Goal: Task Accomplishment & Management: Manage account settings

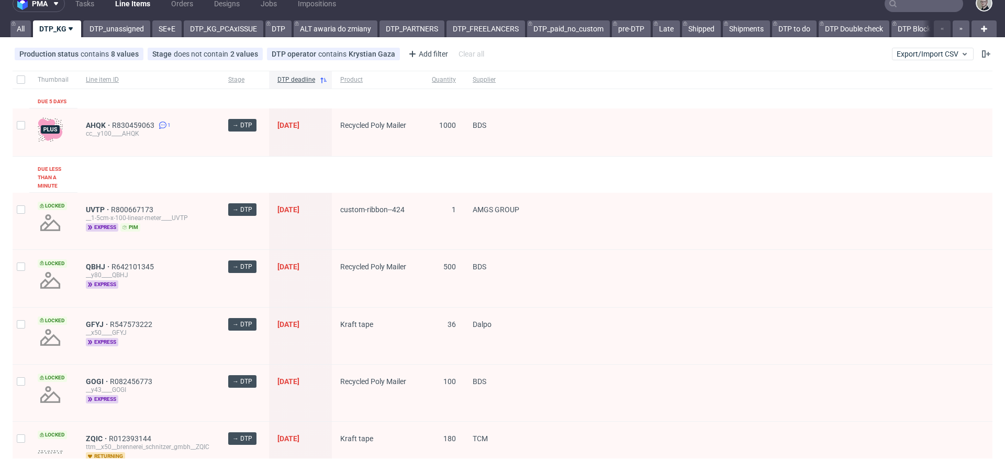
scroll to position [49, 0]
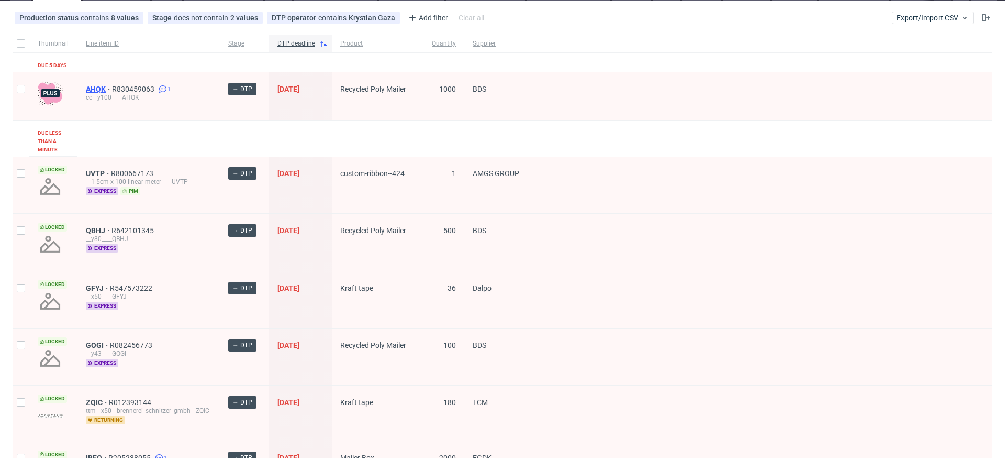
click at [100, 91] on span "AHQK" at bounding box center [99, 89] width 26 height 8
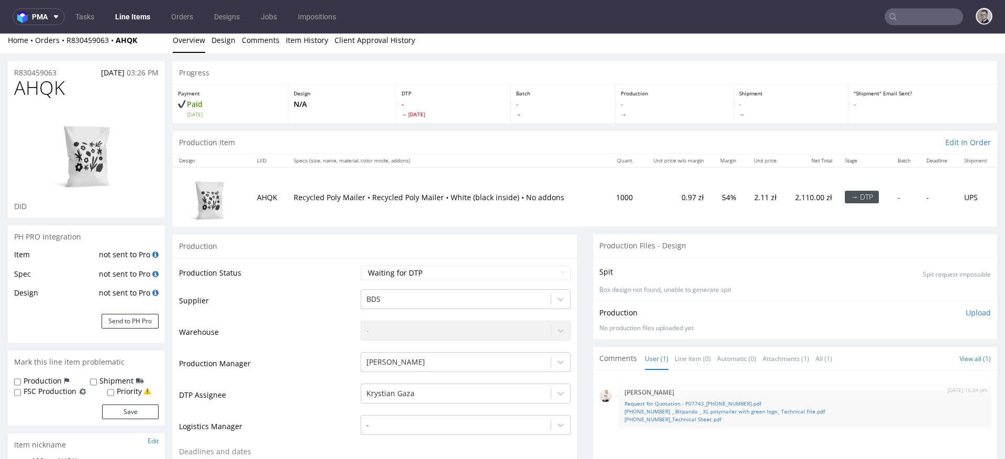
scroll to position [16, 0]
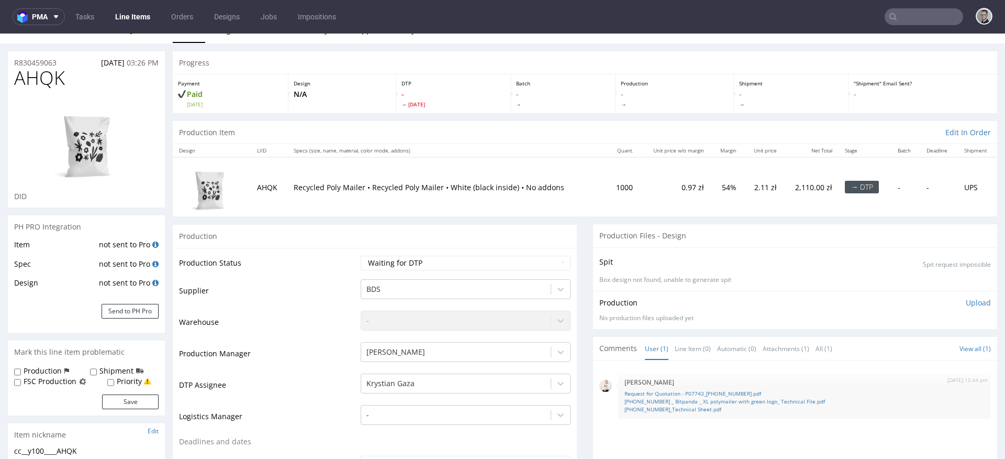
click at [661, 399] on link "25-9516-1 _ Bitpanda _ XL polymailer with green logo_ Technical File.pdf" at bounding box center [804, 401] width 360 height 8
drag, startPoint x: 49, startPoint y: 77, endPoint x: 0, endPoint y: 75, distance: 49.2
copy span "AHQK"
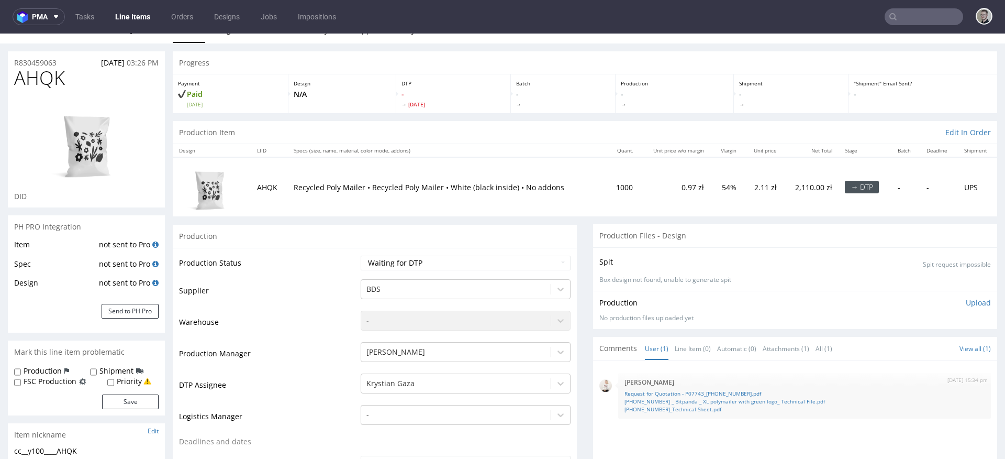
click at [75, 451] on div "cc__y100____AHQK" at bounding box center [86, 450] width 144 height 10
copy div "cc__y100____AHQK"
drag, startPoint x: 43, startPoint y: 63, endPoint x: 0, endPoint y: 62, distance: 43.5
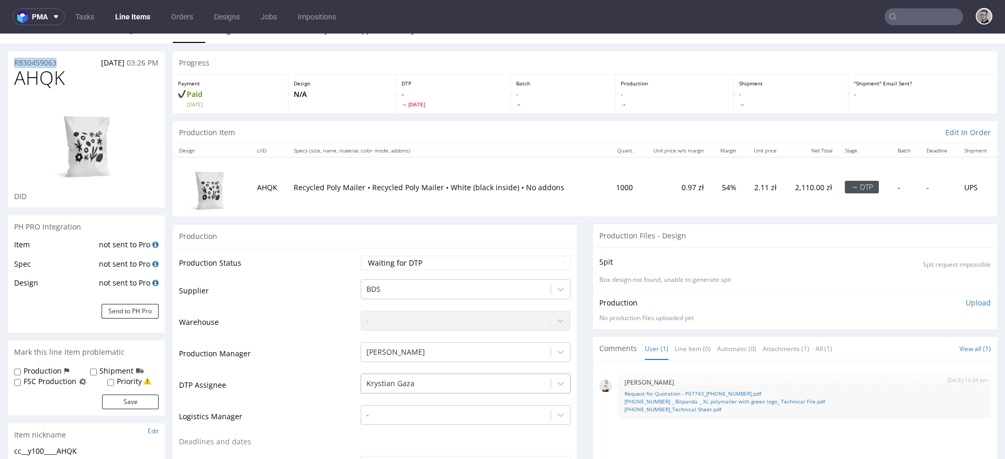
copy p "R830459063"
click at [966, 299] on p "Upload" at bounding box center [978, 302] width 25 height 10
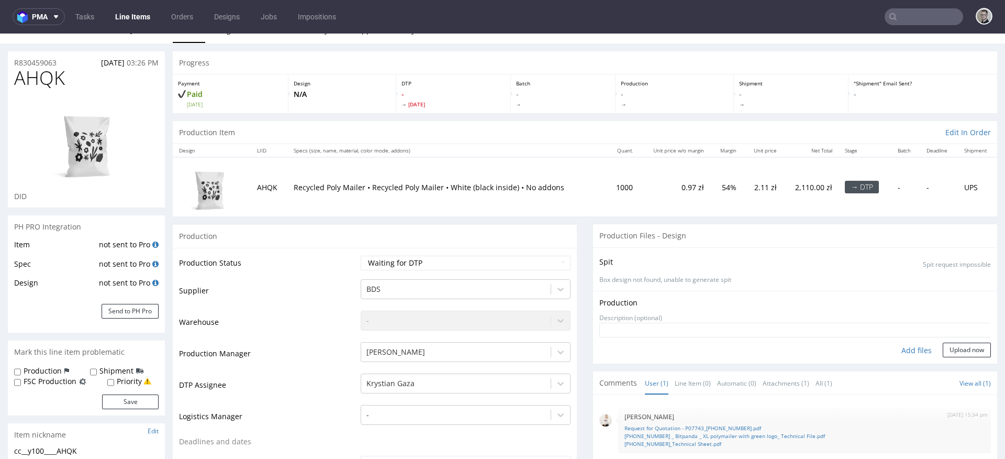
click at [895, 348] on div "Add files" at bounding box center [916, 350] width 52 height 16
type input "C:\fakepath\cc__y100____AHQK__d0__oR830459063__outside.pdf"
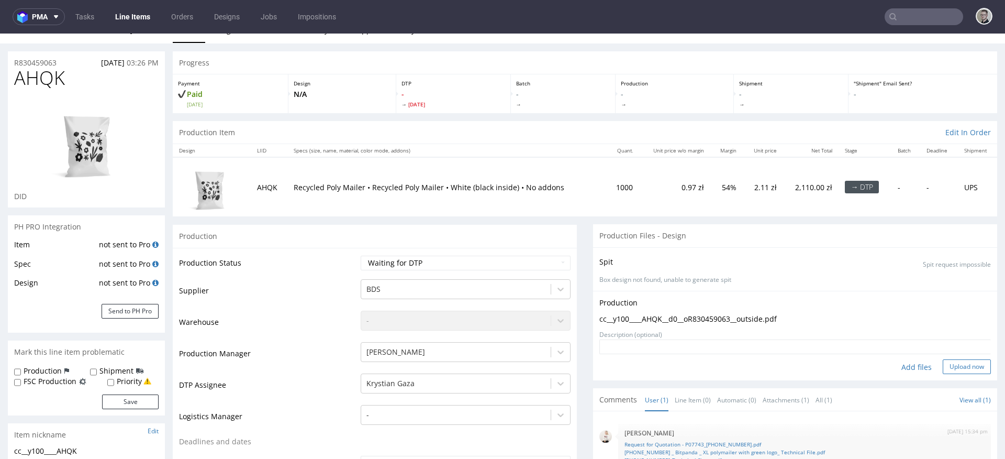
click at [943, 362] on button "Upload now" at bounding box center [967, 366] width 48 height 15
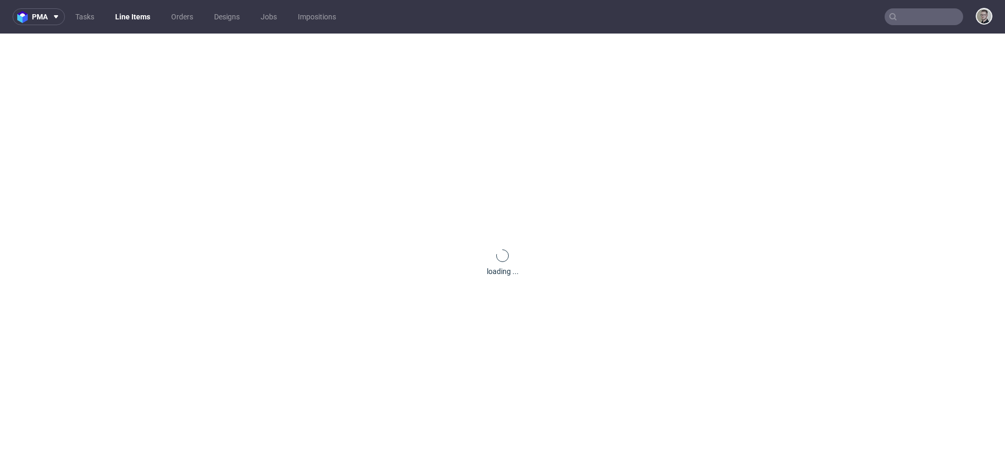
scroll to position [0, 0]
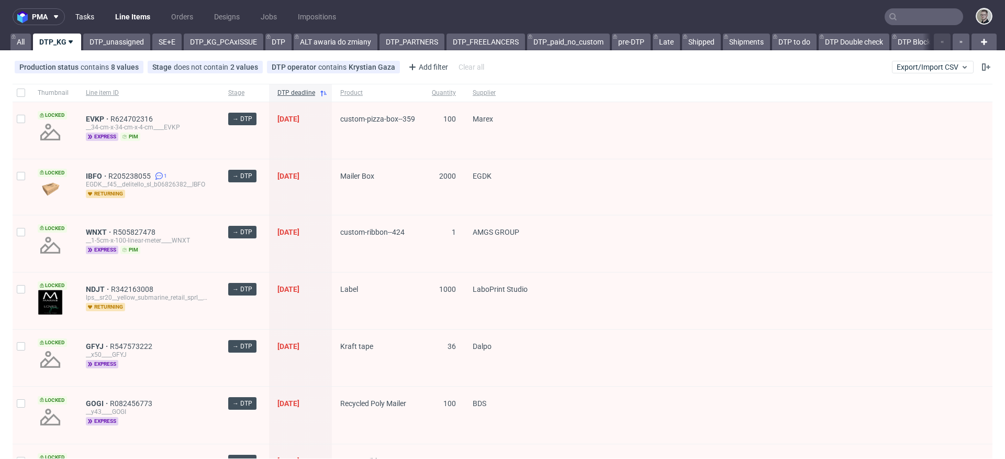
click at [74, 10] on link "Tasks" at bounding box center [84, 16] width 31 height 17
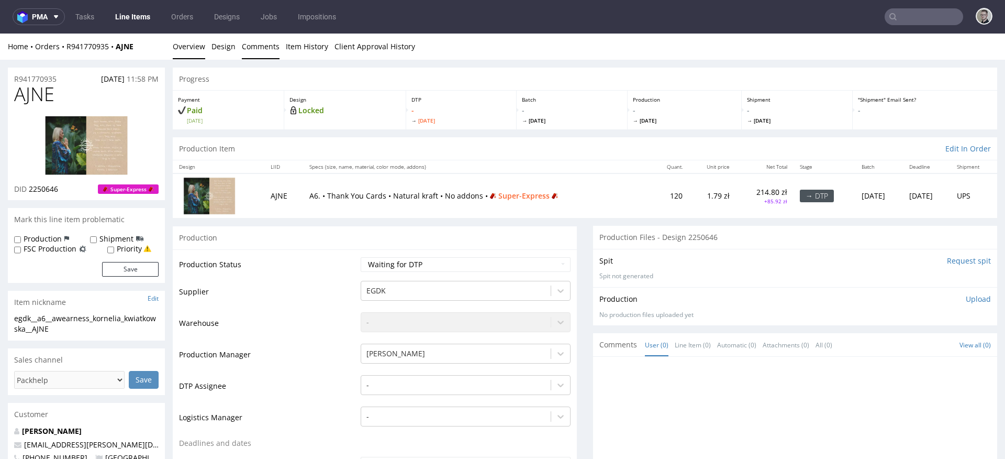
click at [256, 46] on link "Comments" at bounding box center [261, 47] width 38 height 26
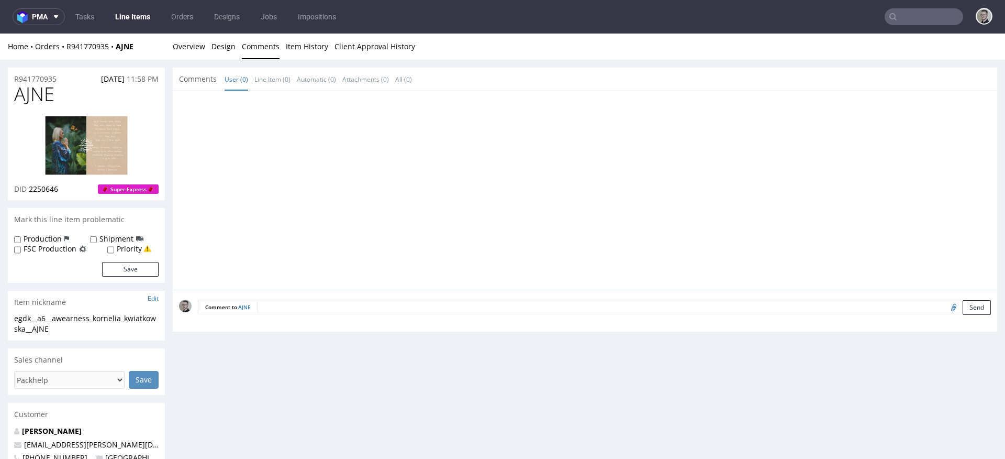
click at [205, 52] on div "Home Orders R941770935 AJNE Overview Design Comments Item History Client Approv…" at bounding box center [502, 47] width 1005 height 26
click at [224, 49] on link "Design" at bounding box center [223, 47] width 24 height 26
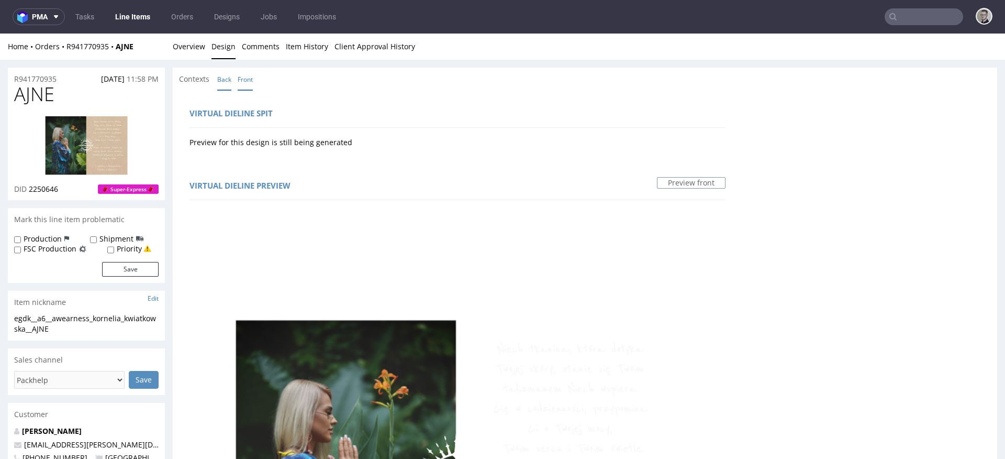
click at [225, 83] on link "Back" at bounding box center [224, 79] width 14 height 23
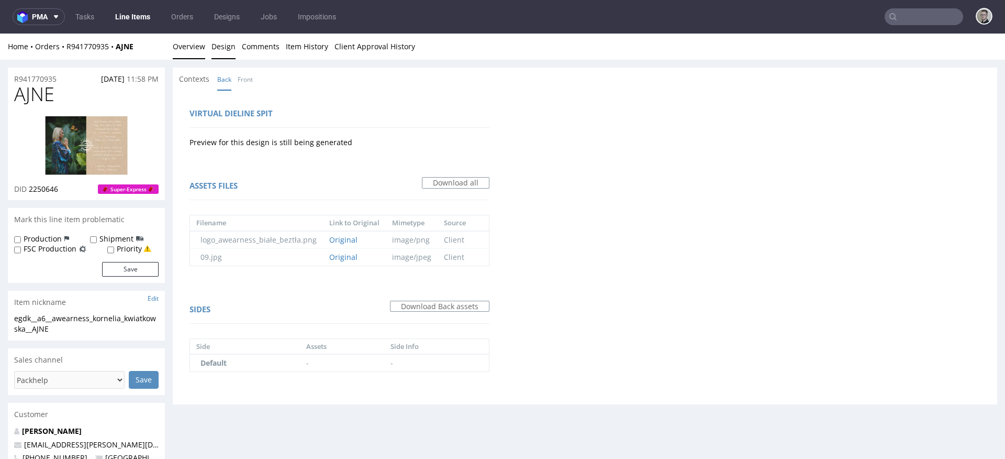
click at [187, 53] on link "Overview" at bounding box center [189, 47] width 32 height 26
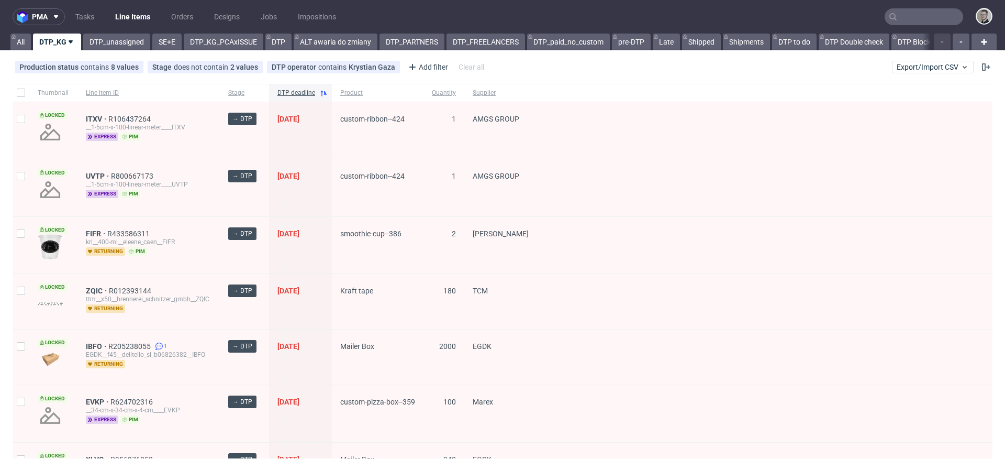
click at [117, 31] on nav "pma Tasks Line Items Orders Designs Jobs Impositions" at bounding box center [502, 17] width 1005 height 34
click at [119, 38] on link "DTP_unassigned" at bounding box center [116, 42] width 67 height 17
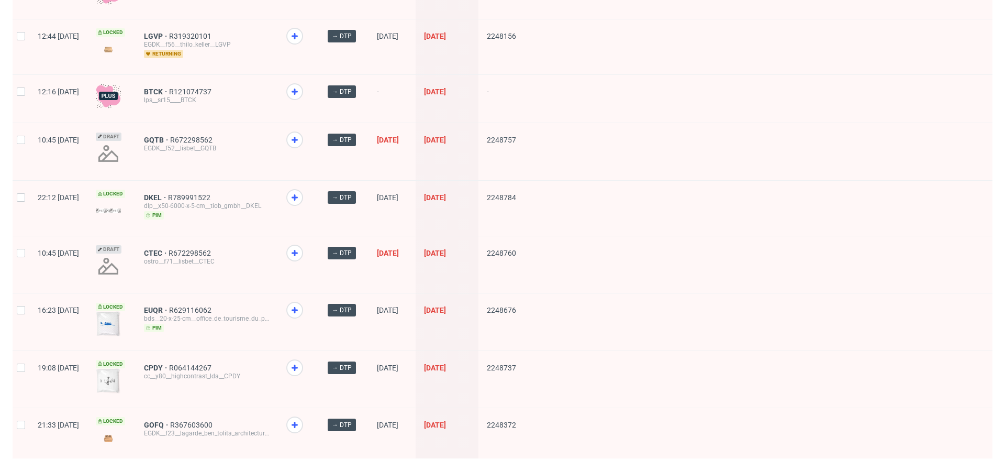
scroll to position [1386, 0]
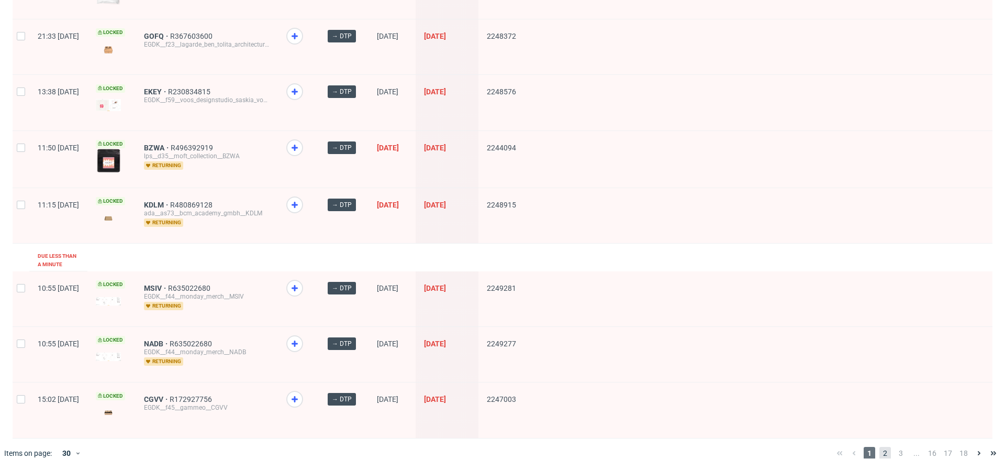
click at [879, 446] on span "2" at bounding box center [885, 452] width 12 height 13
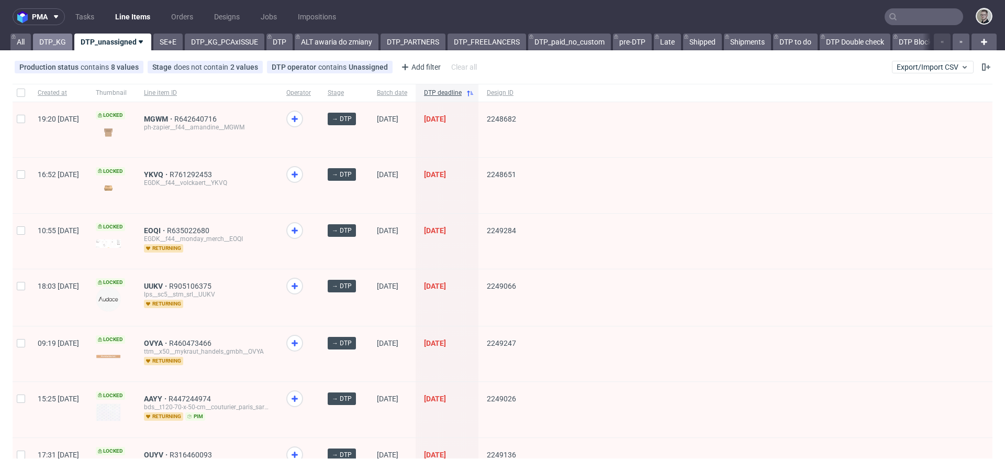
click at [53, 40] on link "DTP_KG" at bounding box center [52, 42] width 39 height 17
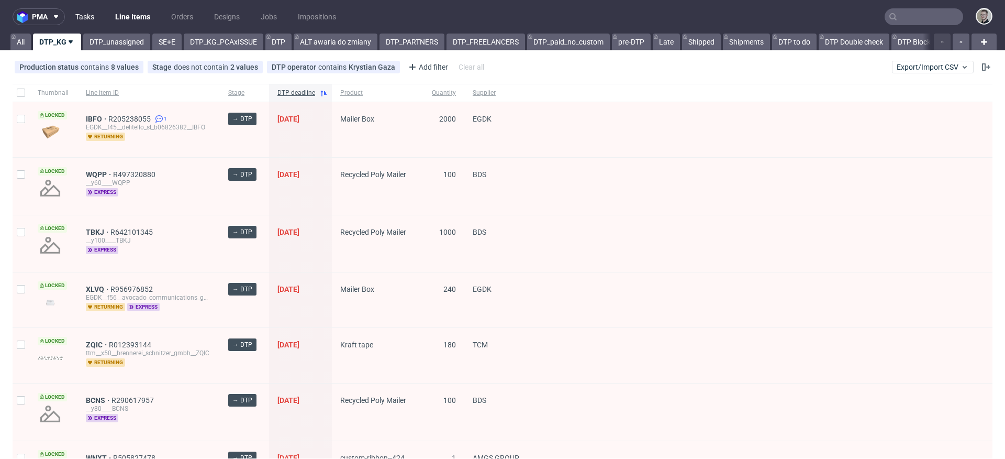
click at [91, 18] on link "Tasks" at bounding box center [84, 16] width 31 height 17
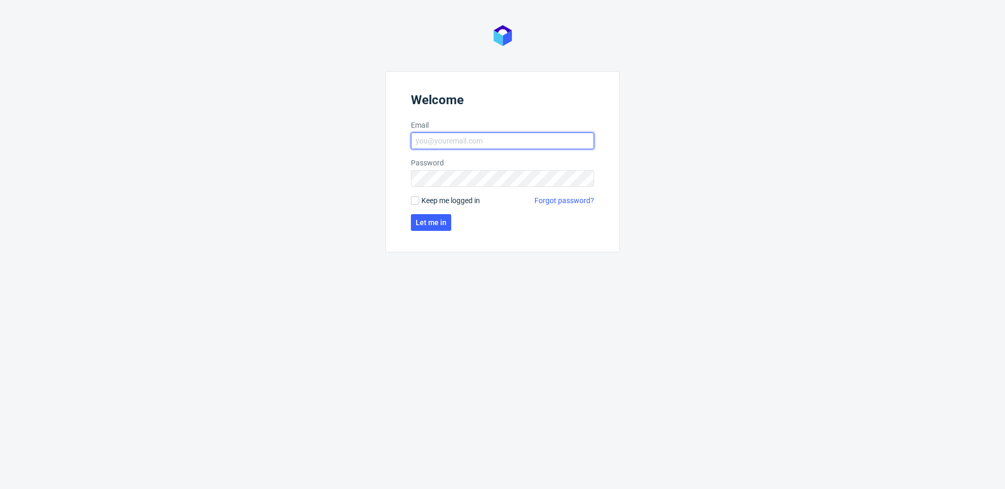
type input "[EMAIL_ADDRESS][DOMAIN_NAME]"
click at [448, 202] on span "Keep me logged in" at bounding box center [450, 200] width 59 height 10
click at [419, 202] on input "Keep me logged in" at bounding box center [415, 200] width 8 height 8
checkbox input "true"
click at [436, 230] on button "Let me in" at bounding box center [431, 222] width 40 height 17
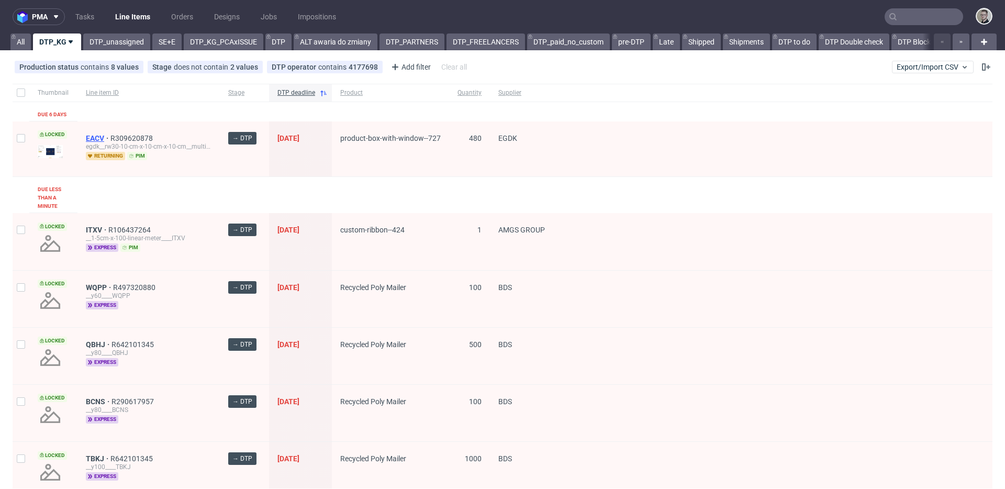
click at [95, 134] on span "EACV" at bounding box center [98, 138] width 25 height 8
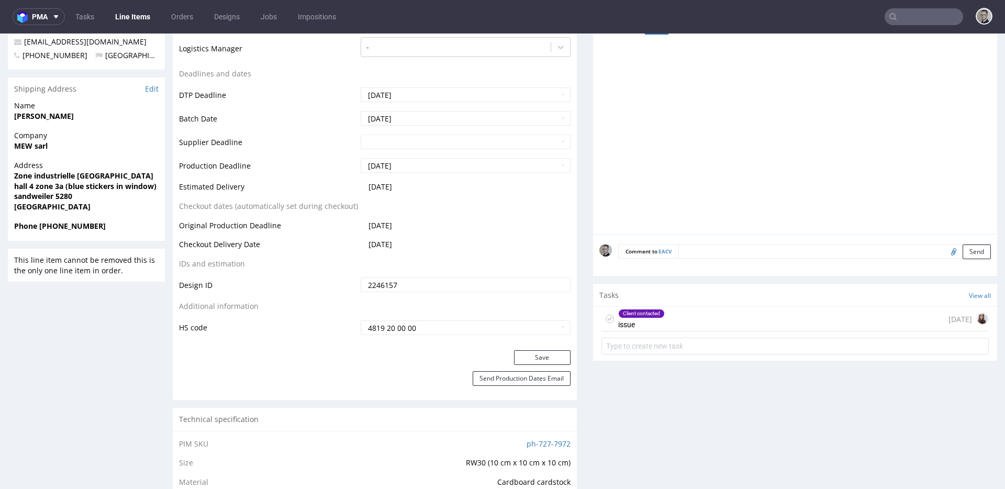
click at [666, 322] on div "Client contacted issue [DATE]" at bounding box center [794, 319] width 387 height 25
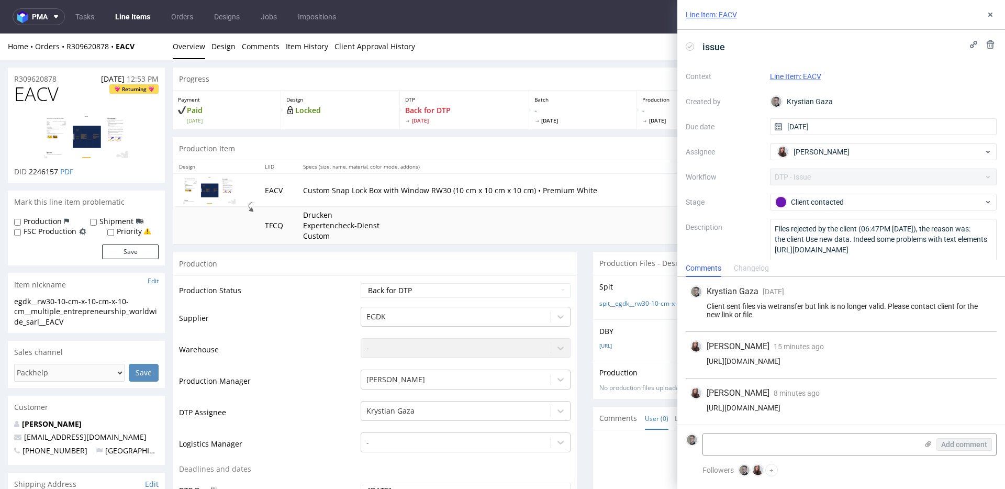
click at [742, 406] on div "https://we.tl/t-smo3moqHwk" at bounding box center [841, 408] width 303 height 8
click at [739, 407] on div "https://we.tl/t-smo3moqHwk" at bounding box center [841, 408] width 303 height 8
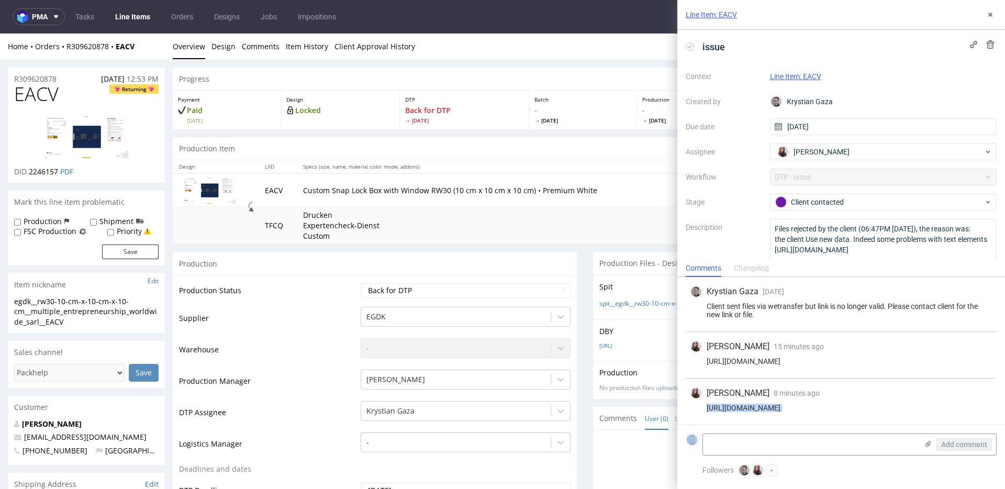
copy div "https://we.tl/t-smo3moqHwk"
click at [989, 14] on icon at bounding box center [990, 14] width 8 height 8
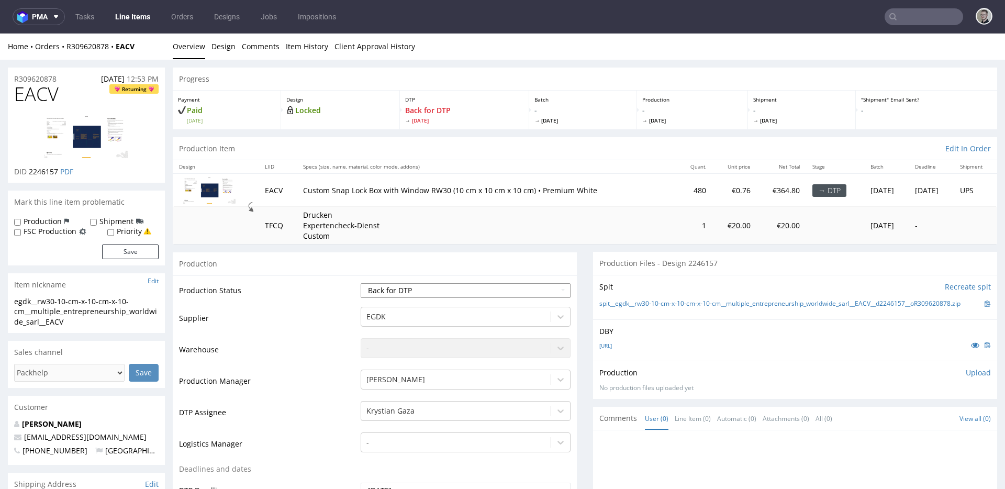
click at [418, 283] on select "Waiting for Artwork Waiting for Diecut Waiting for Mockup Waiting for DTP Waiti…" at bounding box center [466, 290] width 210 height 15
select select "dtp_ca_needed"
click at [361, 283] on select "Waiting for Artwork Waiting for Diecut Waiting for Mockup Waiting for DTP Waiti…" at bounding box center [466, 290] width 210 height 15
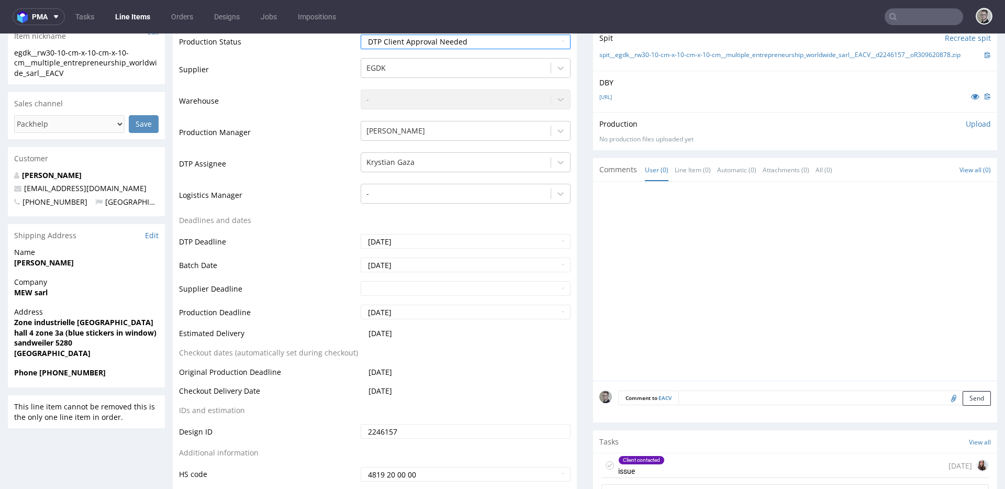
scroll to position [493, 0]
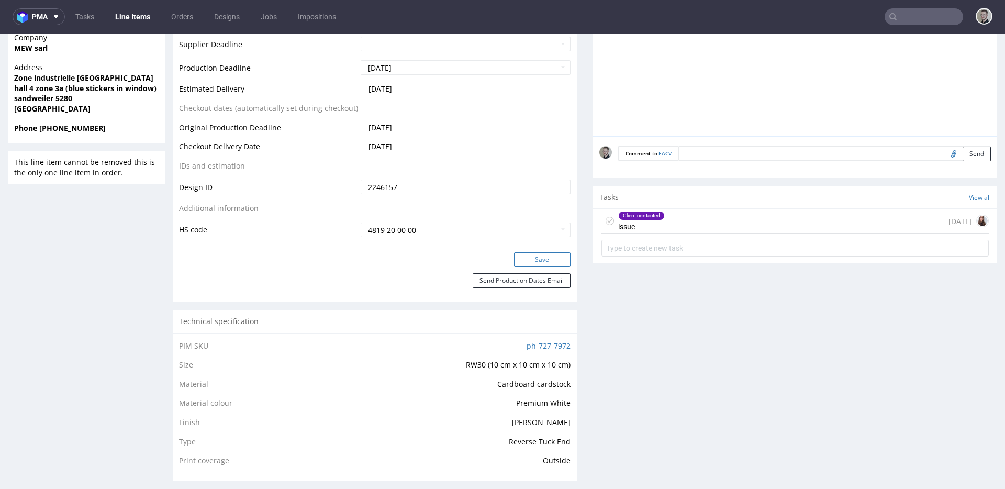
click at [537, 256] on button "Save" at bounding box center [542, 259] width 57 height 15
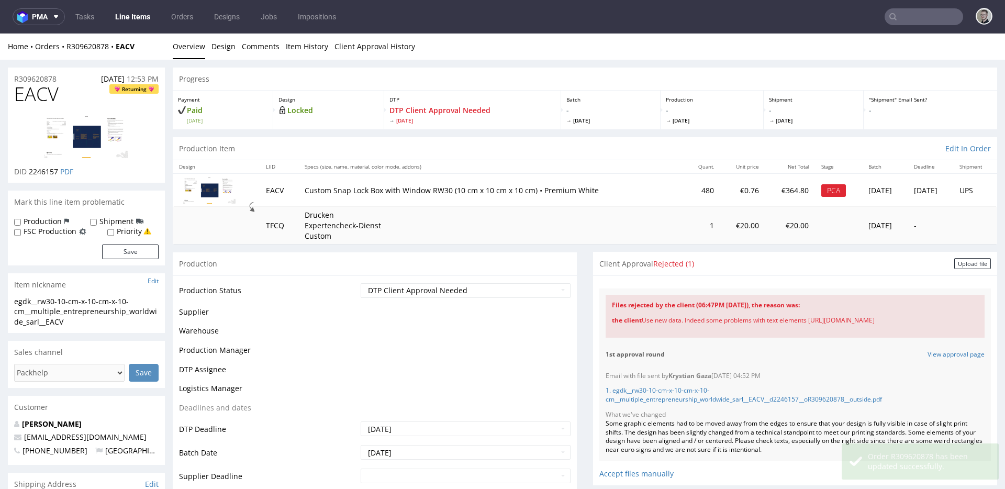
scroll to position [6, 0]
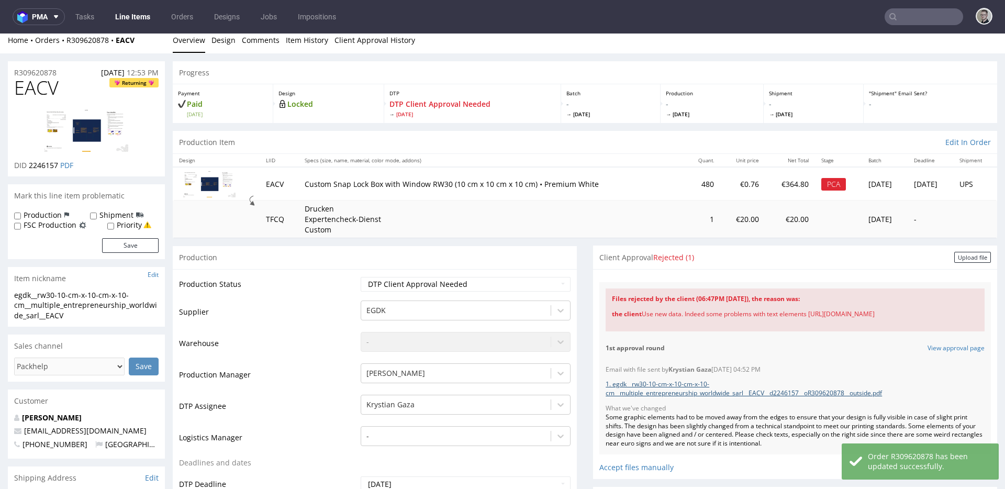
click at [679, 384] on link "1. egdk__rw30-10-cm-x-10-cm-x-10-cm__multiple_entrepreneurship_worldwide_sarl__…" at bounding box center [744, 388] width 276 height 18
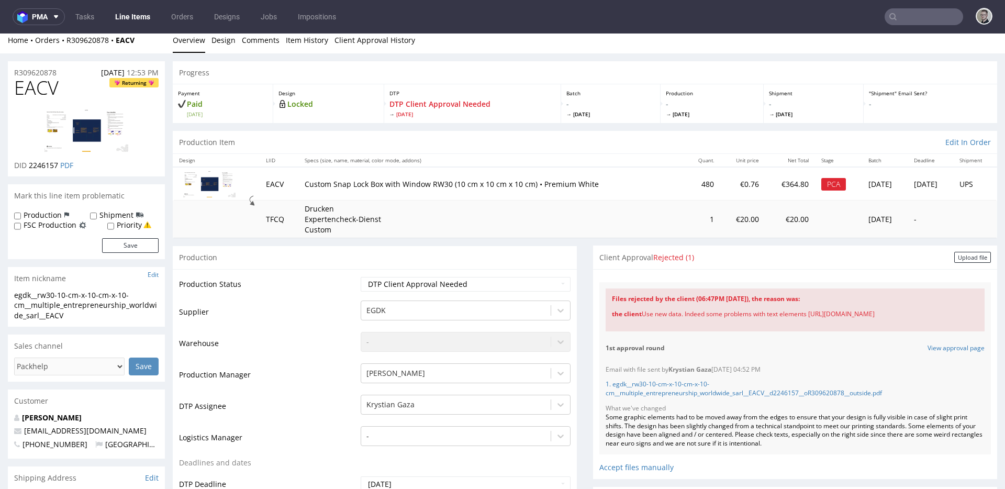
click at [959, 264] on div "Client Approval Rejected (1) Upload file" at bounding box center [795, 257] width 404 height 24
click at [958, 257] on div "Upload file" at bounding box center [972, 257] width 37 height 11
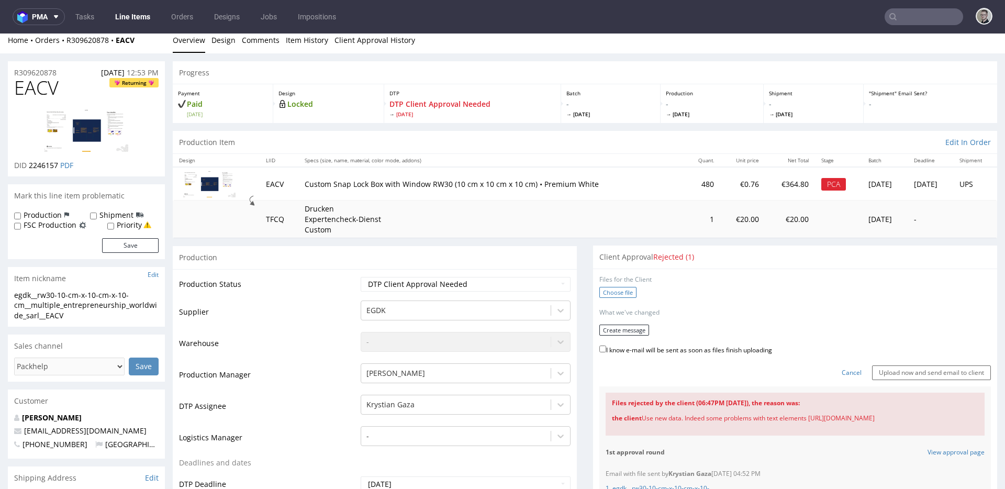
click at [605, 290] on label "Choose file" at bounding box center [617, 292] width 37 height 11
click at [0, 34] on input "Choose file" at bounding box center [0, 34] width 0 height 0
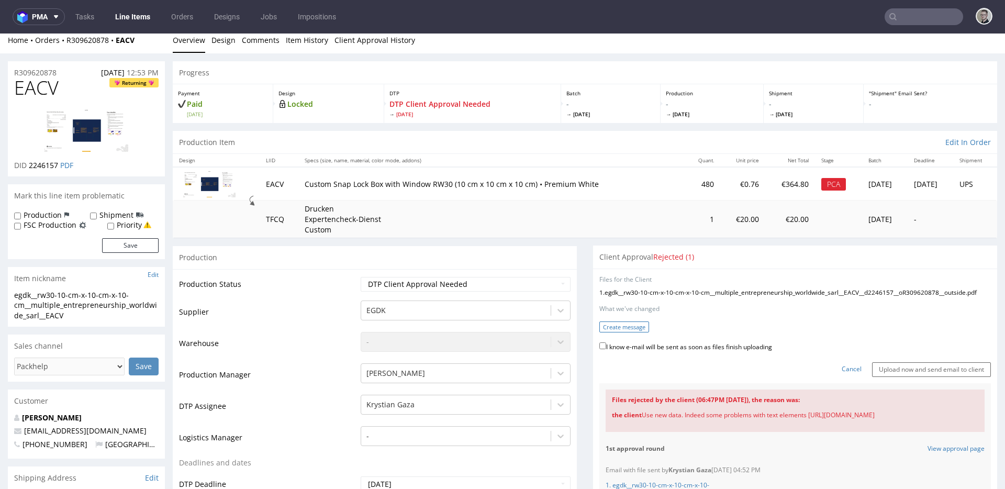
click at [628, 332] on button "Create message" at bounding box center [624, 326] width 50 height 11
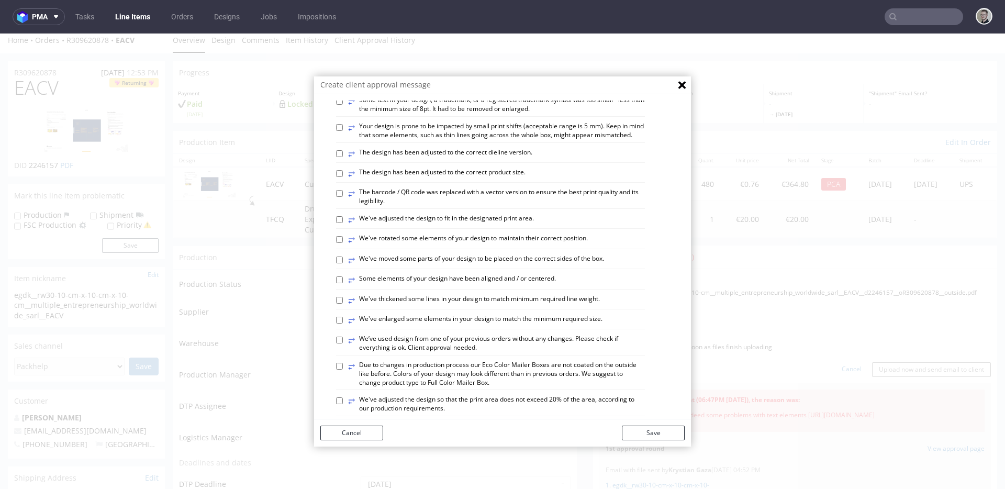
scroll to position [595, 0]
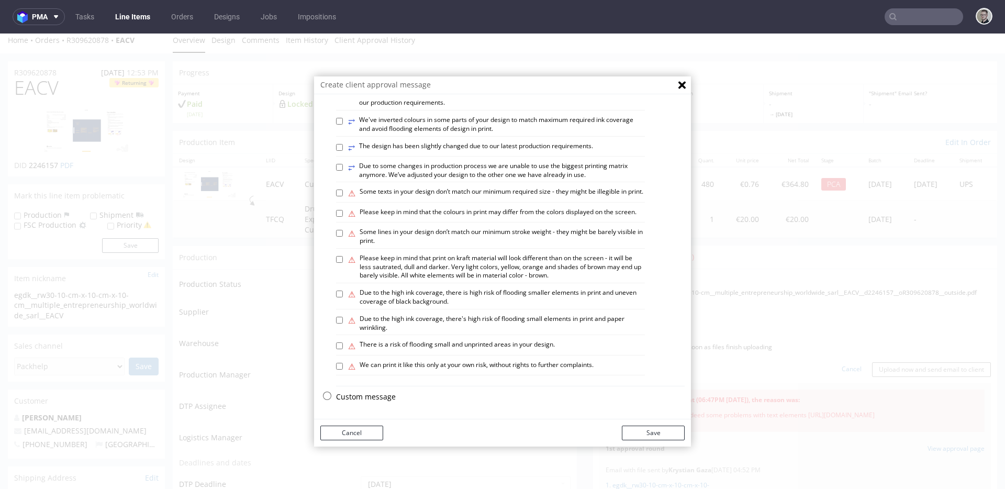
click at [363, 396] on p "Custom message" at bounding box center [510, 397] width 349 height 10
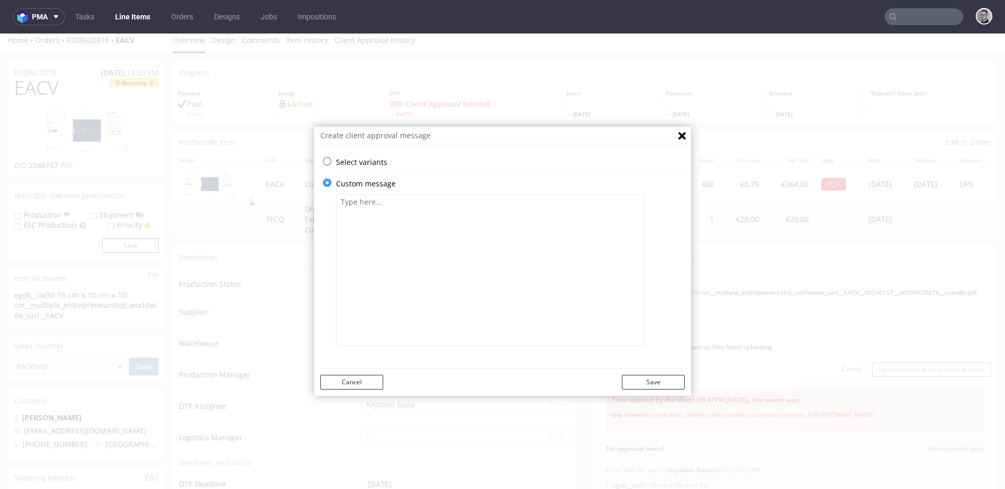
scroll to position [0, 0]
click at [388, 356] on div "Select variants ⥂ Some graphic elements had to be moved away from the edges to …" at bounding box center [502, 259] width 377 height 217
click at [494, 266] on textarea at bounding box center [490, 270] width 309 height 152
type textarea "We've updated texts on the left and right side, fixes spacing and centered them…"
click at [669, 378] on button "Save" at bounding box center [653, 382] width 63 height 15
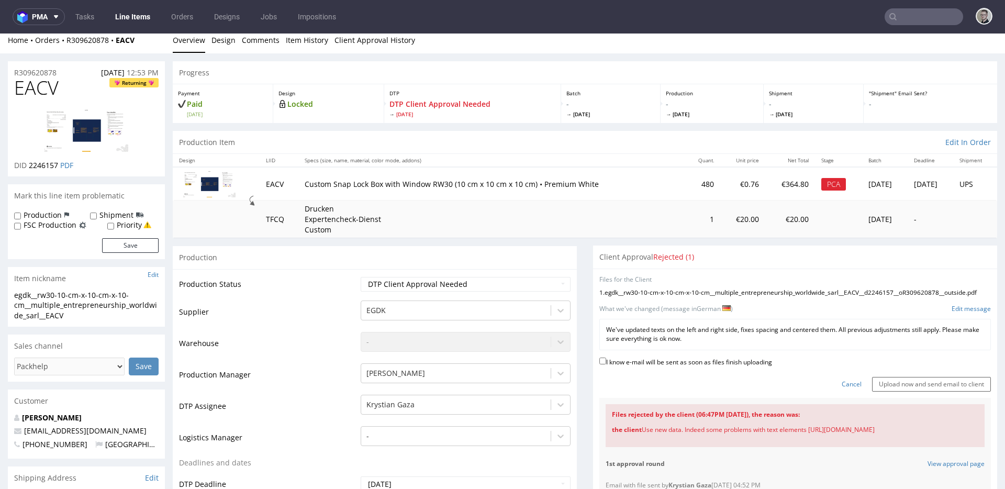
click at [715, 367] on label "I know e-mail will be sent as soon as files finish uploading" at bounding box center [685, 361] width 173 height 12
click at [606, 364] on input "I know e-mail will be sent as soon as files finish uploading" at bounding box center [602, 361] width 7 height 7
checkbox input "true"
click at [881, 392] on input "Upload now and send email to client" at bounding box center [931, 384] width 119 height 15
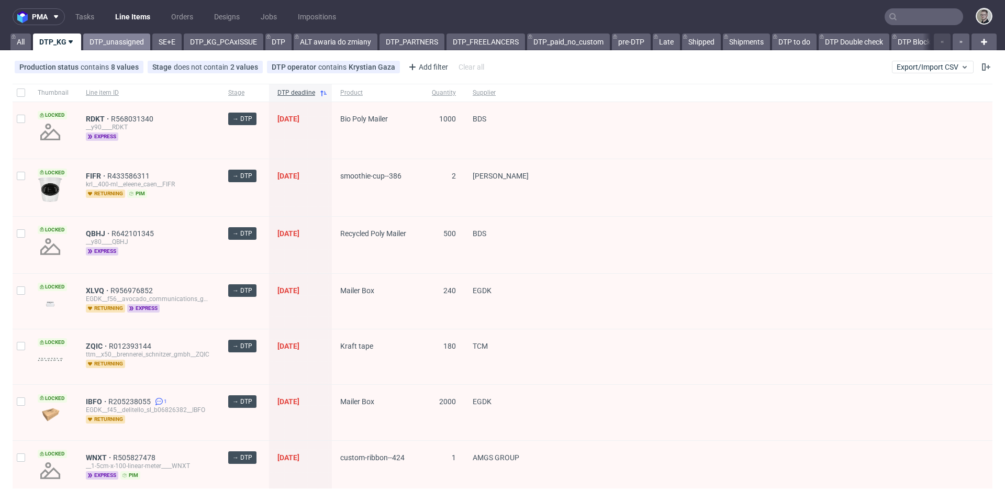
click at [109, 43] on link "DTP_unassigned" at bounding box center [116, 42] width 67 height 17
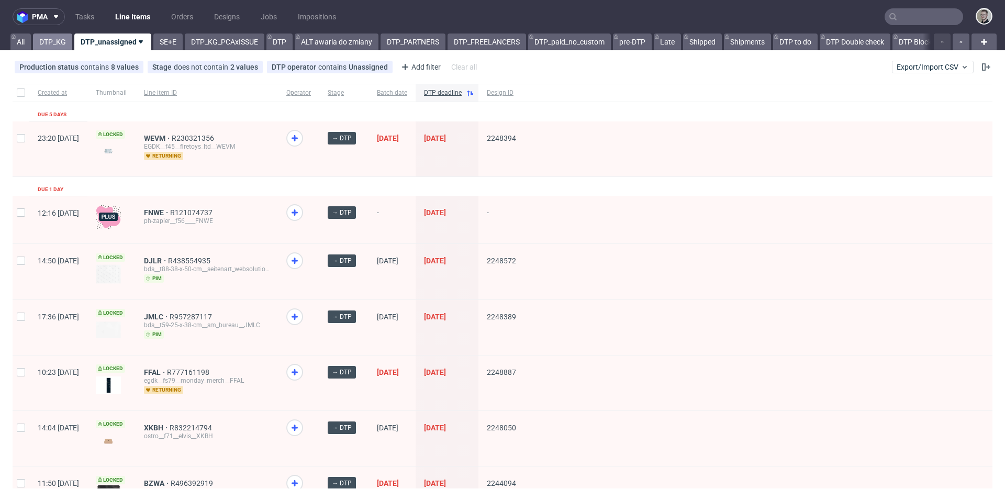
click at [48, 40] on link "DTP_KG" at bounding box center [52, 42] width 39 height 17
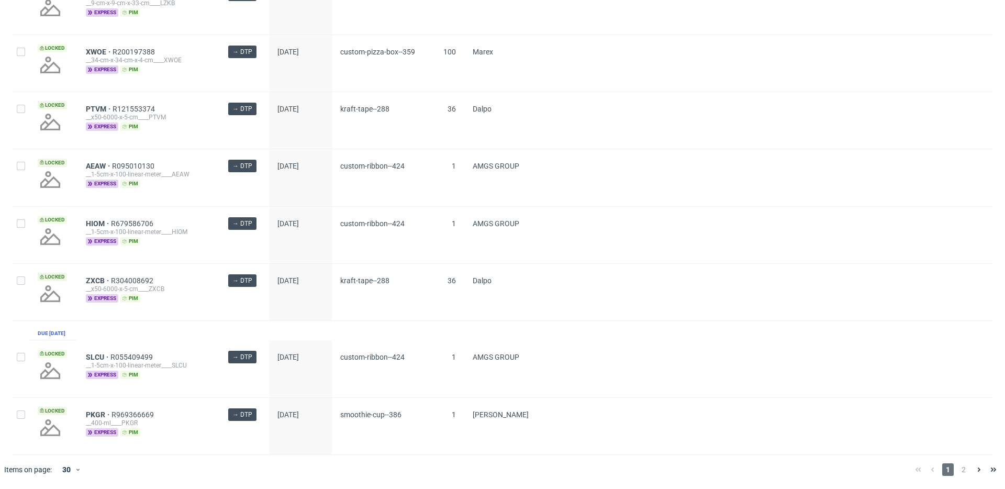
scroll to position [1413, 0]
click at [958, 468] on span "2" at bounding box center [964, 469] width 12 height 13
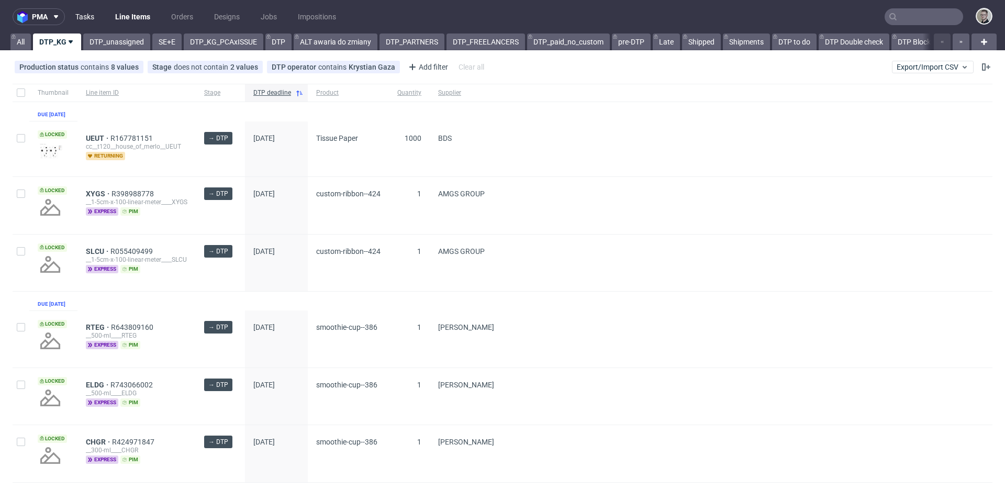
click at [94, 9] on link "Tasks" at bounding box center [84, 16] width 31 height 17
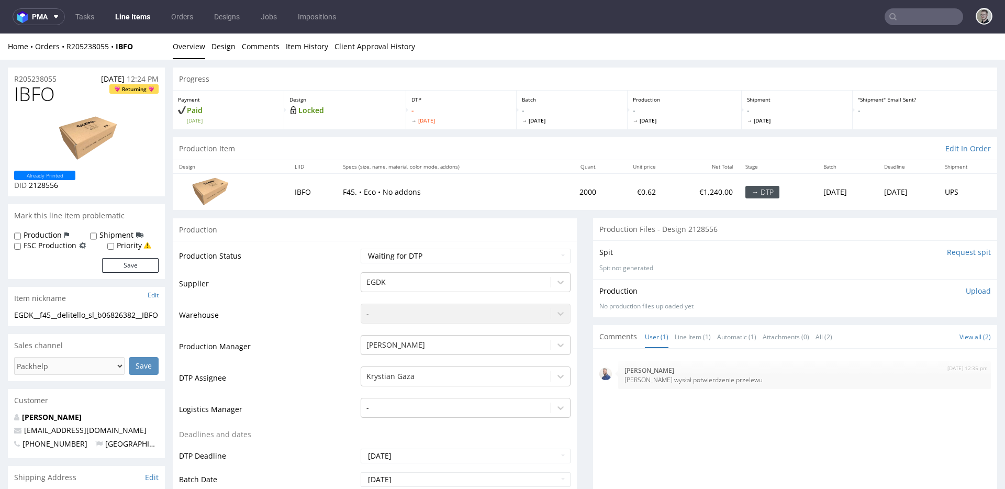
click at [953, 252] on input "Request spit" at bounding box center [969, 252] width 44 height 10
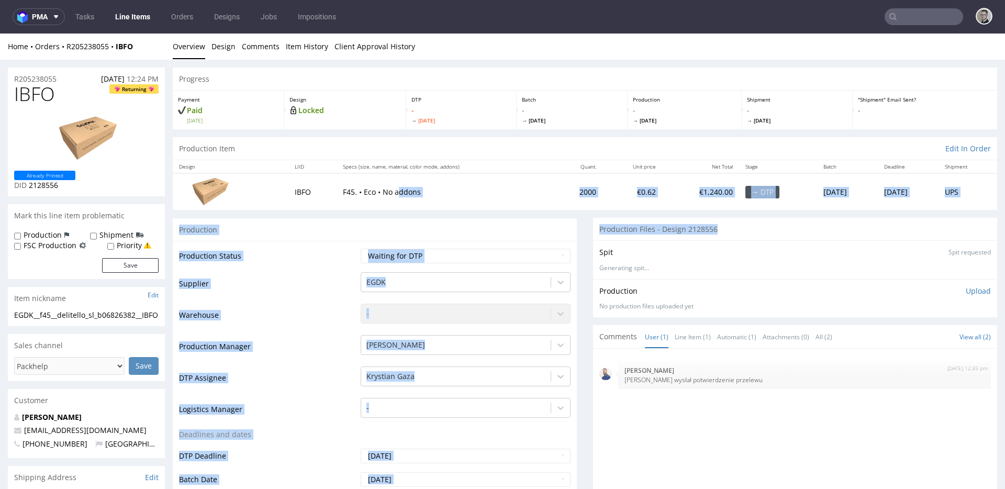
drag, startPoint x: 739, startPoint y: 224, endPoint x: 186, endPoint y: 185, distance: 553.6
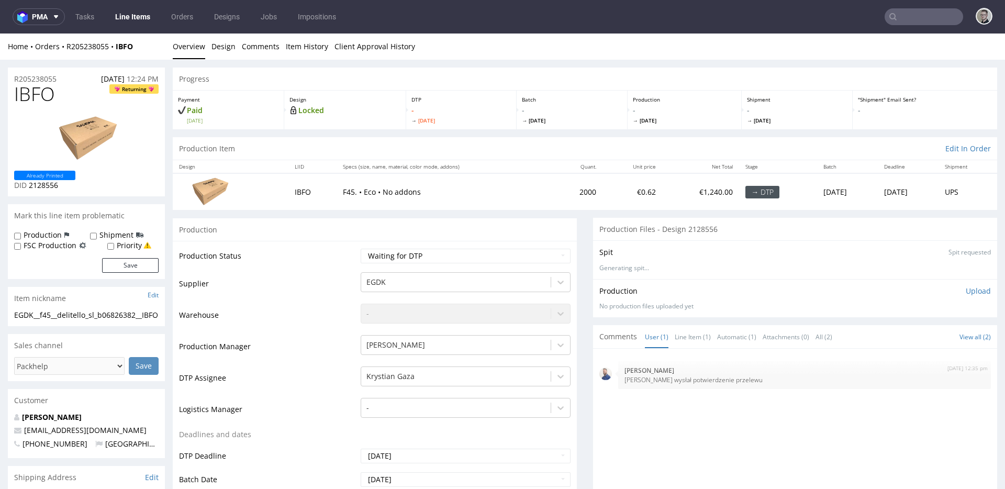
click at [734, 252] on div "Spit Spit requested" at bounding box center [795, 252] width 392 height 10
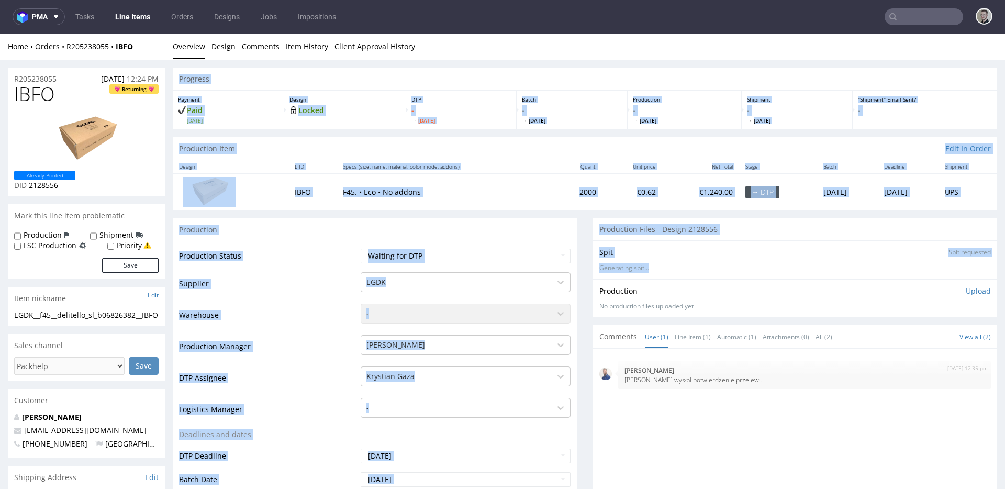
drag, startPoint x: 779, startPoint y: 270, endPoint x: 215, endPoint y: -14, distance: 631.8
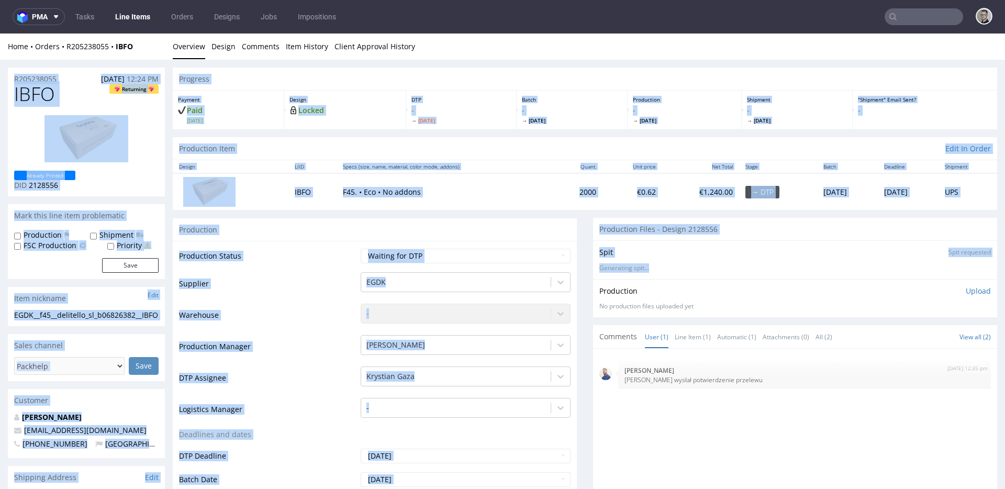
click at [705, 236] on div "Production Files - Design 2128556" at bounding box center [795, 229] width 404 height 23
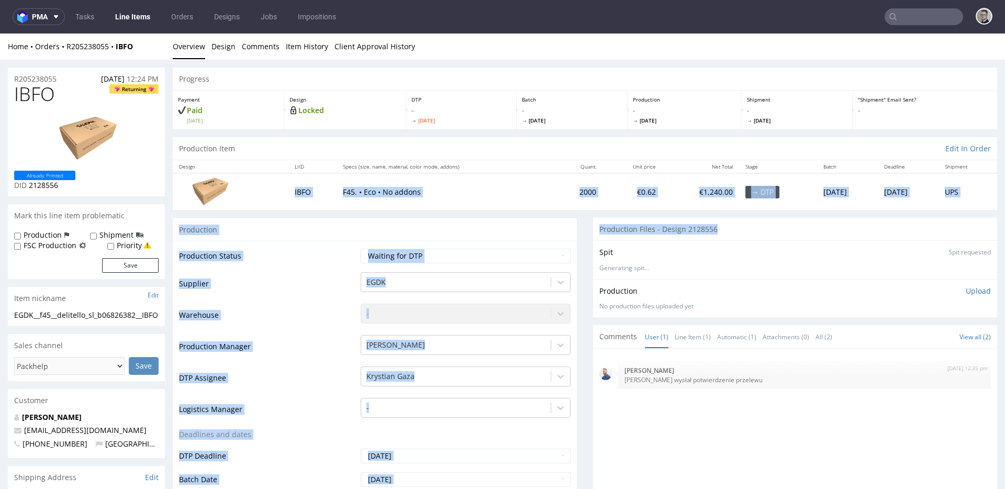
click at [735, 233] on div "Production Files - Design 2128556" at bounding box center [795, 229] width 404 height 23
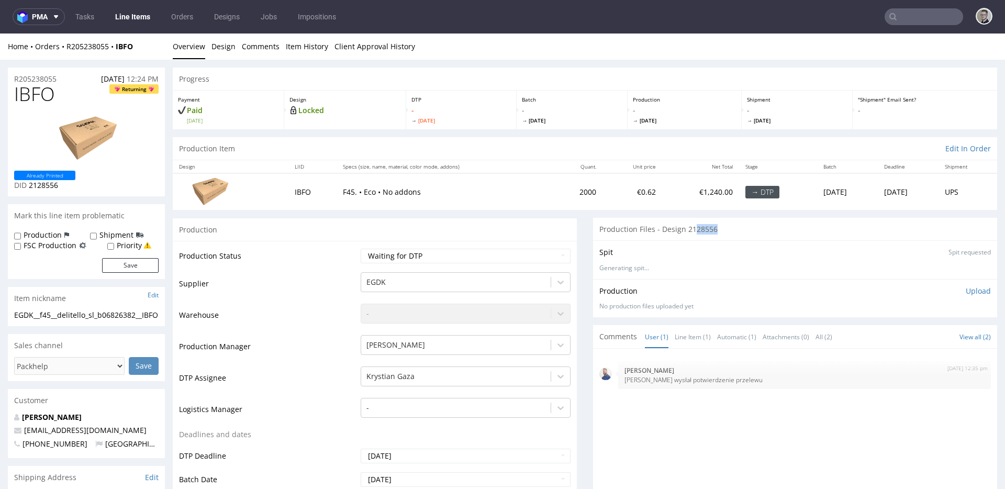
drag, startPoint x: 598, startPoint y: 217, endPoint x: 314, endPoint y: 245, distance: 285.6
click at [733, 269] on p "Generating spit..." at bounding box center [795, 268] width 392 height 9
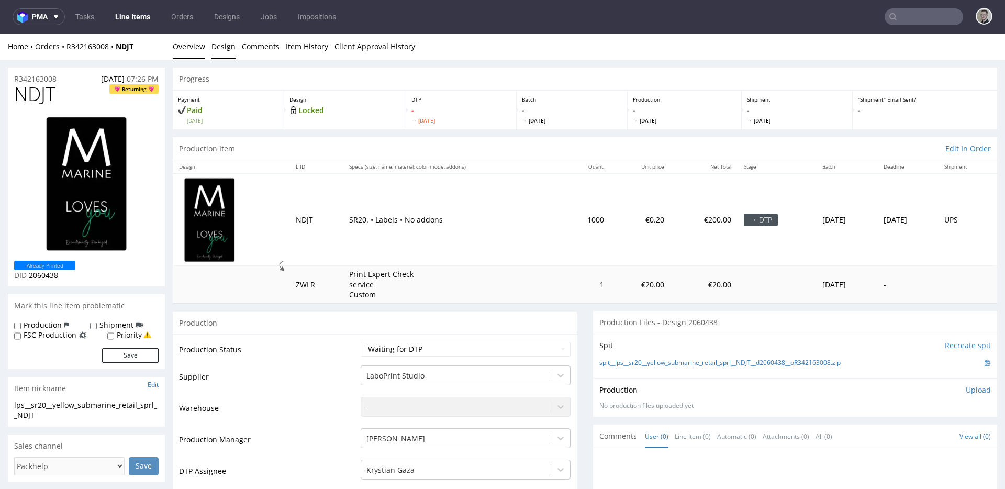
click at [221, 43] on link "Design" at bounding box center [223, 47] width 24 height 26
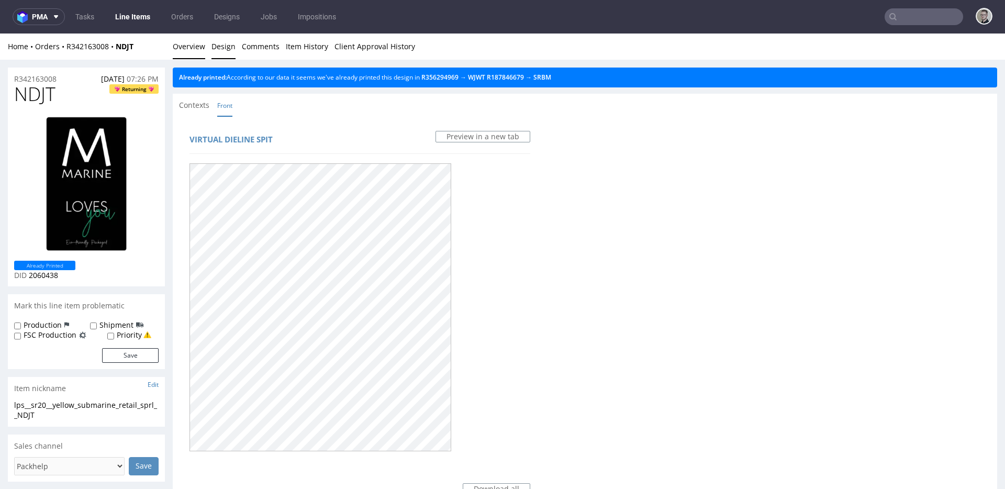
click at [187, 52] on link "Overview" at bounding box center [189, 47] width 32 height 26
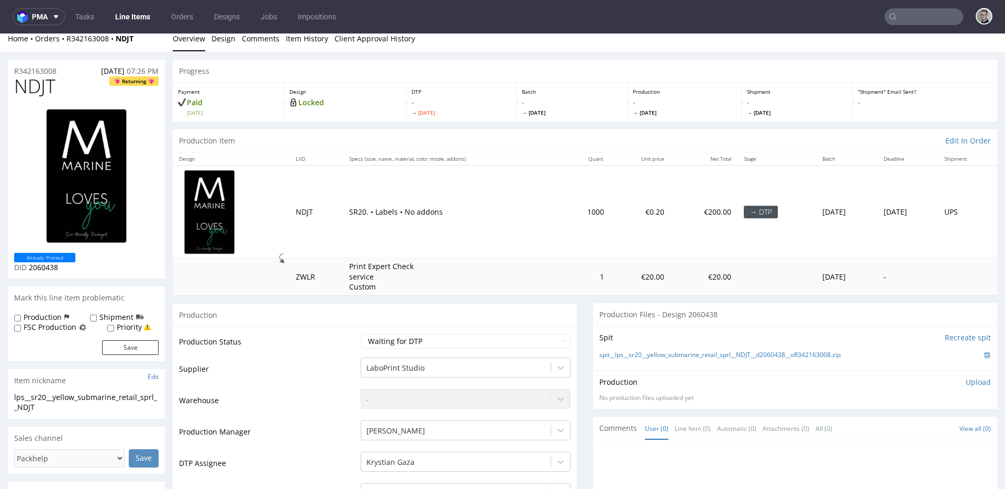
scroll to position [15, 0]
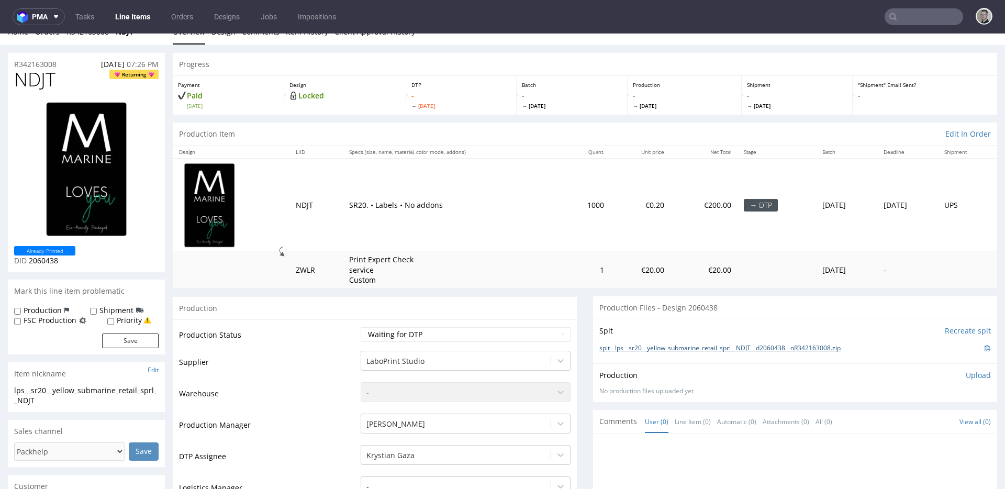
click at [771, 344] on link "spit__lps__sr20__yellow_submarine_retail_sprl__NDJT__d2060438__oR342163008.zip" at bounding box center [719, 348] width 241 height 9
click at [966, 375] on p "Upload" at bounding box center [978, 375] width 25 height 10
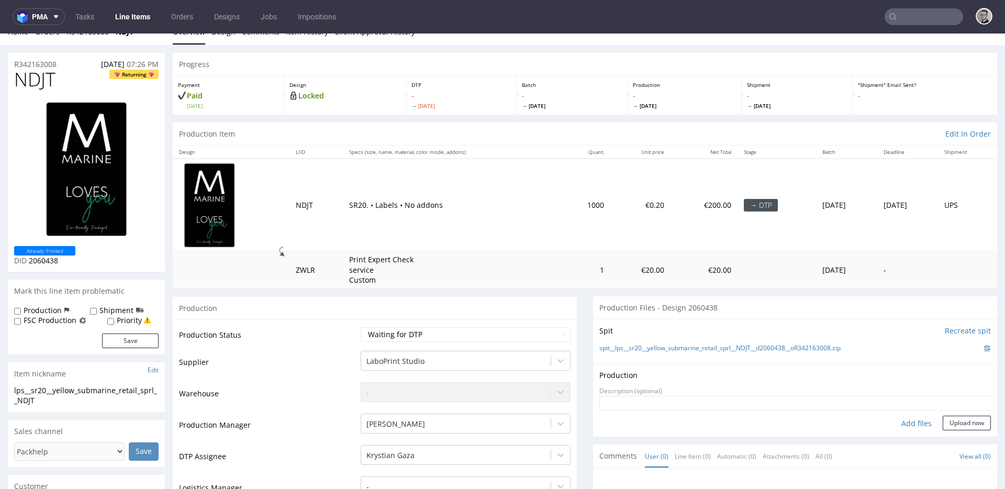
click at [901, 423] on div "Add files" at bounding box center [916, 424] width 52 height 16
type input "C:\fakepath\lps__sr20__yellow_submarine_retail_sprl__NDJT__d2060438__oR34216300…"
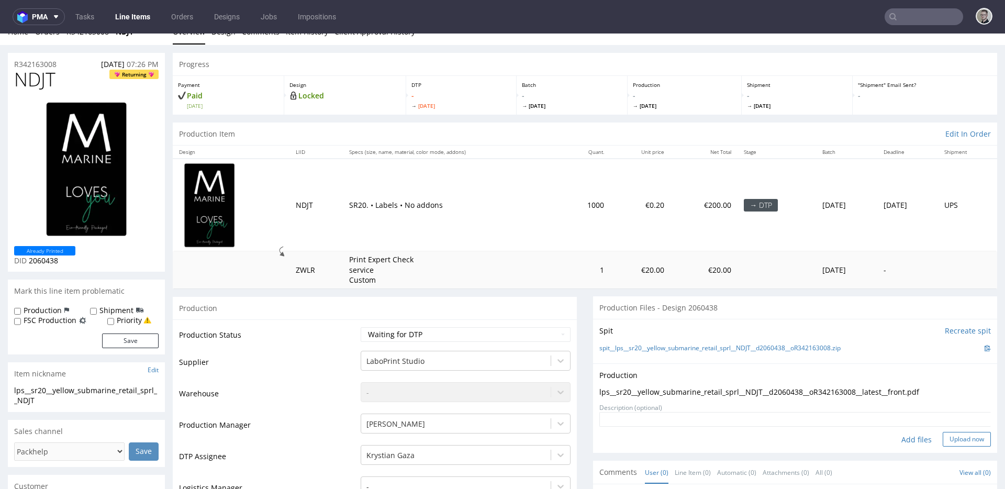
click at [969, 438] on button "Upload now" at bounding box center [967, 439] width 48 height 15
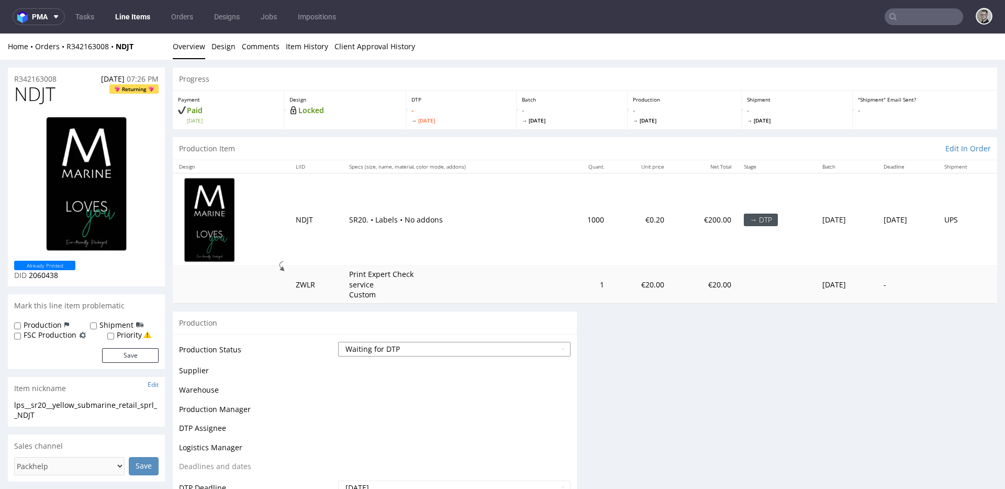
scroll to position [0, 0]
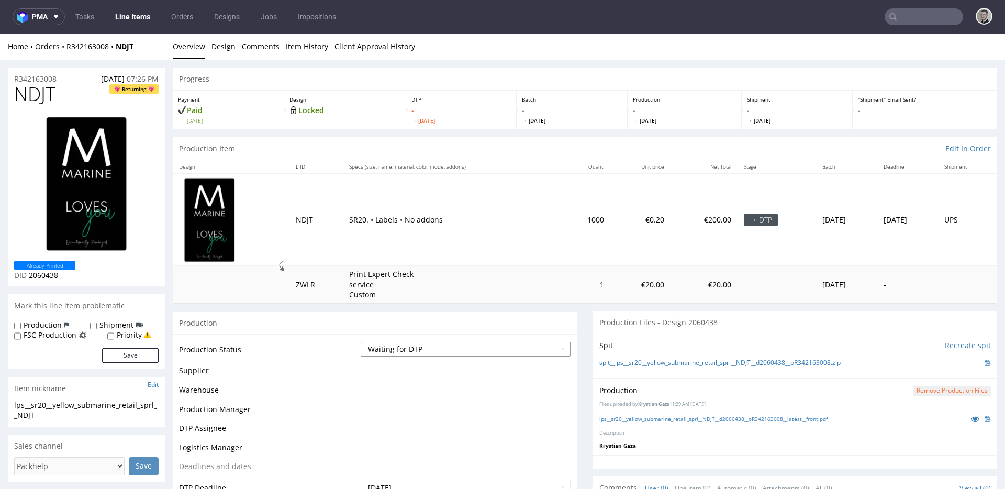
click at [452, 349] on select "Waiting for Artwork Waiting for Diecut Waiting for Mockup Waiting for DTP Waiti…" at bounding box center [466, 349] width 210 height 15
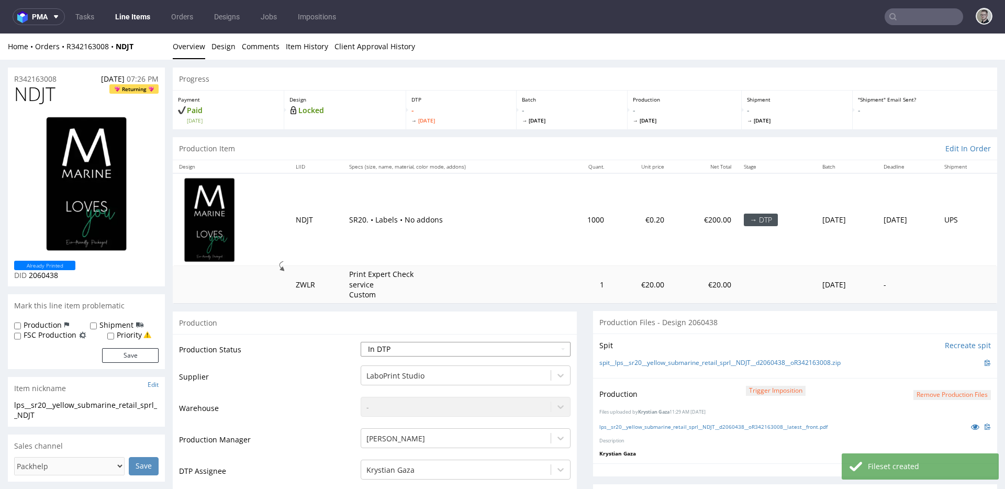
click at [361, 342] on select "Waiting for Artwork Waiting for Diecut Waiting for Mockup Waiting for DTP Waiti…" at bounding box center [466, 349] width 210 height 15
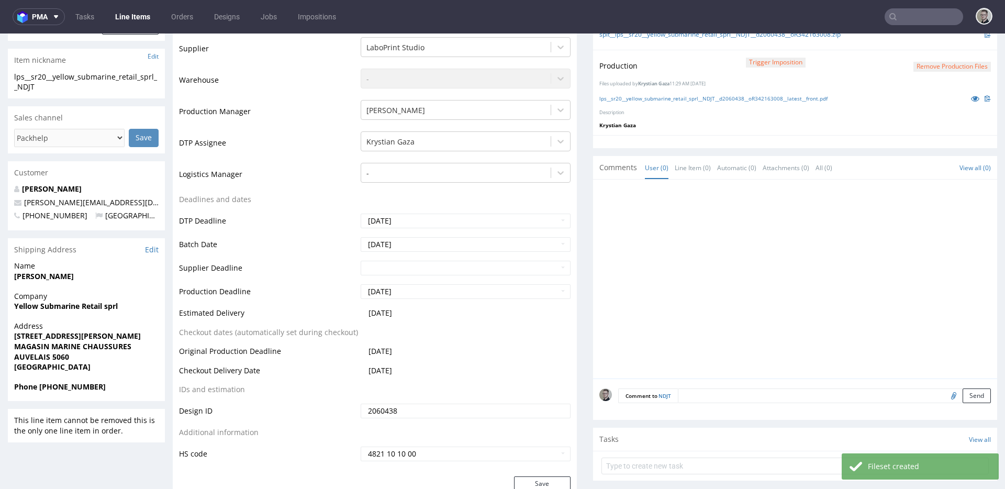
scroll to position [502, 0]
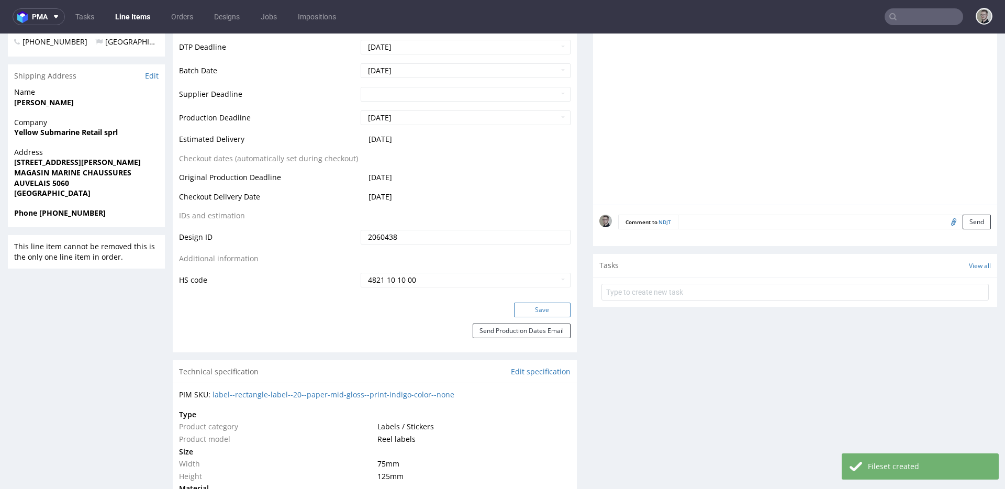
click at [553, 314] on button "Save" at bounding box center [542, 310] width 57 height 15
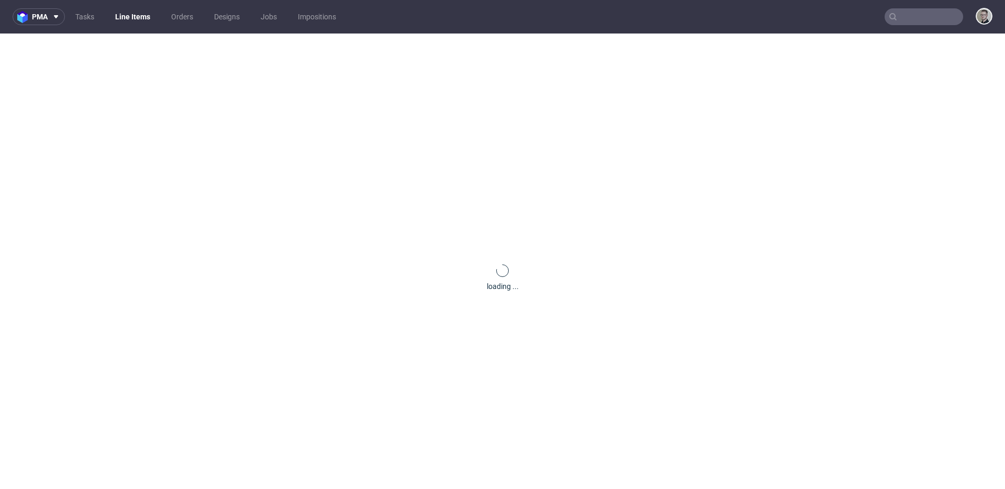
scroll to position [0, 0]
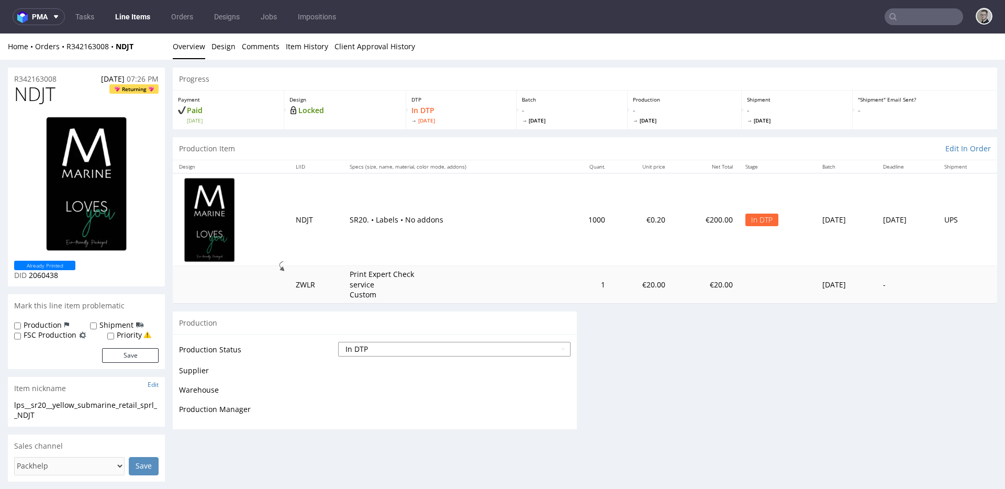
click at [460, 346] on select "Waiting for Artwork Waiting for Diecut Waiting for Mockup Waiting for DTP Waiti…" at bounding box center [454, 349] width 232 height 15
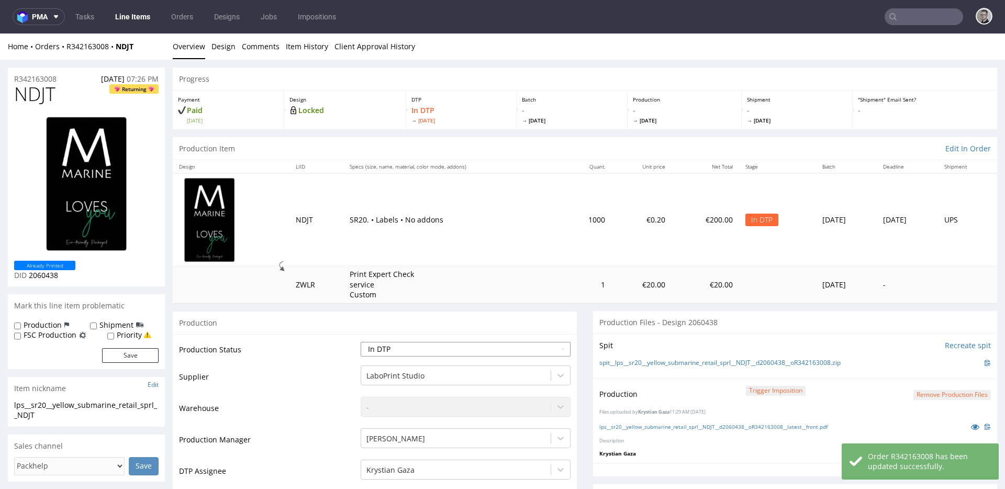
select select "dtp_production_ready"
click at [361, 342] on select "Waiting for Artwork Waiting for Diecut Waiting for Mockup Waiting for DTP Waiti…" at bounding box center [466, 349] width 210 height 15
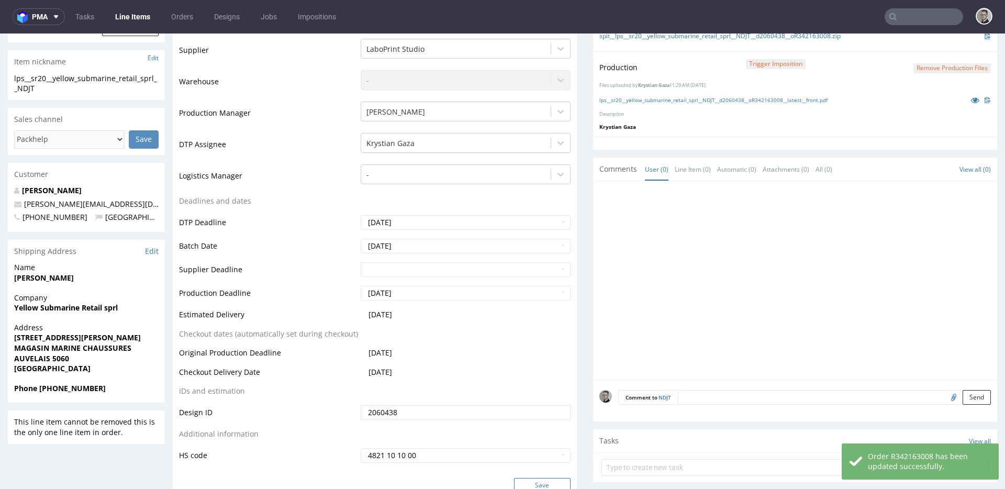
click at [546, 482] on button "Save" at bounding box center [542, 485] width 57 height 15
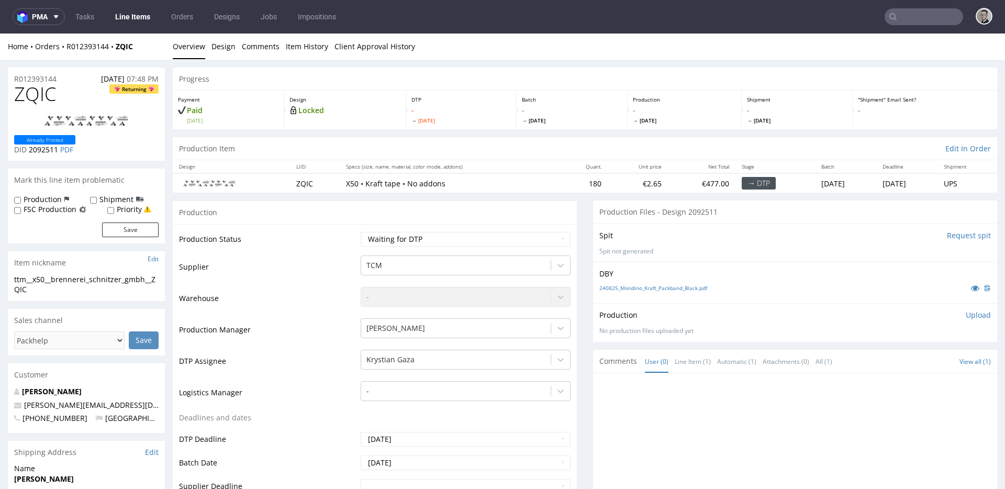
click at [950, 240] on input "Request spit" at bounding box center [969, 235] width 44 height 10
click at [955, 234] on p "👉 Spit created, reload 👈" at bounding box center [945, 235] width 91 height 10
click at [657, 252] on link "spit__ttm__x50__brennerei_schnitzer_gmbh__ZQIC__d2092511__oR012393144.zip" at bounding box center [715, 252] width 233 height 9
click at [224, 43] on link "Design" at bounding box center [223, 47] width 24 height 26
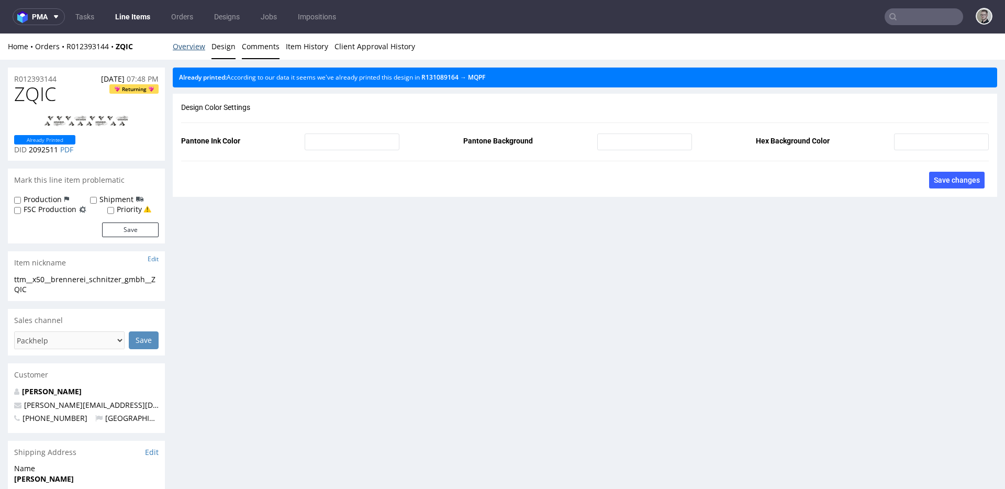
drag, startPoint x: 184, startPoint y: 49, endPoint x: 256, endPoint y: 51, distance: 72.8
click at [183, 49] on link "Overview" at bounding box center [189, 47] width 32 height 26
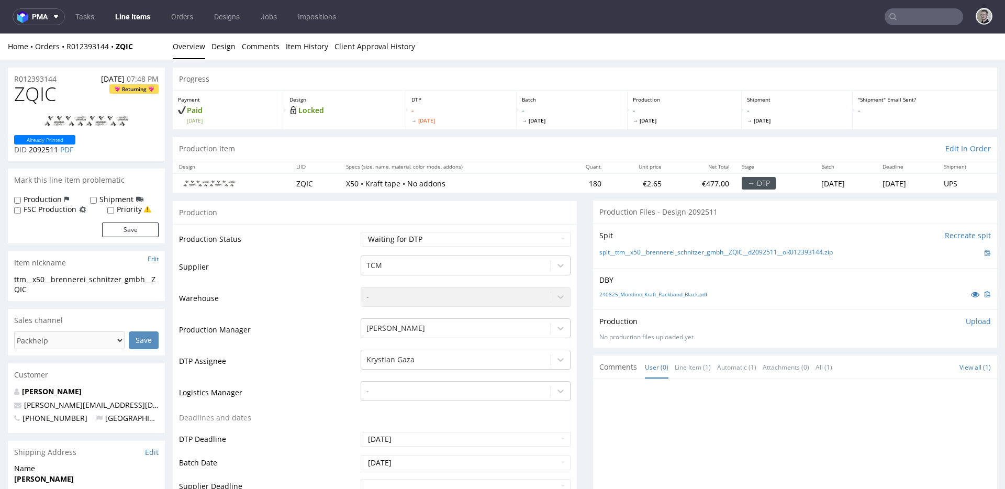
click at [37, 102] on span "ZQIC" at bounding box center [35, 94] width 42 height 21
click at [491, 238] on select "Waiting for Artwork Waiting for Diecut Waiting for Mockup Waiting for DTP Waiti…" at bounding box center [466, 239] width 210 height 15
select select "dtp_in_process"
click at [361, 232] on select "Waiting for Artwork Waiting for Diecut Waiting for Mockup Waiting for DTP Waiti…" at bounding box center [466, 239] width 210 height 15
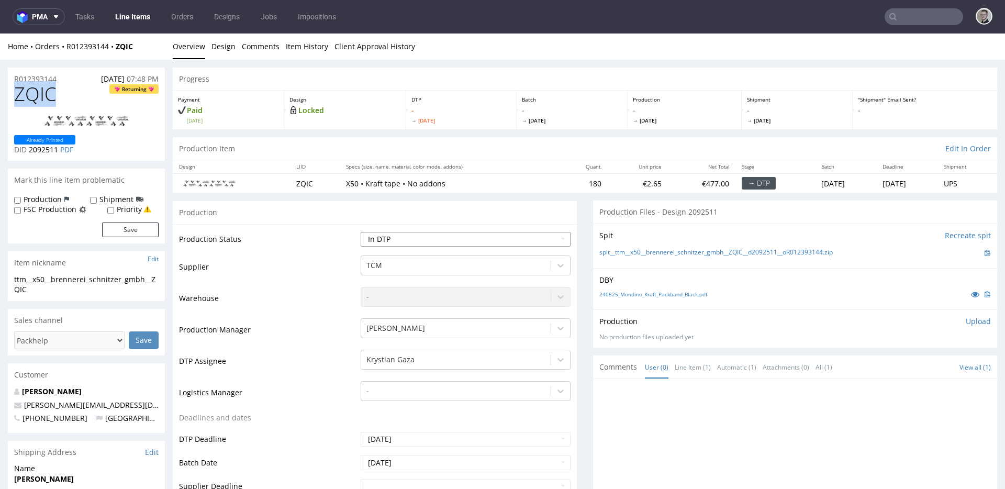
scroll to position [526, 0]
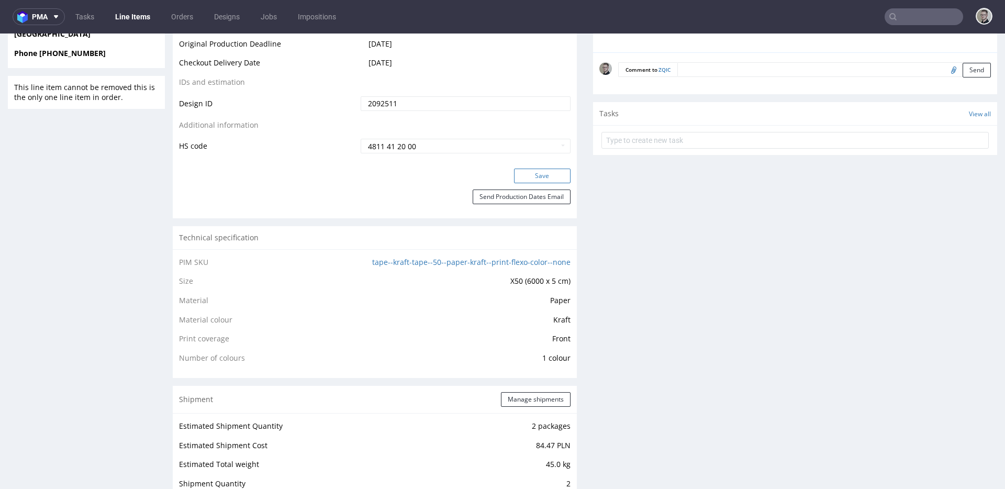
drag, startPoint x: 545, startPoint y: 166, endPoint x: 551, endPoint y: 173, distance: 8.9
drag, startPoint x: 551, startPoint y: 177, endPoint x: 554, endPoint y: 186, distance: 9.4
click at [551, 177] on button "Save" at bounding box center [542, 176] width 57 height 15
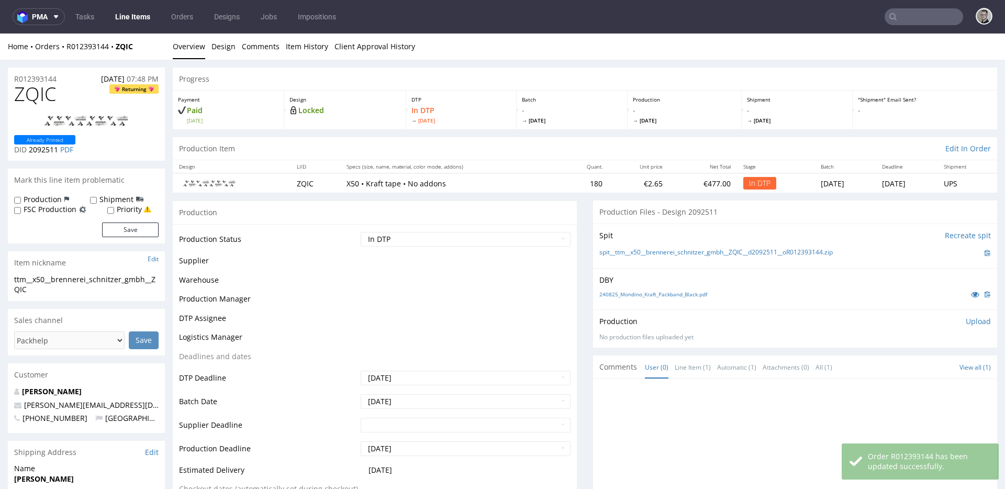
scroll to position [0, 0]
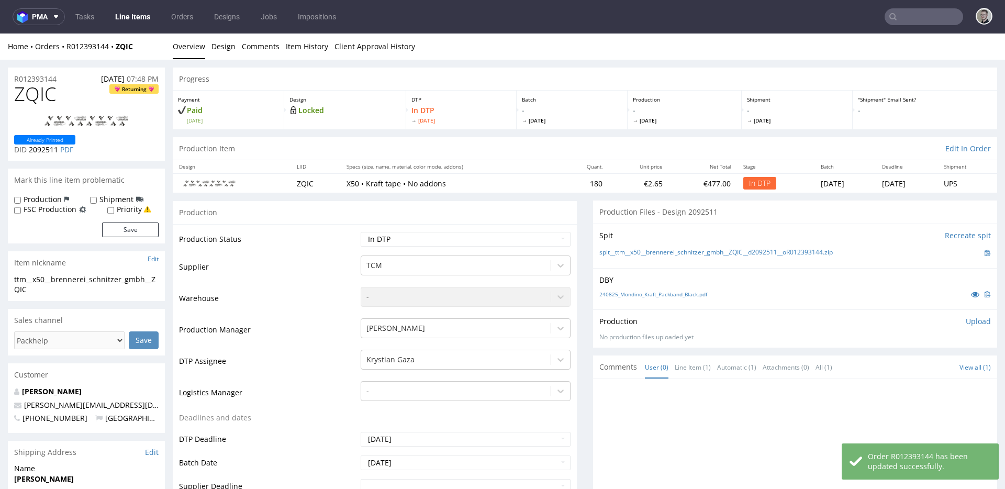
click at [966, 321] on p "Upload" at bounding box center [978, 321] width 25 height 10
click at [890, 366] on div "Add files" at bounding box center [916, 369] width 52 height 16
type input "C:\fakepath\ttm__x50__brennerei_schnitzer_gmbh__ZQIC__d2092511__oR012393144__la…"
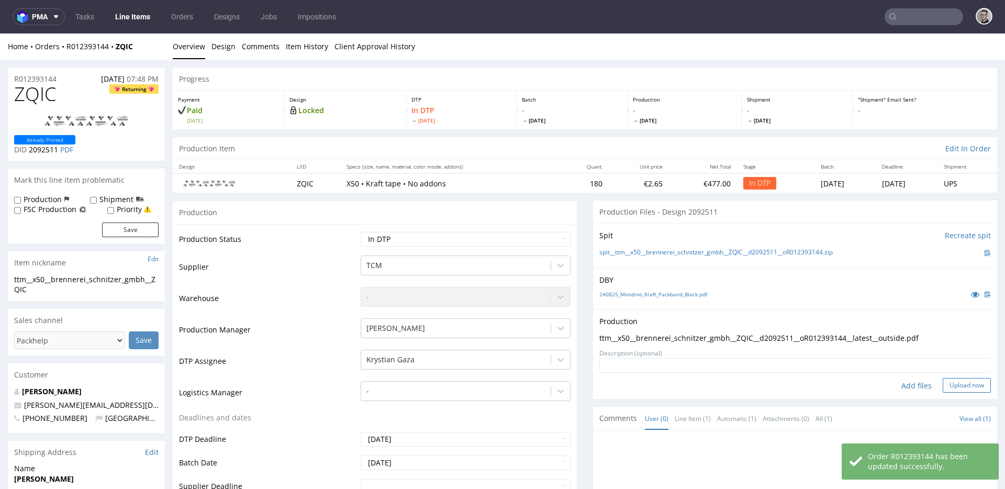
click at [943, 386] on button "Upload now" at bounding box center [967, 385] width 48 height 15
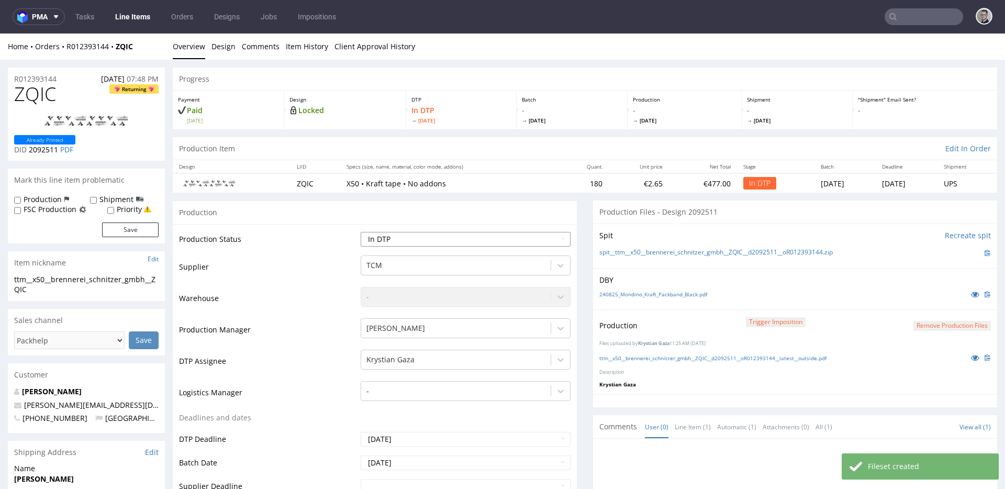
click at [518, 236] on select "Waiting for Artwork Waiting for Diecut Waiting for Mockup Waiting for DTP Waiti…" at bounding box center [466, 239] width 210 height 15
select select "dtp_production_ready"
click at [361, 232] on select "Waiting for Artwork Waiting for Diecut Waiting for Mockup Waiting for DTP Waiti…" at bounding box center [466, 239] width 210 height 15
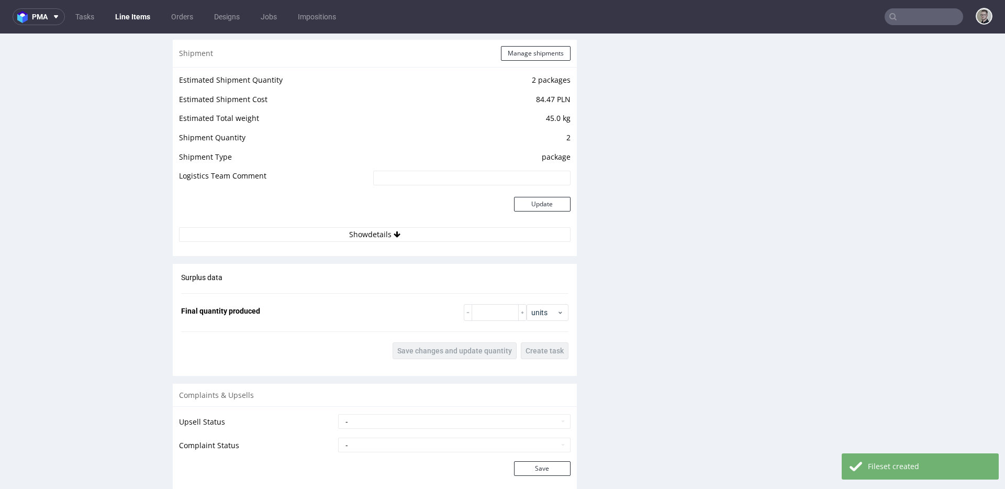
scroll to position [344, 0]
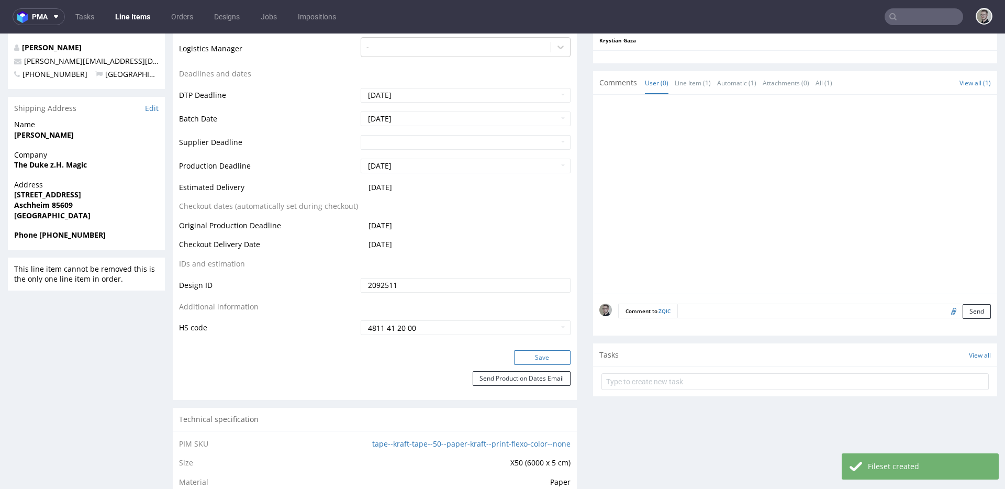
click at [556, 354] on button "Save" at bounding box center [542, 357] width 57 height 15
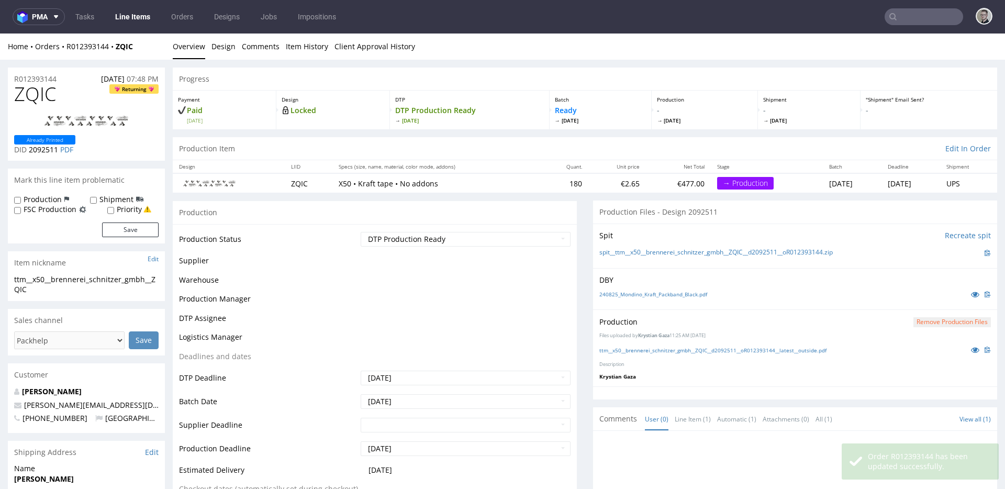
scroll to position [0, 0]
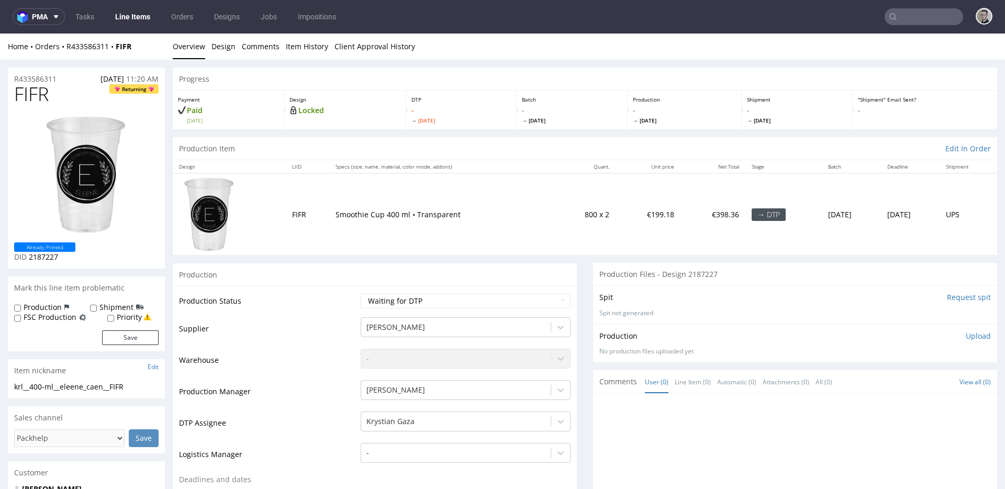
click at [955, 301] on input "Request spit" at bounding box center [969, 297] width 44 height 10
click at [218, 46] on link "Design" at bounding box center [223, 47] width 24 height 26
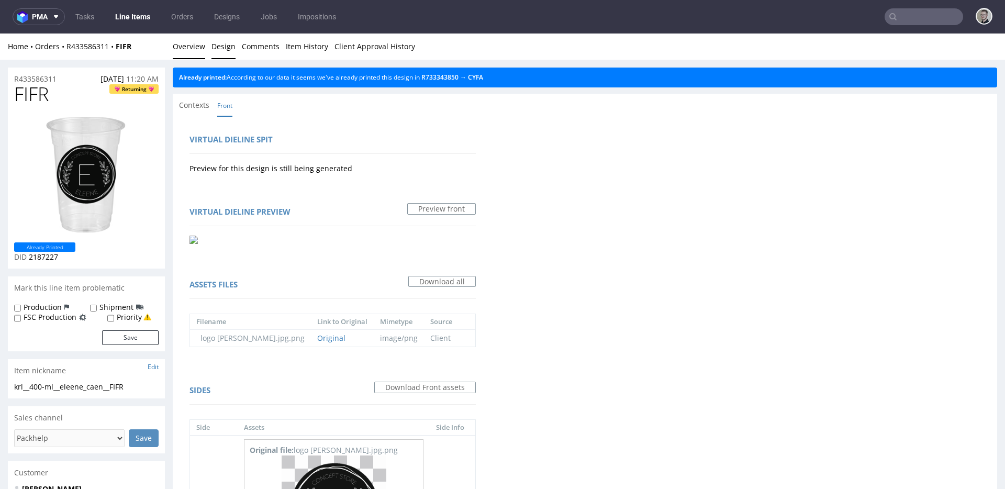
drag, startPoint x: 198, startPoint y: 46, endPoint x: 317, endPoint y: 34, distance: 119.5
click at [198, 46] on link "Overview" at bounding box center [189, 47] width 32 height 26
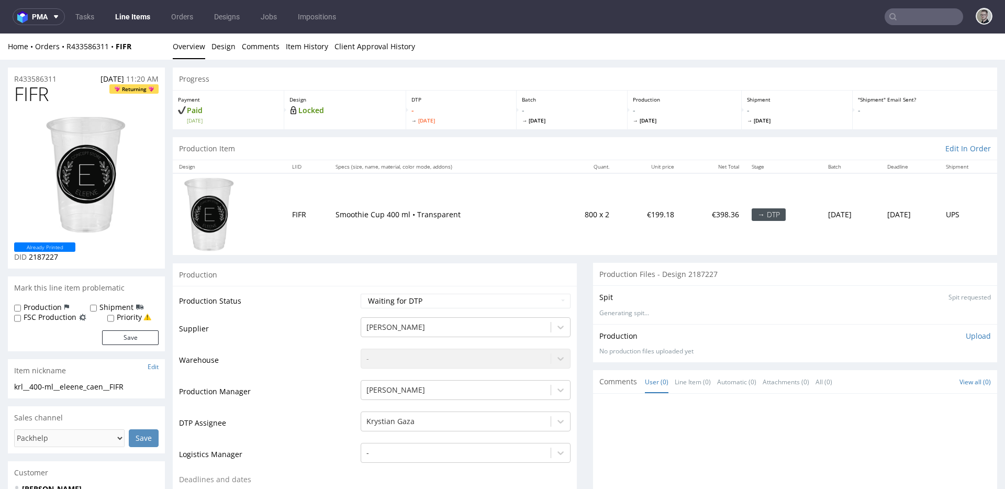
click at [83, 385] on div "krl__400-ml__eleene_caen__FIFR" at bounding box center [86, 387] width 144 height 10
copy div "krl__400-ml__eleene_caen__FIFR Update"
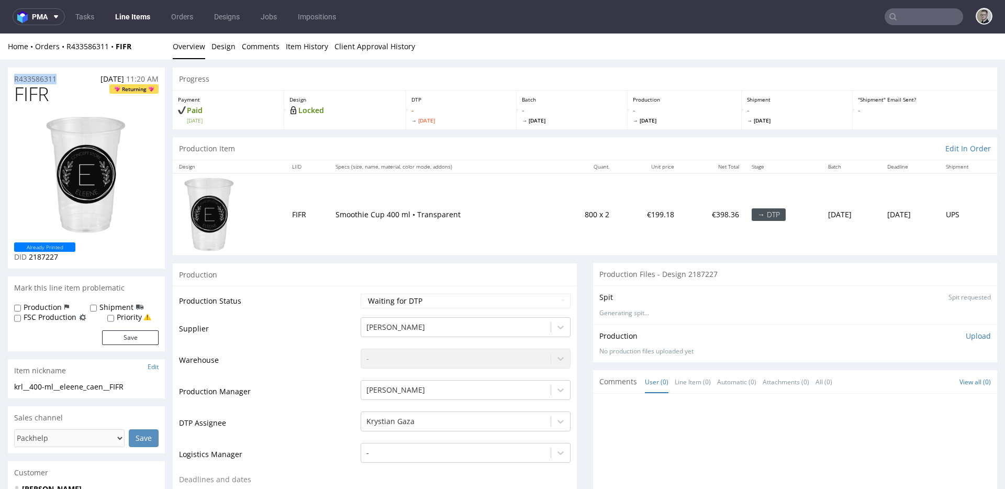
drag, startPoint x: 61, startPoint y: 79, endPoint x: 0, endPoint y: 76, distance: 61.3
copy p "R433586311"
click at [966, 336] on p "Upload" at bounding box center [978, 336] width 25 height 10
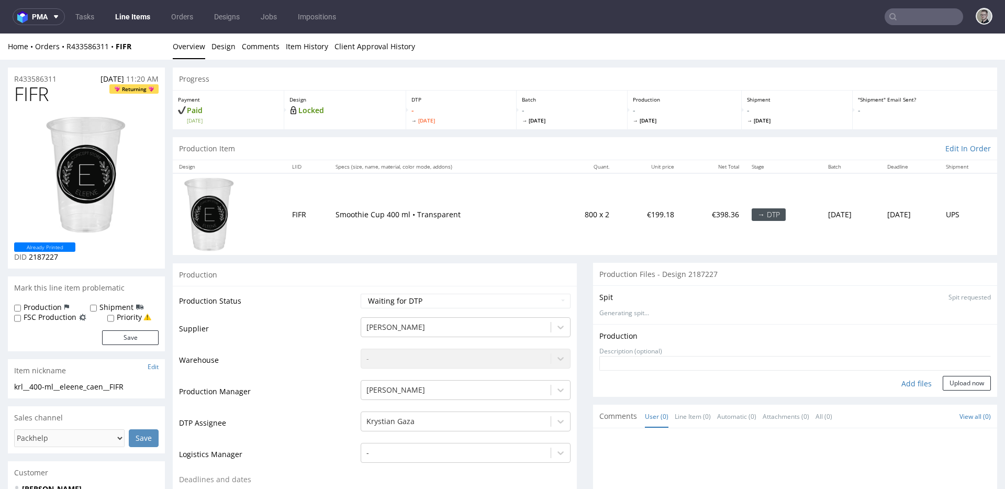
click at [905, 386] on div "Add files" at bounding box center [916, 384] width 52 height 16
type input "C:\fakepath\krl__400-ml__eleene_caen__FIFR__d2187227__oR433586311.pdf"
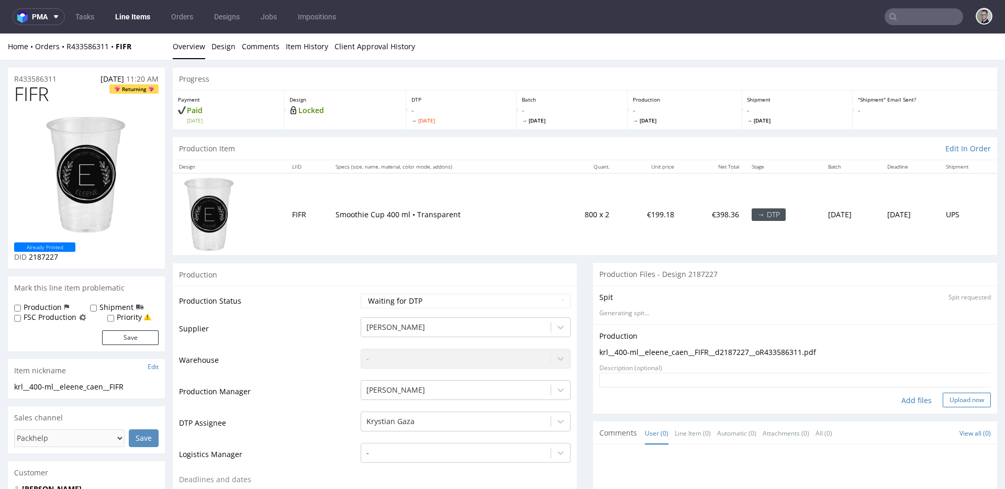
click at [953, 394] on button "Upload now" at bounding box center [967, 400] width 48 height 15
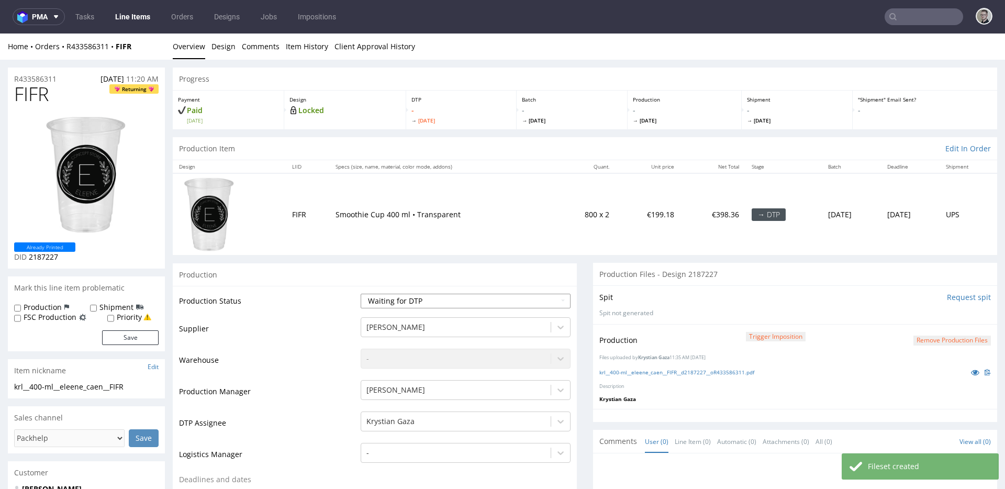
click at [400, 305] on select "Waiting for Artwork Waiting for Diecut Waiting for Mockup Waiting for DTP Waiti…" at bounding box center [466, 301] width 210 height 15
select select "dtp_in_process"
click at [361, 294] on select "Waiting for Artwork Waiting for Diecut Waiting for Mockup Waiting for DTP Waiti…" at bounding box center [466, 301] width 210 height 15
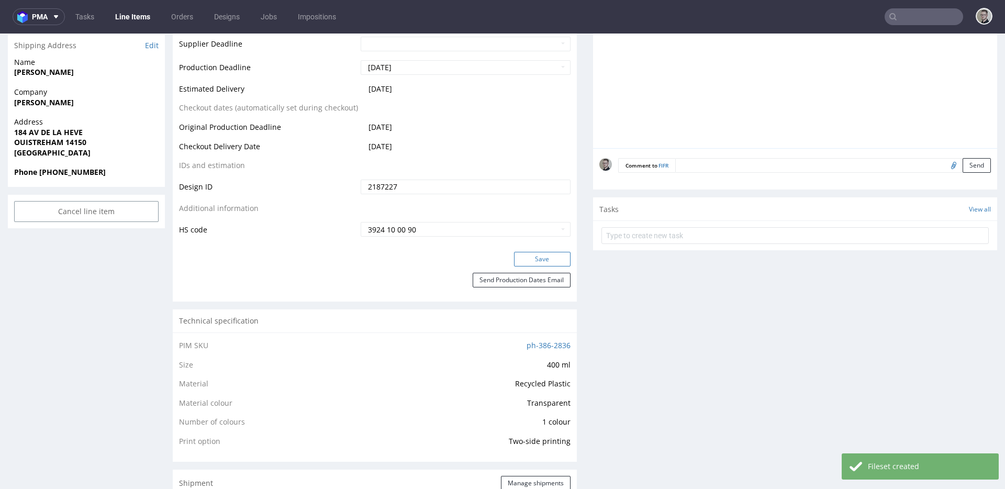
click at [554, 261] on button "Save" at bounding box center [542, 259] width 57 height 15
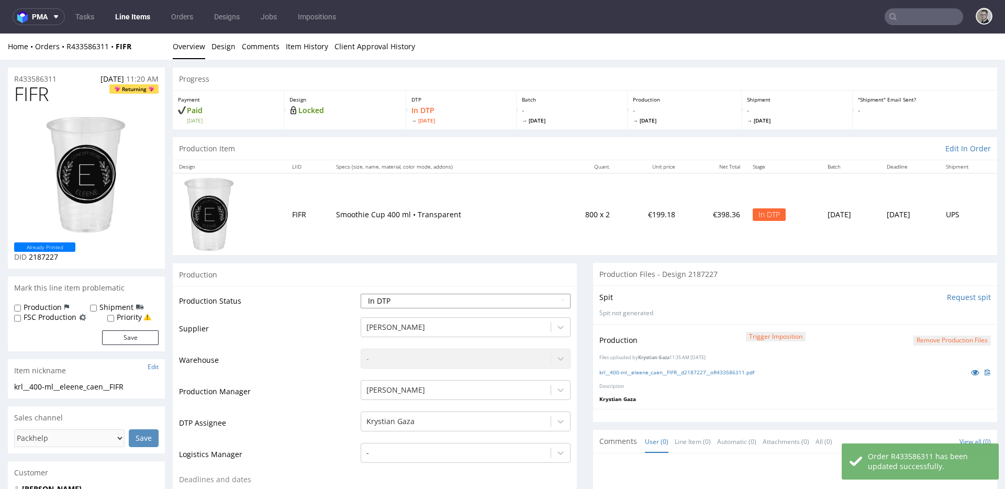
click at [438, 303] on select "Waiting for Artwork Waiting for Diecut Waiting for Mockup Waiting for DTP Waiti…" at bounding box center [466, 301] width 210 height 15
select select "dtp_production_ready"
click at [361, 294] on select "Waiting for Artwork Waiting for Diecut Waiting for Mockup Waiting for DTP Waiti…" at bounding box center [466, 301] width 210 height 15
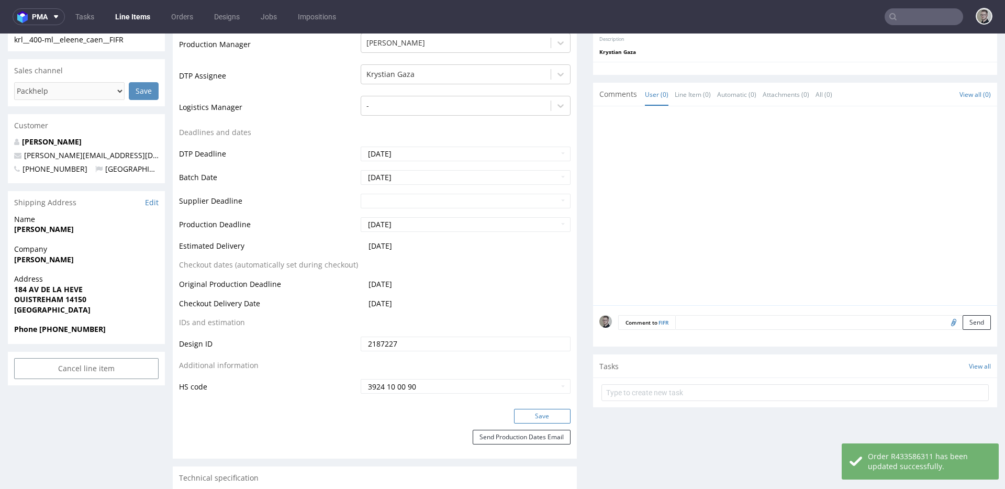
click at [545, 420] on button "Save" at bounding box center [542, 416] width 57 height 15
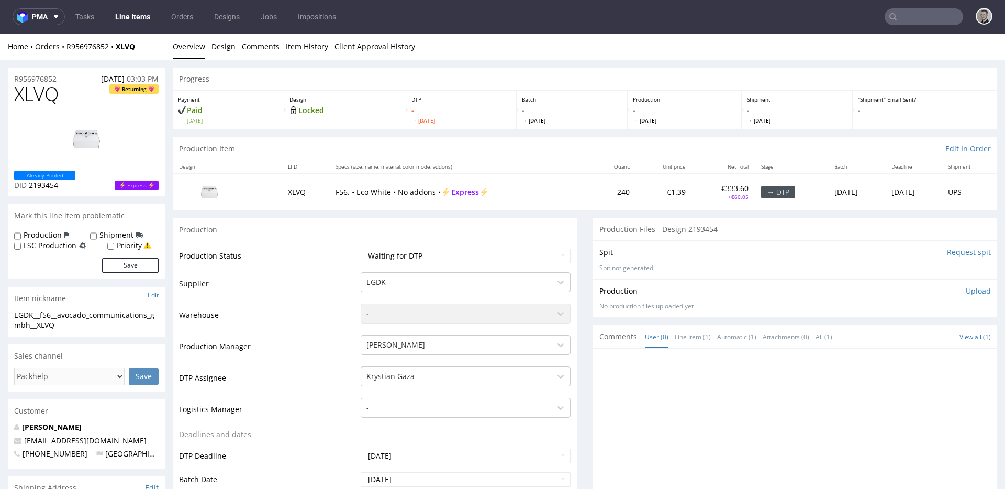
click at [950, 253] on input "Request spit" at bounding box center [969, 252] width 44 height 10
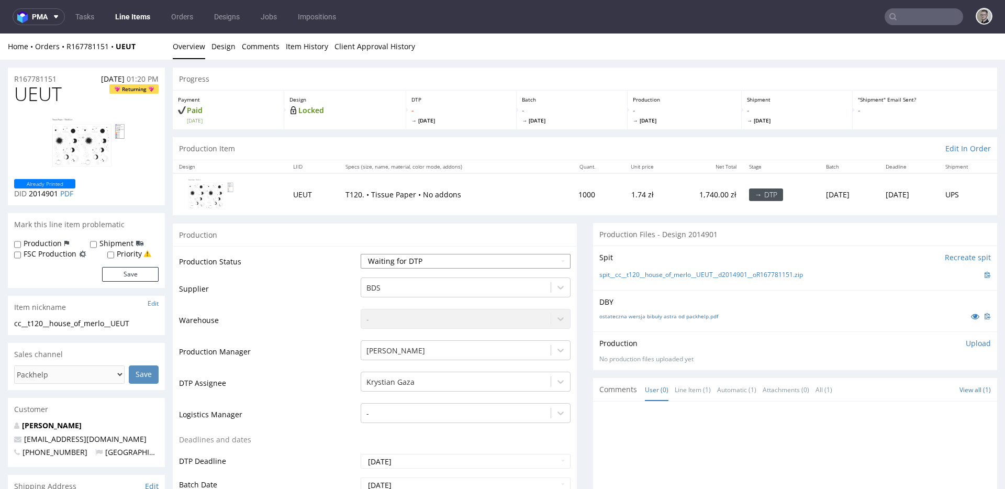
click at [489, 260] on select "Waiting for Artwork Waiting for Diecut Waiting for Mockup Waiting for DTP Waiti…" at bounding box center [466, 261] width 210 height 15
select select "dtp_in_process"
click at [361, 254] on select "Waiting for Artwork Waiting for Diecut Waiting for Mockup Waiting for DTP Waiti…" at bounding box center [466, 261] width 210 height 15
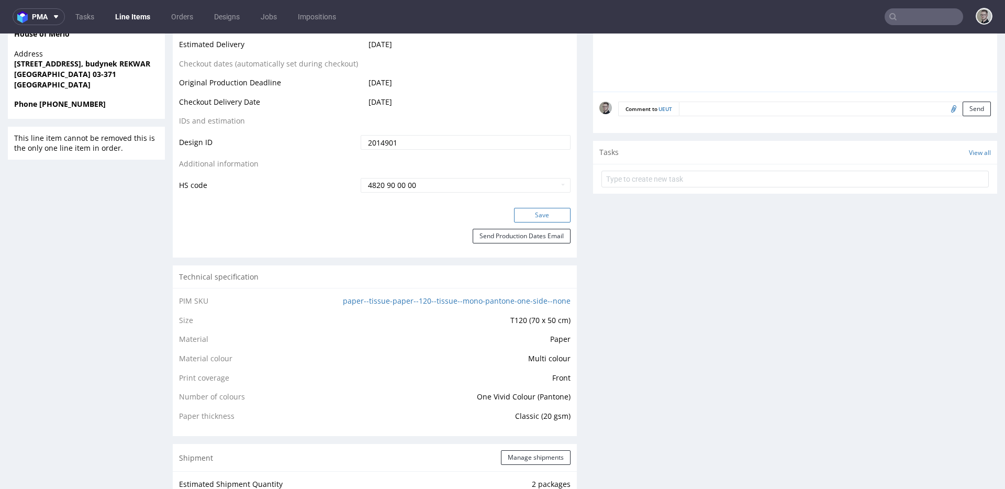
click at [535, 216] on button "Save" at bounding box center [542, 215] width 57 height 15
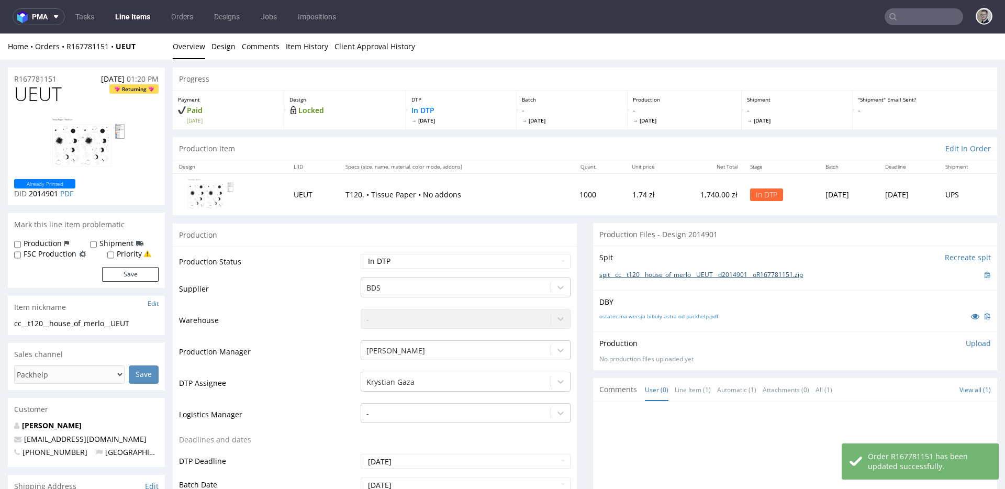
click at [727, 275] on link "spit__cc__t120__house_of_merlo__UEUT__d2014901__oR167781151.zip" at bounding box center [701, 275] width 204 height 9
click at [230, 49] on link "Design" at bounding box center [223, 47] width 24 height 26
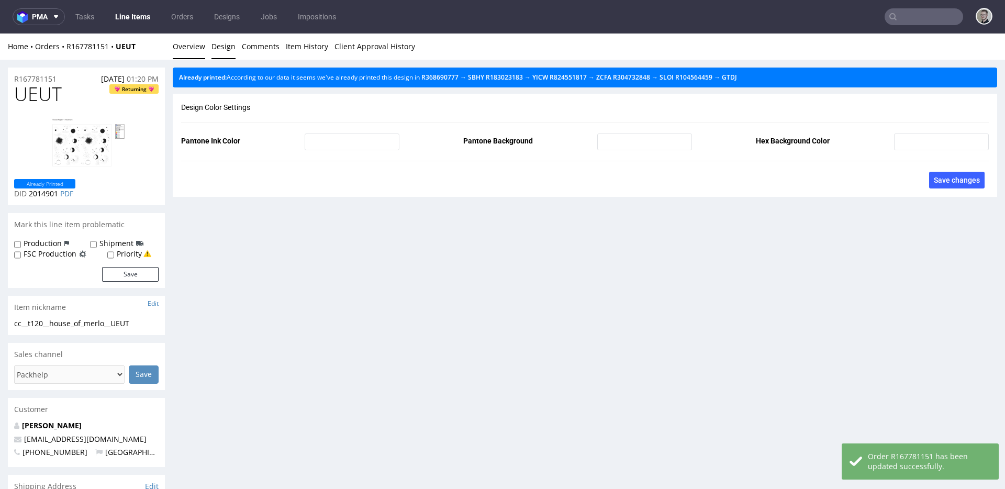
click at [195, 47] on link "Overview" at bounding box center [189, 47] width 32 height 26
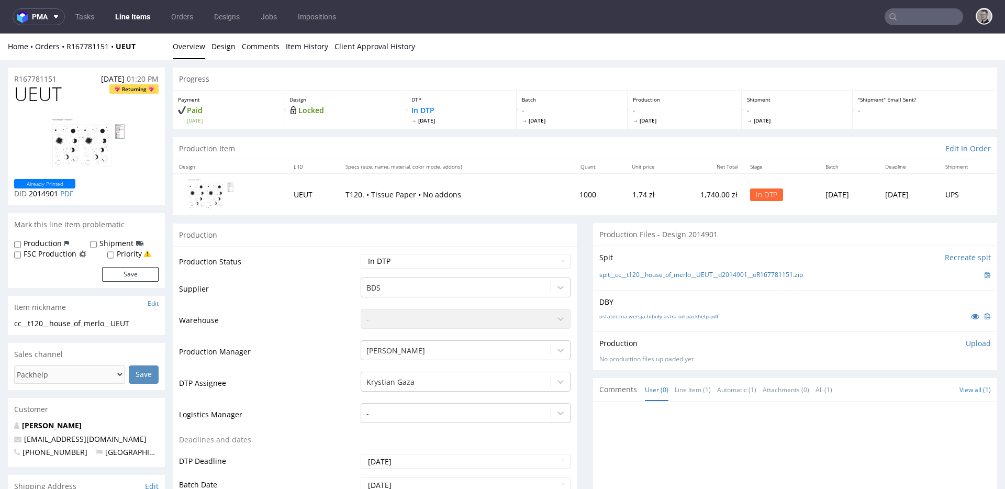
click at [39, 95] on span "UEUT" at bounding box center [38, 94] width 48 height 21
click at [968, 351] on div "Production Upload No production files uploaded yet Description (optional) Add f…" at bounding box center [795, 350] width 392 height 25
click at [963, 341] on div "Production Upload No production files uploaded yet Description (optional) Add f…" at bounding box center [795, 350] width 404 height 38
click at [967, 337] on div "Production Upload No production files uploaded yet Description (optional) Add f…" at bounding box center [795, 350] width 404 height 38
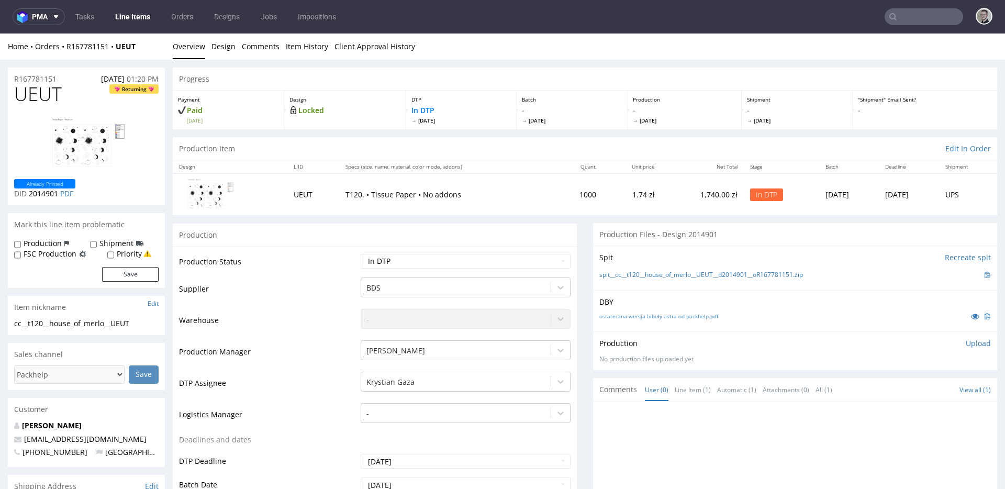
click at [966, 346] on p "Upload" at bounding box center [978, 343] width 25 height 10
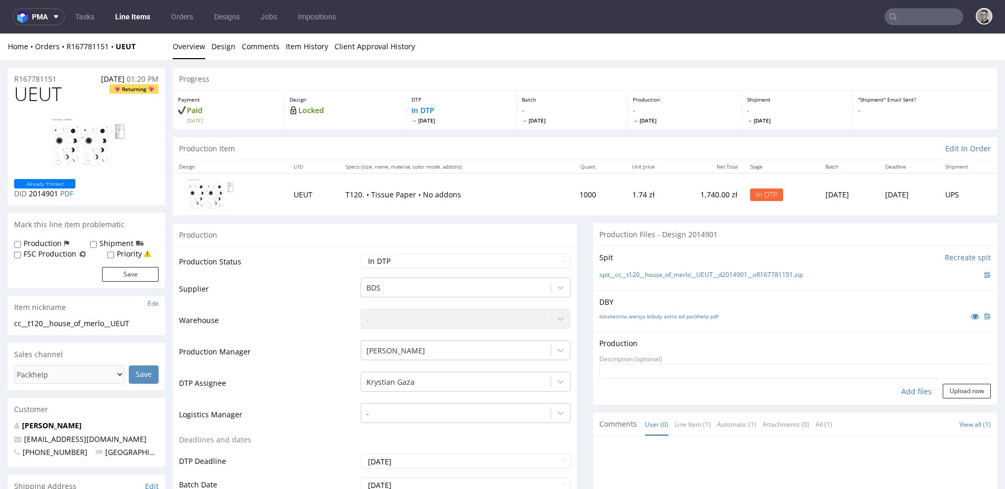
click at [900, 388] on div "Add files" at bounding box center [916, 392] width 52 height 16
type input "C:\fakepath\cc__t120__house_of_merlo__UEUT__d2014901__oR167781151__latest__outs…"
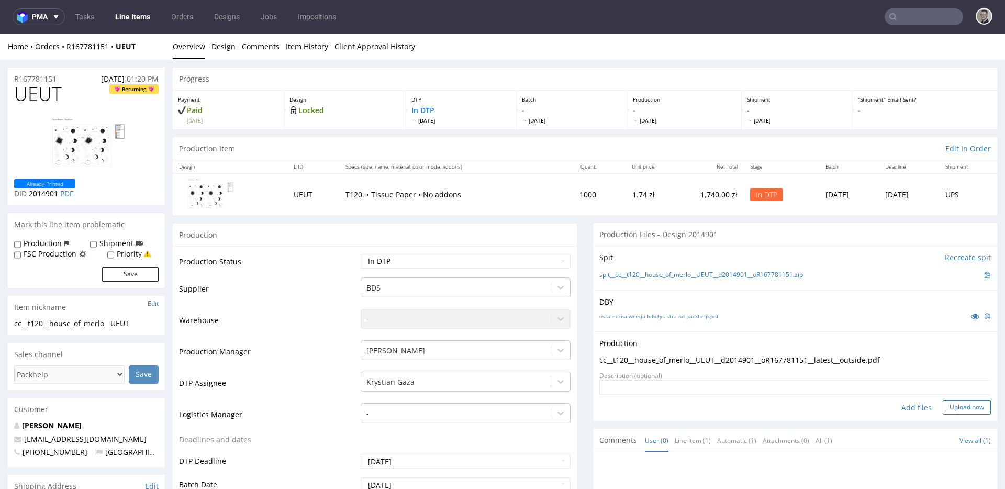
click at [964, 403] on button "Upload now" at bounding box center [967, 407] width 48 height 15
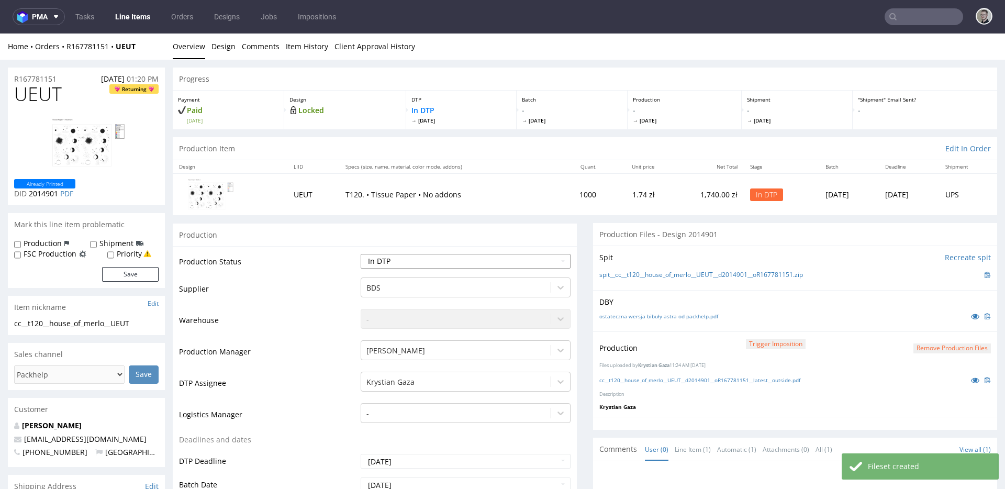
click at [391, 262] on select "Waiting for Artwork Waiting for Diecut Waiting for Mockup Waiting for DTP Waiti…" at bounding box center [466, 261] width 210 height 15
select select "dtp_production_ready"
click at [361, 254] on select "Waiting for Artwork Waiting for Diecut Waiting for Mockup Waiting for DTP Waiti…" at bounding box center [466, 261] width 210 height 15
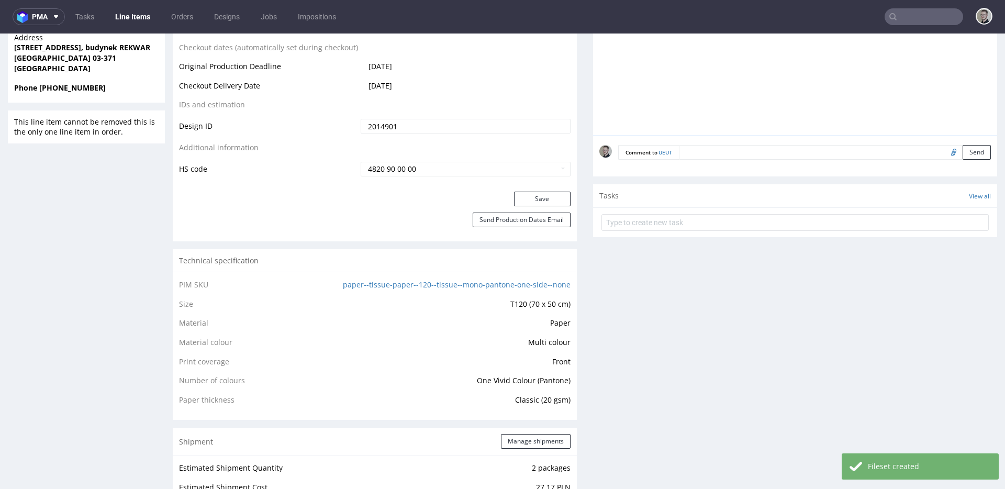
scroll to position [512, 0]
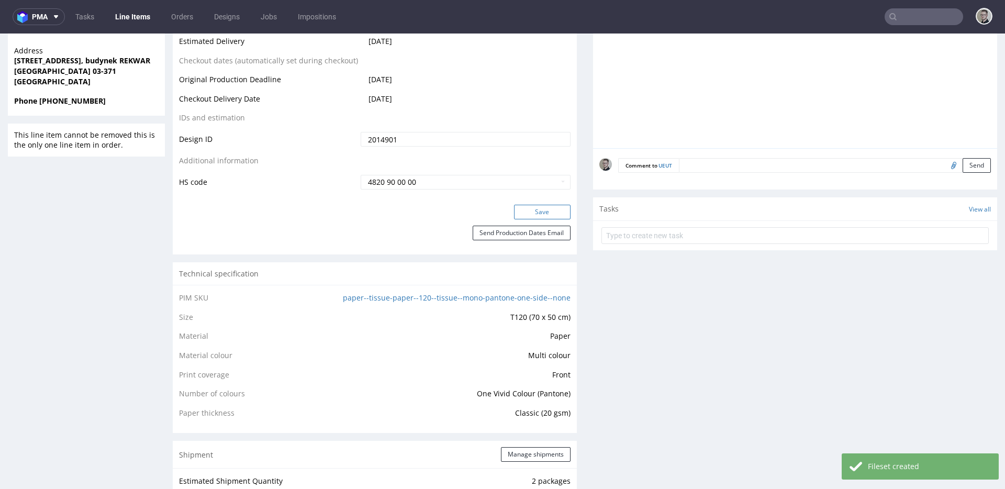
click at [550, 208] on button "Save" at bounding box center [542, 212] width 57 height 15
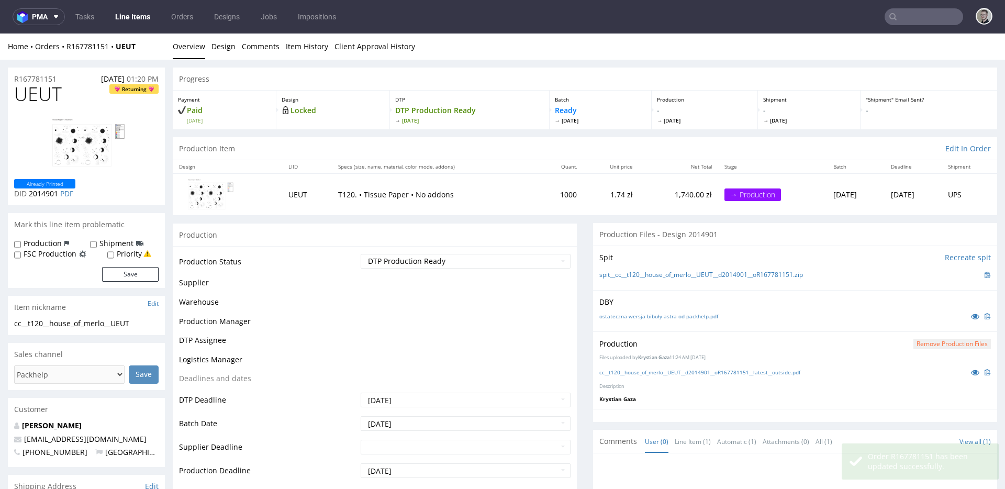
scroll to position [0, 0]
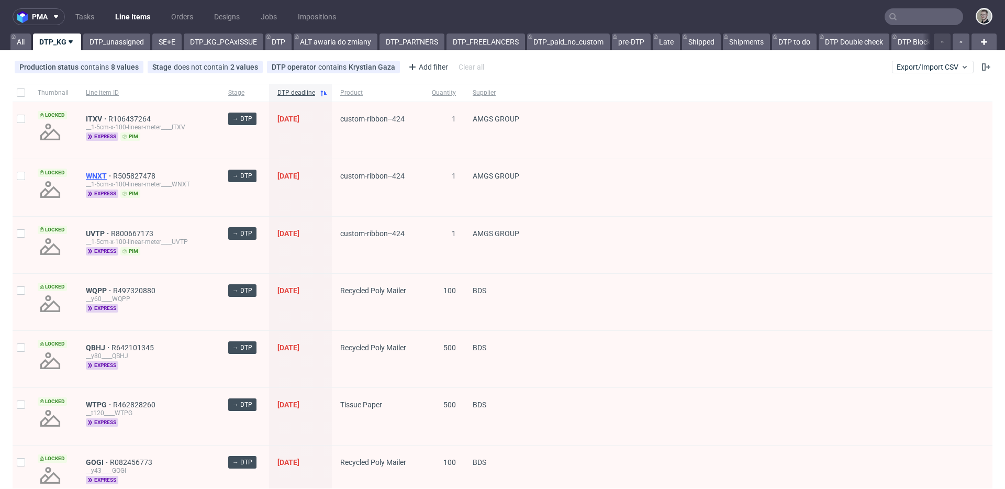
click at [97, 177] on span "WNXT" at bounding box center [99, 176] width 27 height 8
click at [96, 170] on div "QBHJ R642101345 __y80____QBHJ express" at bounding box center [148, 187] width 142 height 57
click at [98, 175] on span "QBHJ" at bounding box center [99, 176] width 26 height 8
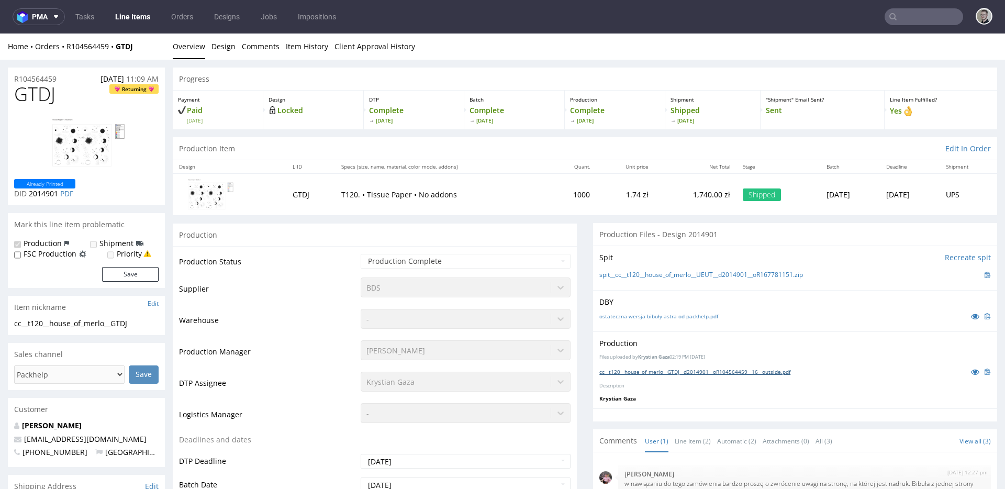
click at [726, 374] on link "cc__t120__house_of_merlo__GTDJ__d2014901__oR104564459__16__outside.pdf" at bounding box center [694, 371] width 191 height 7
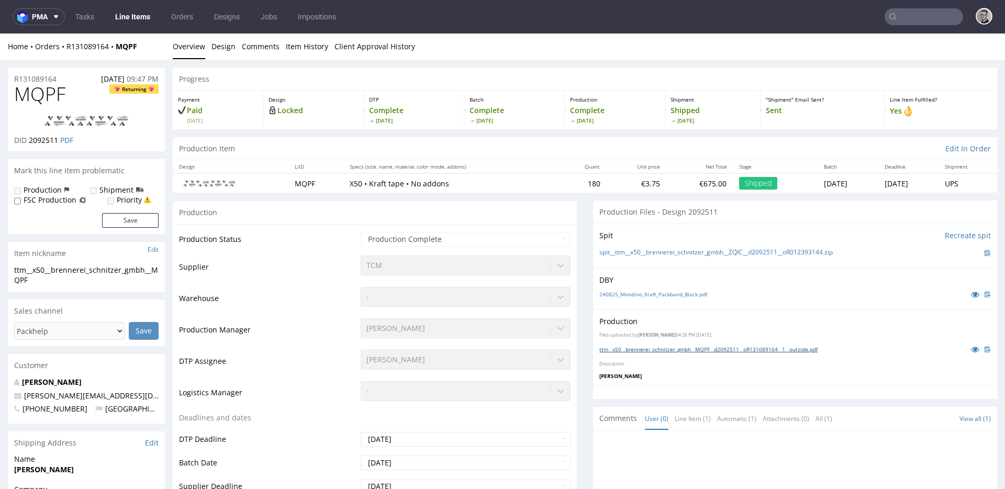
click at [679, 350] on link "ttm__x50__brennerei_schnitzer_gmbh__MQPF__d2092511__oR131089164__1__outside.pdf" at bounding box center [708, 348] width 218 height 7
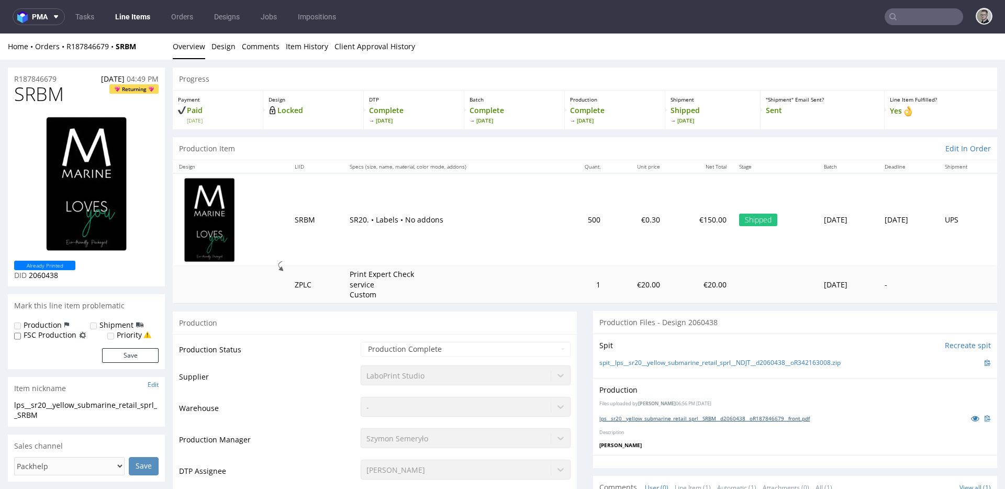
click at [736, 421] on link "lps__sr20__yellow_submarine_retail_sprl__SRBM__d2060438__oR187846679__front.pdf" at bounding box center [704, 418] width 210 height 7
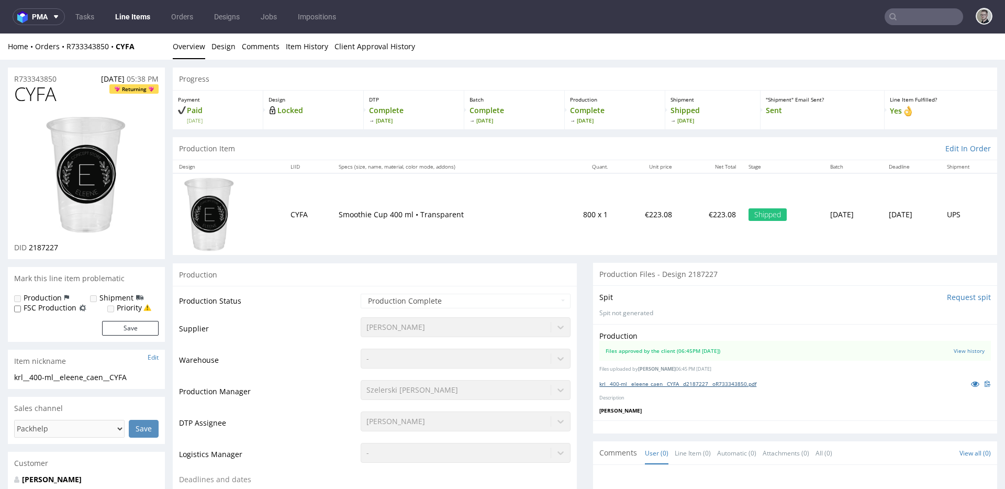
click at [675, 384] on link "krl__400-ml__eleene_caen__CYFA__d2187227__oR733343850.pdf" at bounding box center [677, 383] width 157 height 7
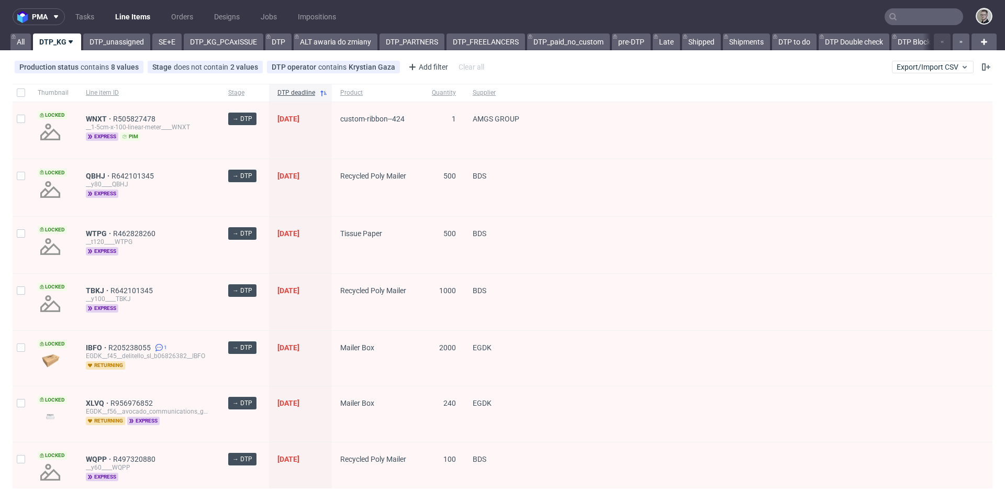
click at [160, 29] on nav "pma Tasks Line Items Orders Designs Jobs Impositions" at bounding box center [502, 17] width 1005 height 34
click at [161, 34] on link "SE+E" at bounding box center [166, 42] width 29 height 17
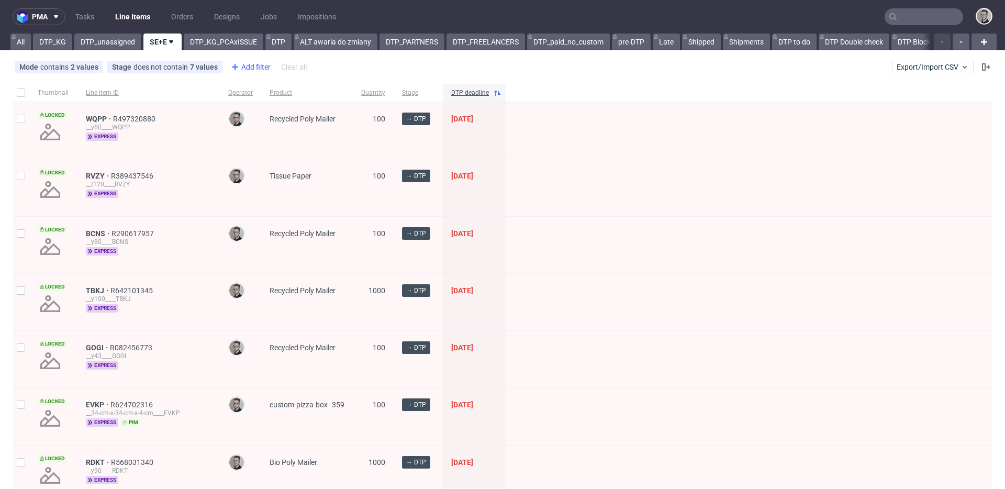
click at [252, 68] on div "Add filter" at bounding box center [250, 67] width 46 height 17
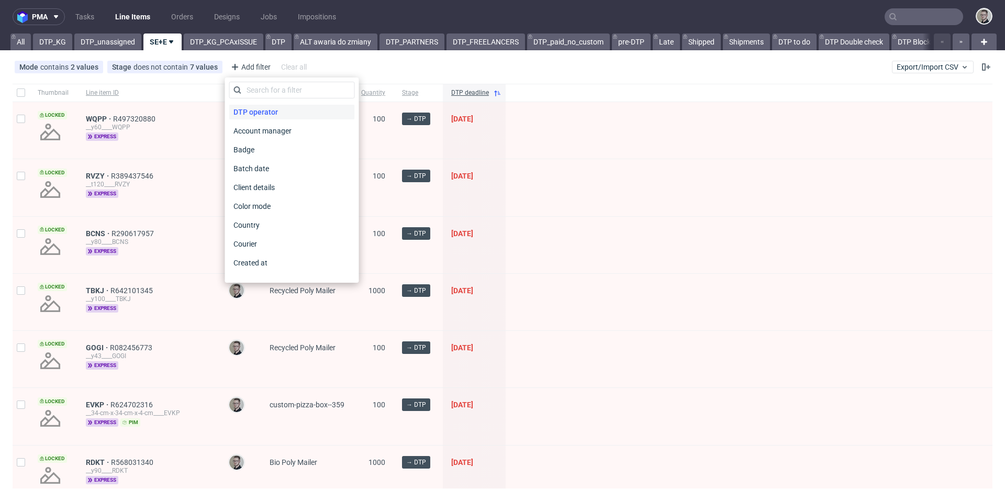
click at [269, 114] on span "DTP operator" at bounding box center [255, 112] width 53 height 15
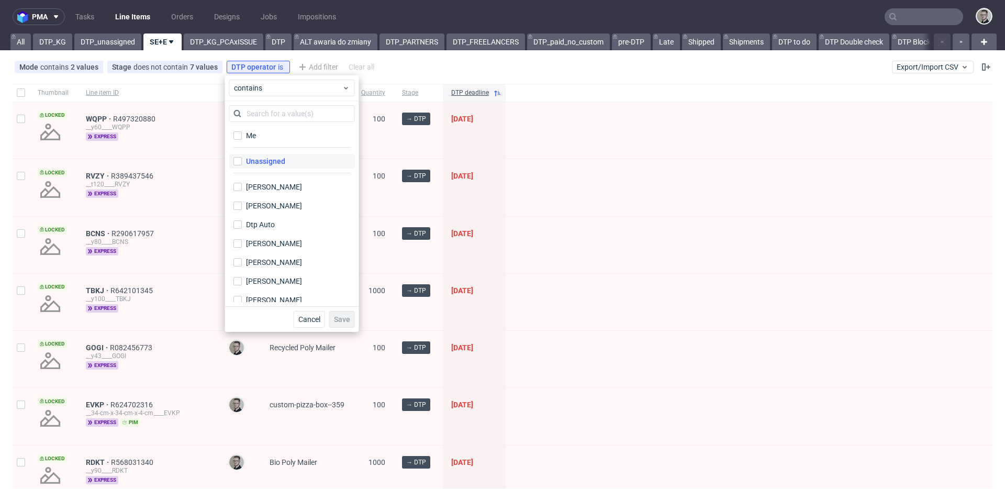
click at [286, 154] on label "Unassigned" at bounding box center [292, 161] width 126 height 15
click at [242, 157] on input "Unassigned" at bounding box center [237, 161] width 8 height 8
checkbox input "true"
click at [338, 320] on span "Save" at bounding box center [342, 319] width 16 height 7
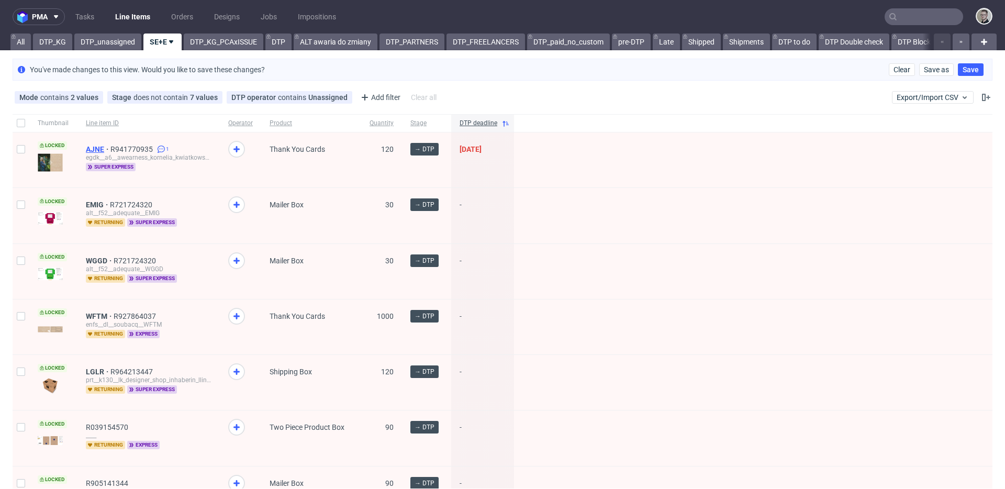
click at [98, 146] on span "AJNE" at bounding box center [98, 149] width 25 height 8
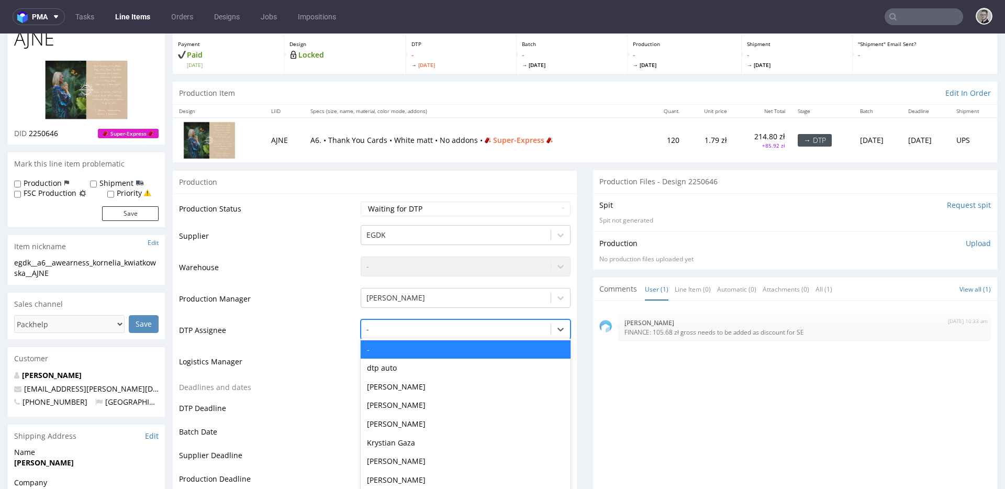
click at [416, 334] on div "- selected, 1 of 31. 31 results available. Use Up and Down to choose options, p…" at bounding box center [466, 326] width 210 height 15
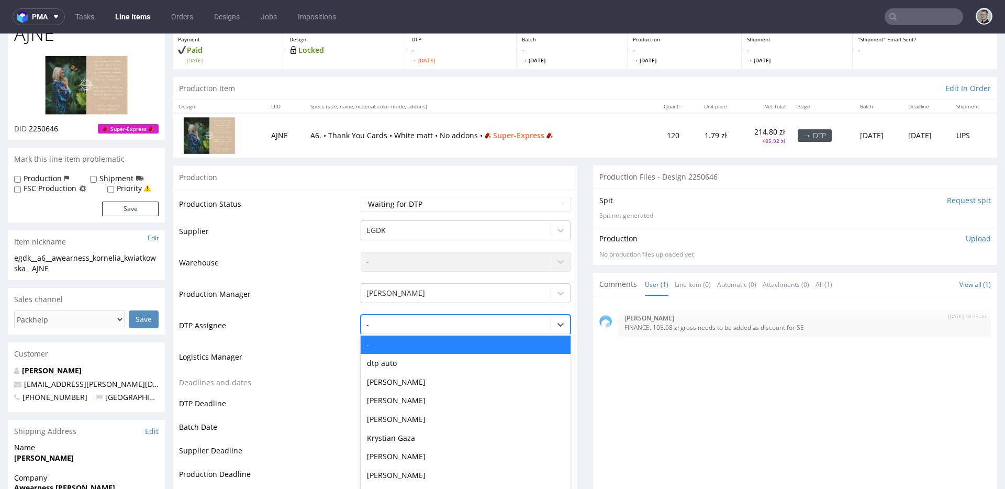
scroll to position [65, 0]
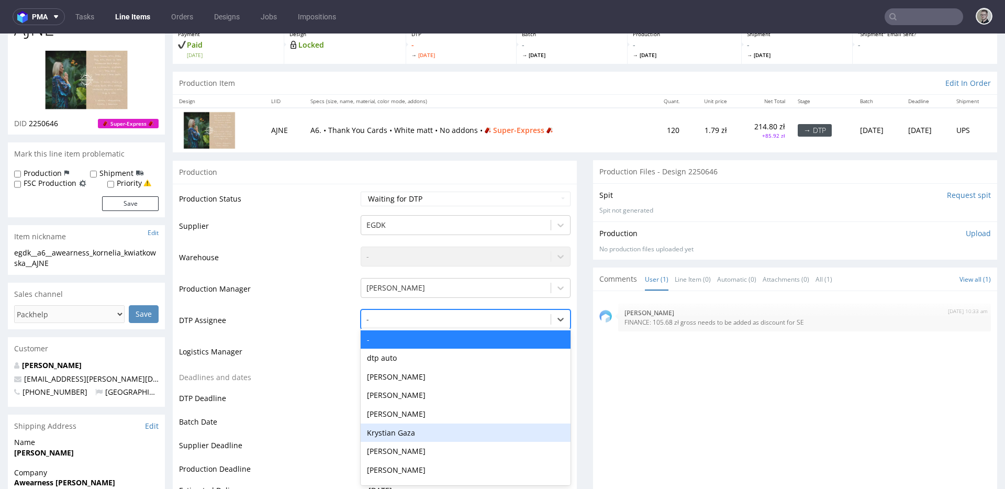
click at [426, 430] on div "Krystian Gaza" at bounding box center [466, 432] width 210 height 19
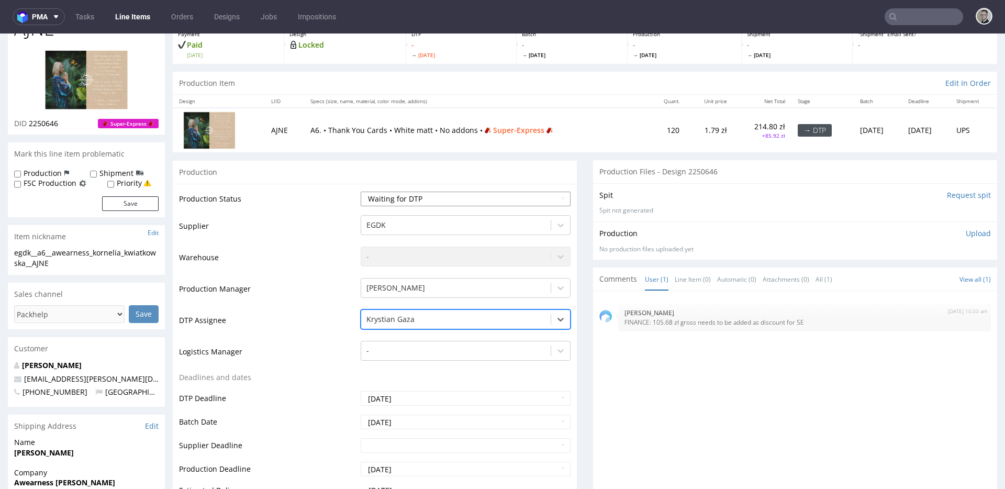
click at [460, 200] on select "Waiting for Artwork Waiting for Diecut Waiting for Mockup Waiting for DTP Waiti…" at bounding box center [466, 199] width 210 height 15
click at [361, 192] on select "Waiting for Artwork Waiting for Diecut Waiting for Mockup Waiting for DTP Waiti…" at bounding box center [466, 199] width 210 height 15
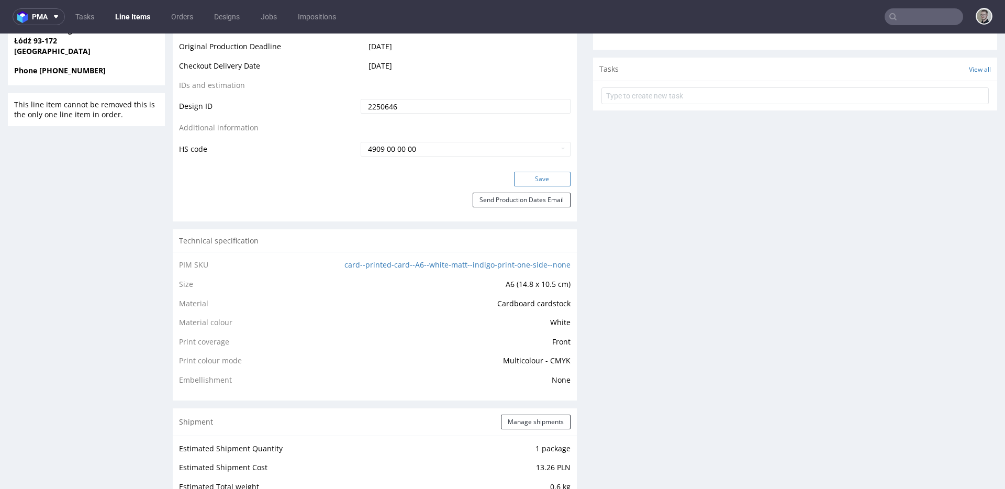
click at [538, 174] on button "Save" at bounding box center [542, 179] width 57 height 15
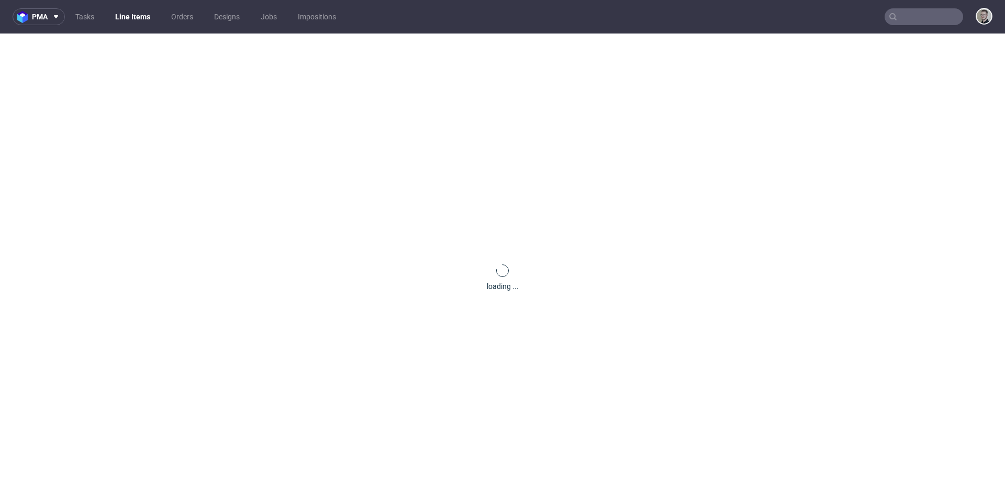
scroll to position [0, 0]
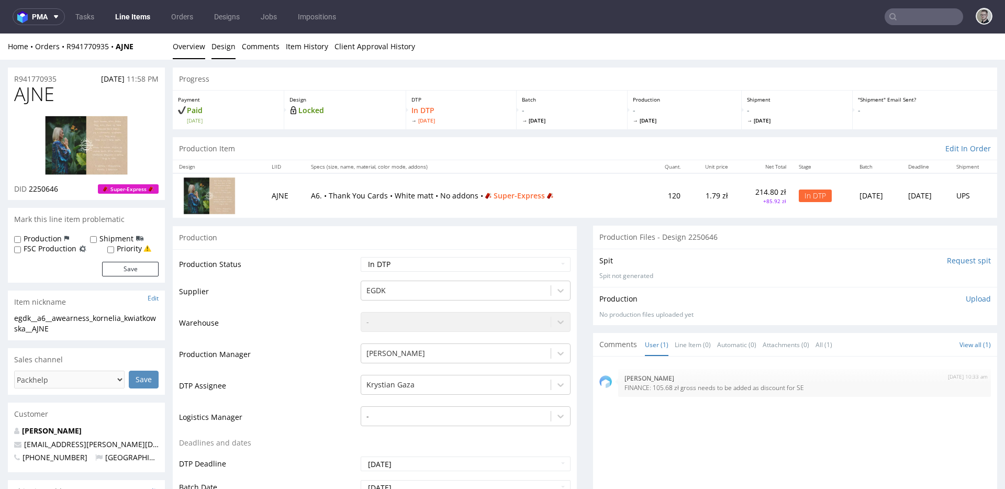
click at [222, 48] on link "Design" at bounding box center [223, 47] width 24 height 26
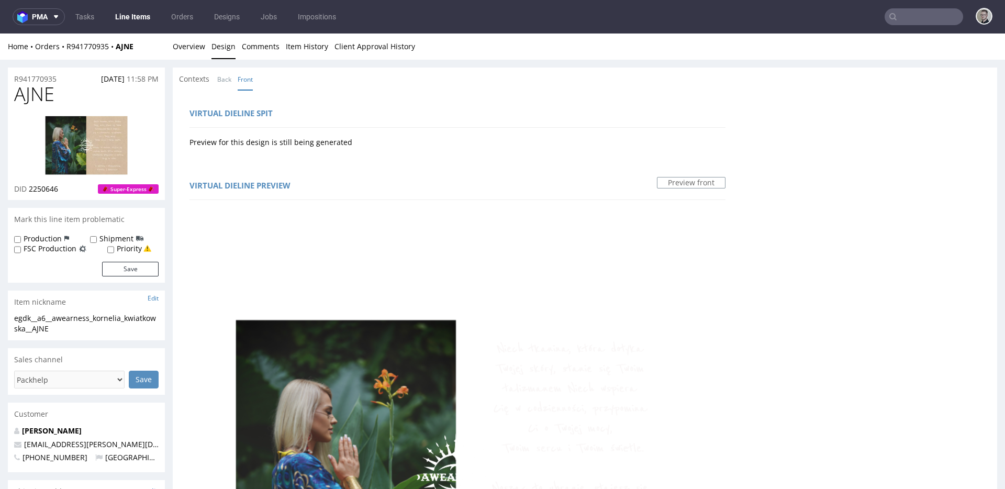
click at [93, 163] on img at bounding box center [86, 145] width 84 height 60
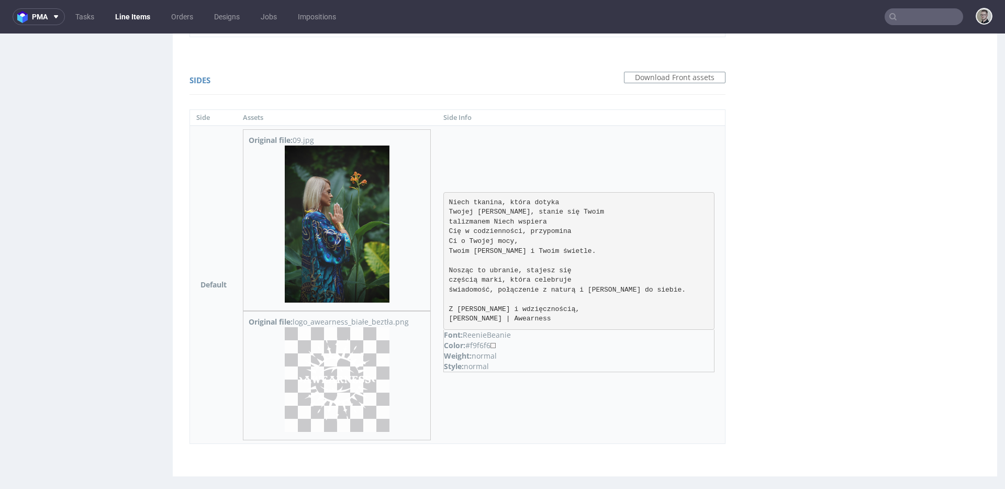
scroll to position [832, 0]
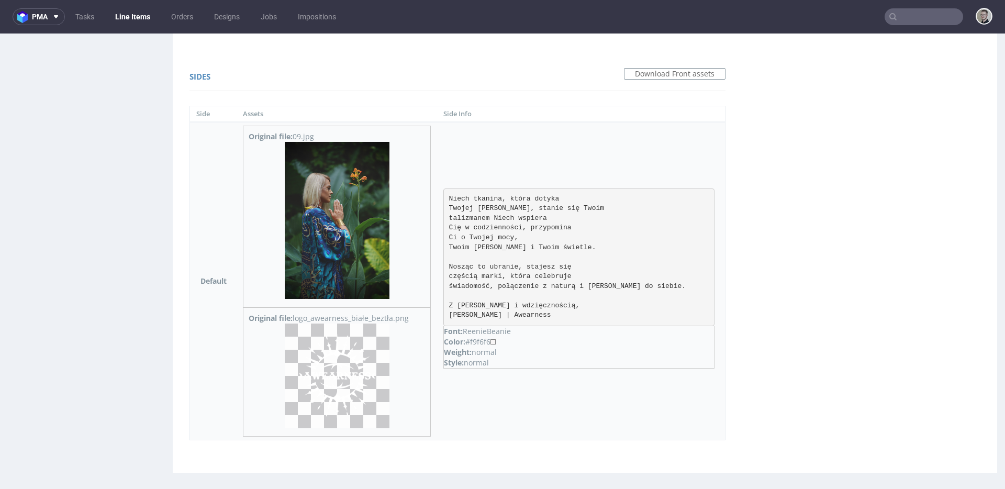
click at [360, 244] on img at bounding box center [337, 220] width 105 height 157
click at [352, 374] on img at bounding box center [337, 375] width 105 height 105
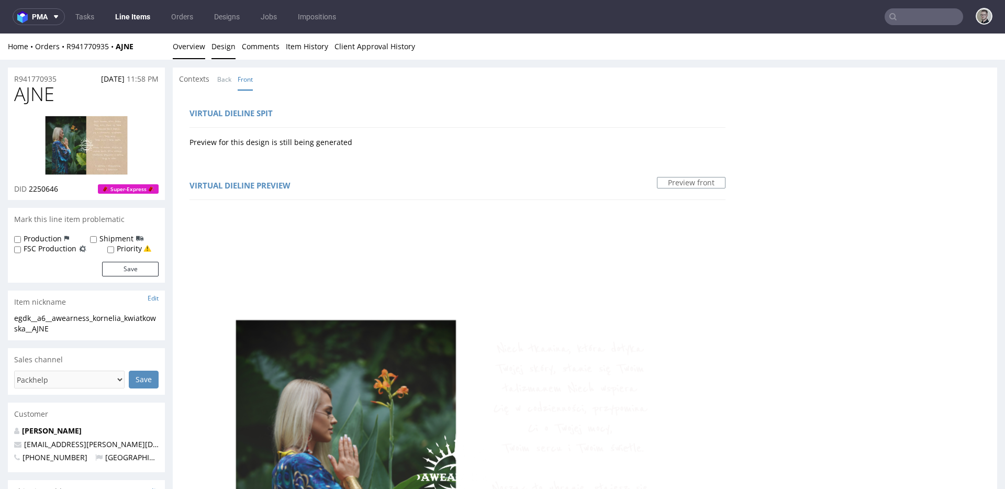
click at [186, 50] on link "Overview" at bounding box center [189, 47] width 32 height 26
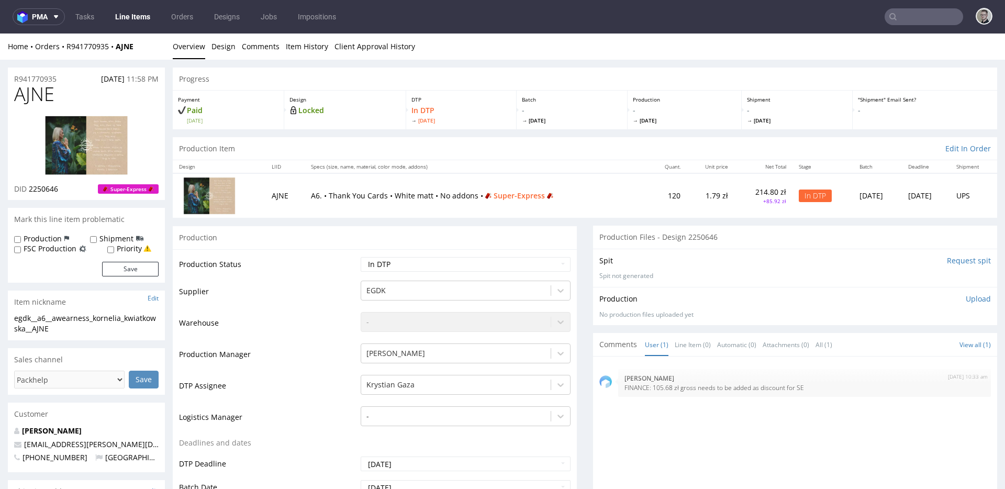
click at [50, 328] on div "egdk__a6__awearness_kornelia_kwiatkowska__AJNE" at bounding box center [86, 323] width 144 height 20
drag, startPoint x: 64, startPoint y: 76, endPoint x: 0, endPoint y: 68, distance: 64.9
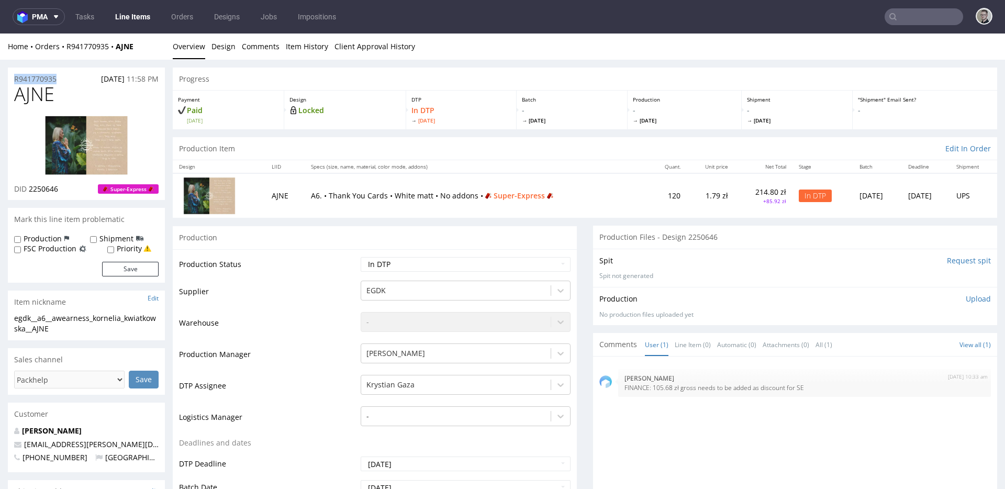
copy p "R941770935"
click at [217, 44] on link "Design" at bounding box center [223, 47] width 24 height 26
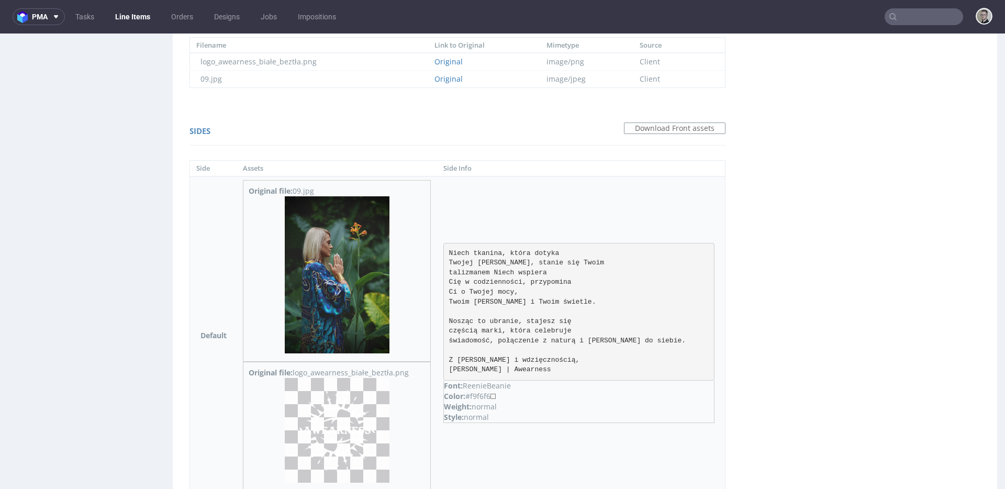
scroll to position [847, 0]
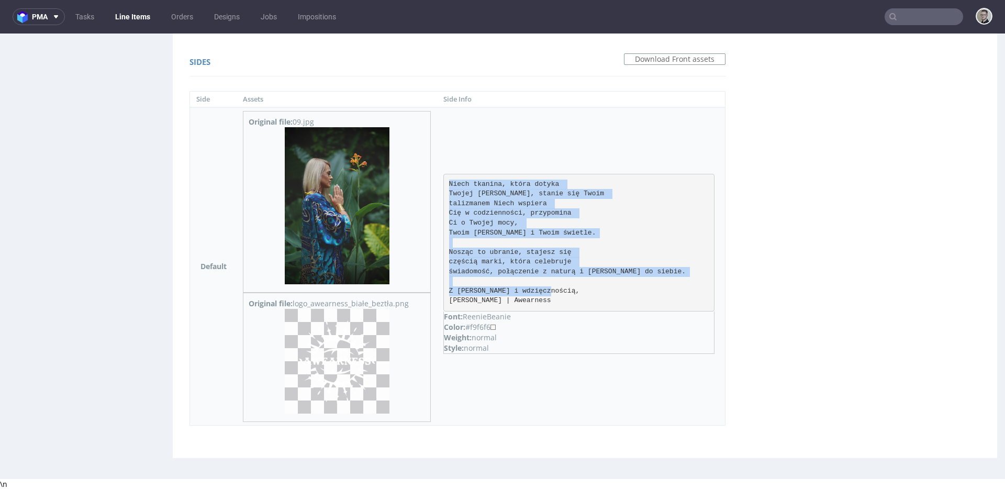
drag, startPoint x: 561, startPoint y: 301, endPoint x: 460, endPoint y: 179, distance: 158.4
click at [460, 179] on td "Niech tkanina, która dotyka Twojej skóry, stanie się Twoim talizmanem Niech wsp…" at bounding box center [581, 266] width 288 height 318
copy pre "Niech tkanina, która dotyka Twojej skóry, stanie się Twoim talizmanem Niech wsp…"
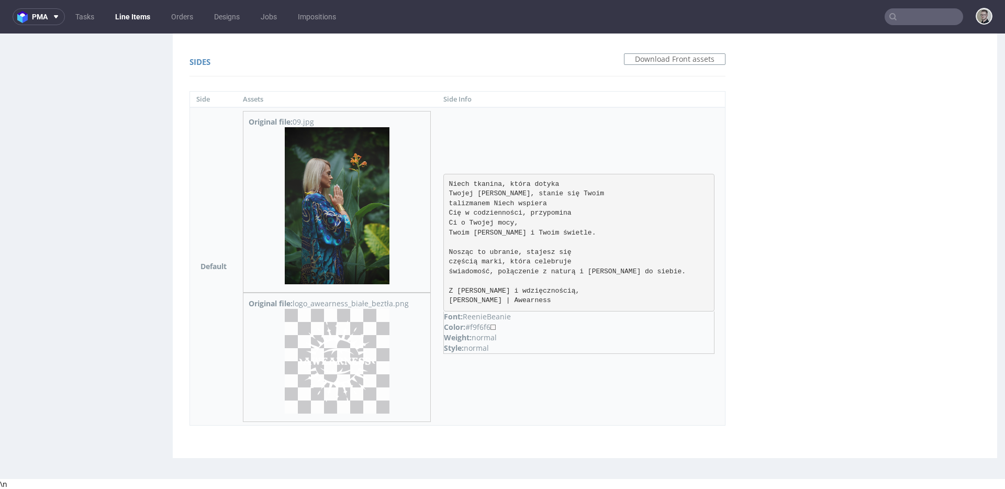
click at [499, 327] on div "Color: #f9f6f6" at bounding box center [579, 327] width 270 height 10
copy div "f9f6f6"
click at [503, 326] on div "Color: #f9f6f6" at bounding box center [579, 327] width 270 height 10
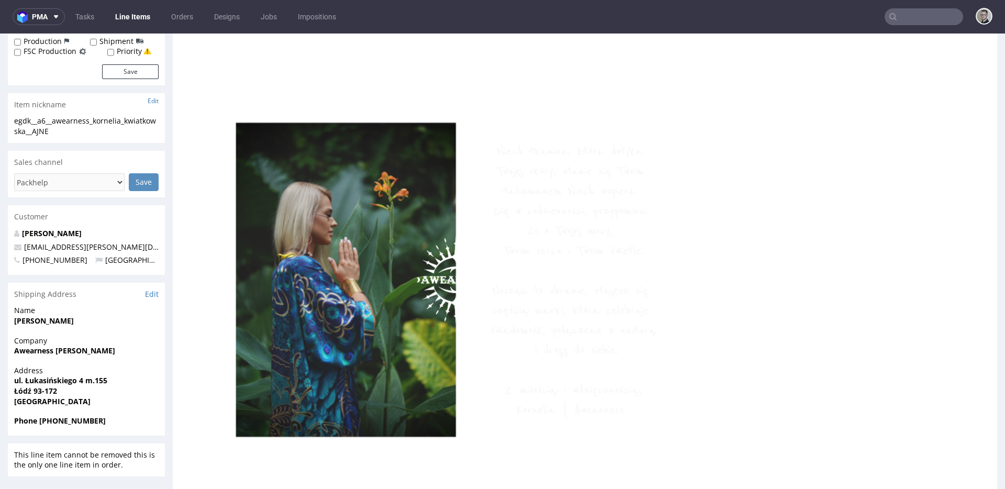
scroll to position [0, 0]
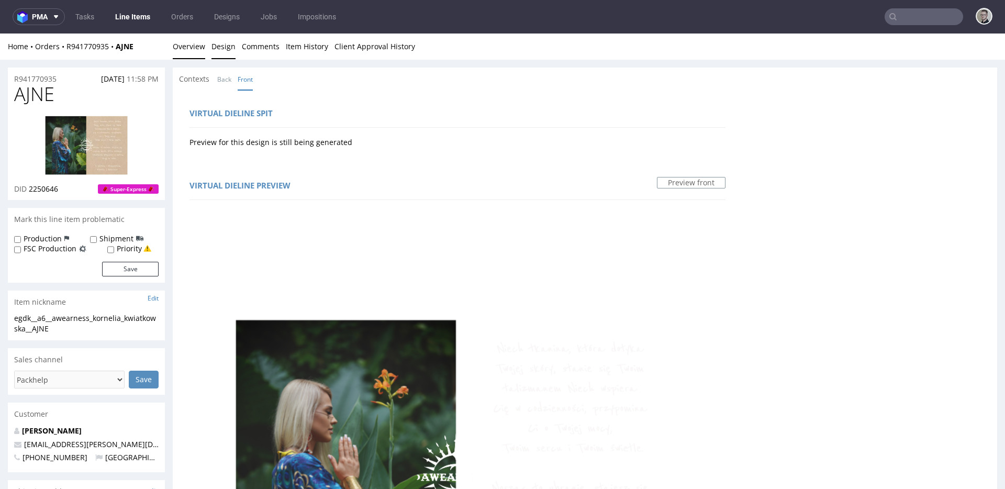
click at [196, 48] on link "Overview" at bounding box center [189, 47] width 32 height 26
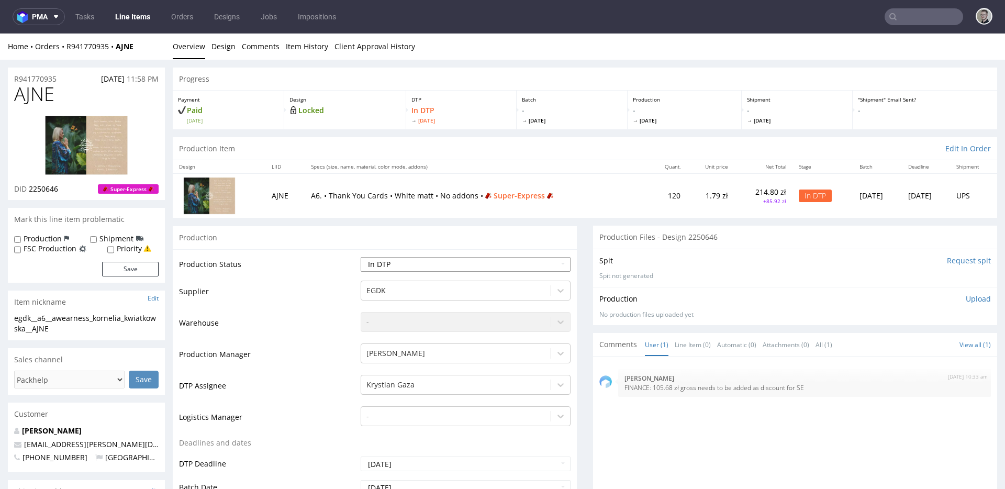
click at [522, 269] on select "Waiting for Artwork Waiting for Diecut Waiting for Mockup Waiting for DTP Waiti…" at bounding box center [466, 264] width 210 height 15
select select "dtp_ca_needed"
click at [361, 257] on select "Waiting for Artwork Waiting for Diecut Waiting for Mockup Waiting for DTP Waiti…" at bounding box center [466, 264] width 210 height 15
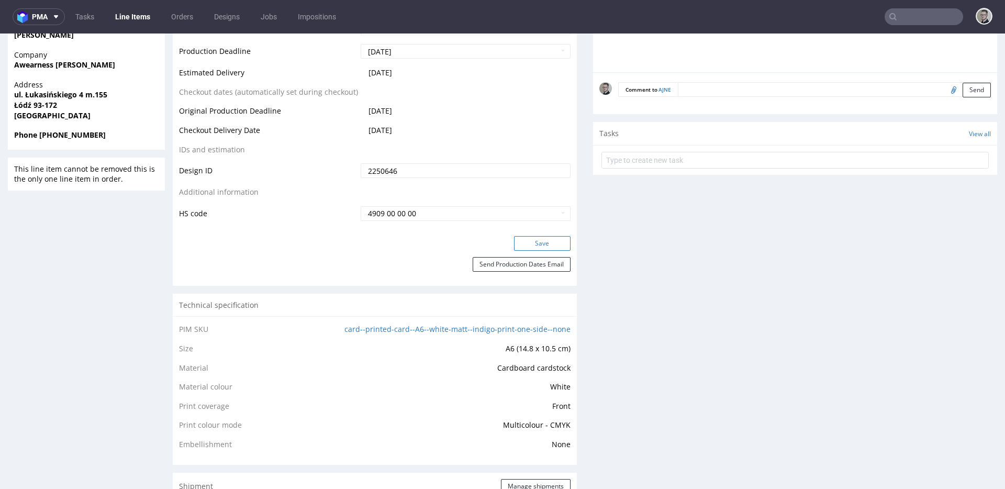
click at [549, 244] on button "Save" at bounding box center [542, 243] width 57 height 15
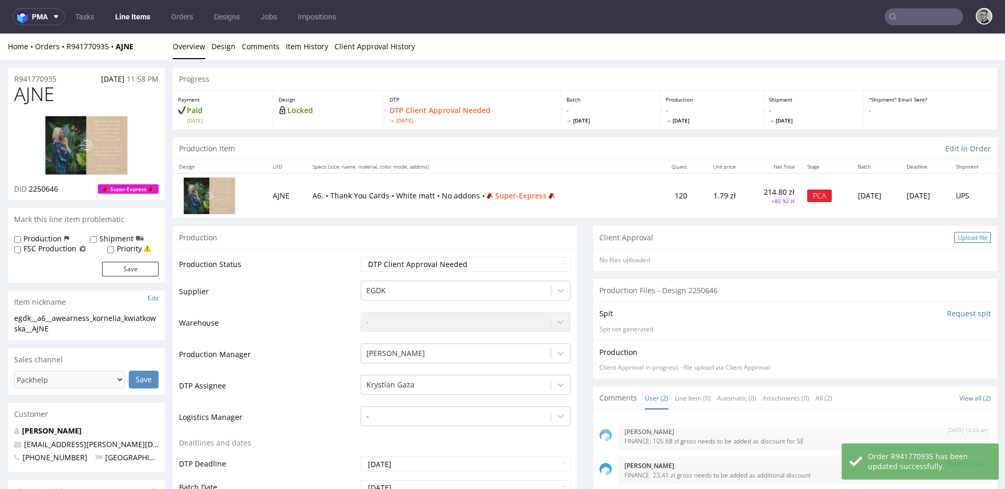
click at [954, 241] on div "Upload file" at bounding box center [972, 237] width 37 height 11
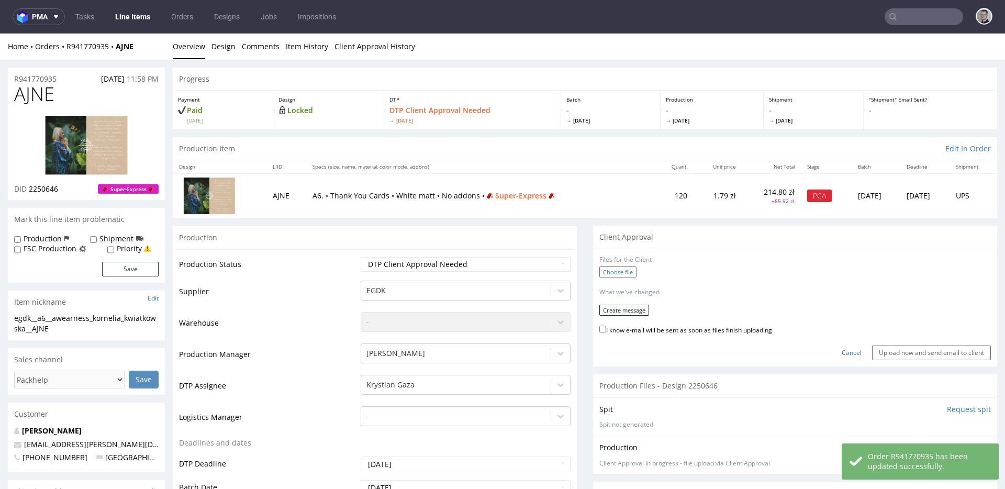
click at [611, 270] on label "Choose file" at bounding box center [617, 271] width 37 height 11
click at [0, 34] on input "Choose file" at bounding box center [0, 34] width 0 height 0
click at [624, 304] on button "Create message" at bounding box center [624, 307] width 50 height 11
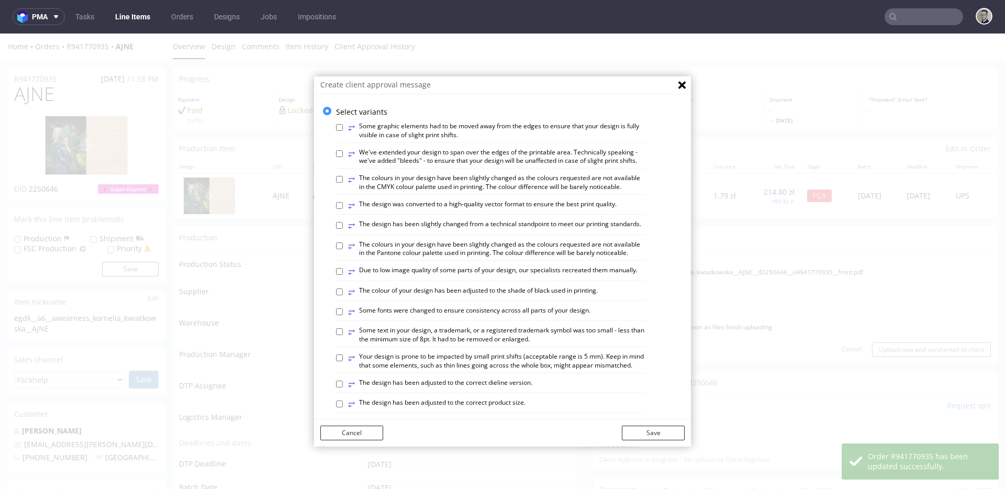
scroll to position [595, 0]
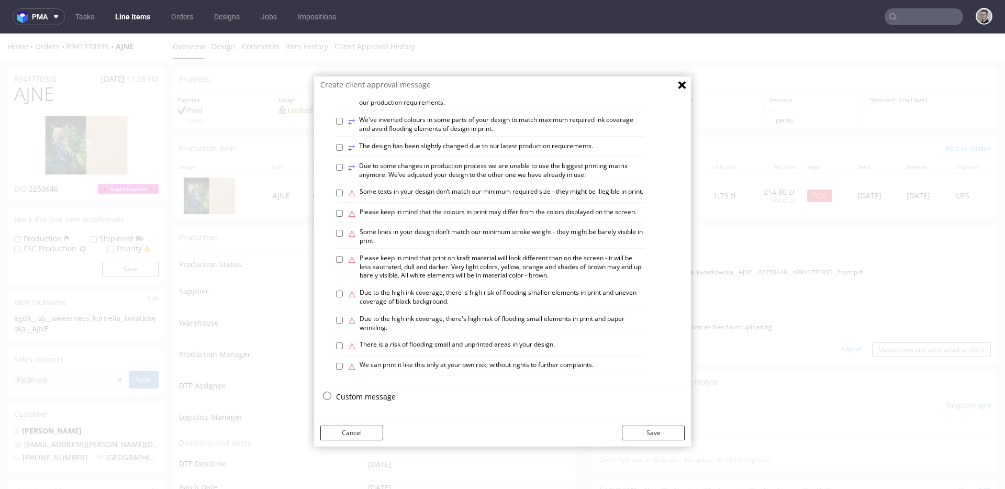
click at [382, 392] on p "Custom message" at bounding box center [510, 397] width 349 height 10
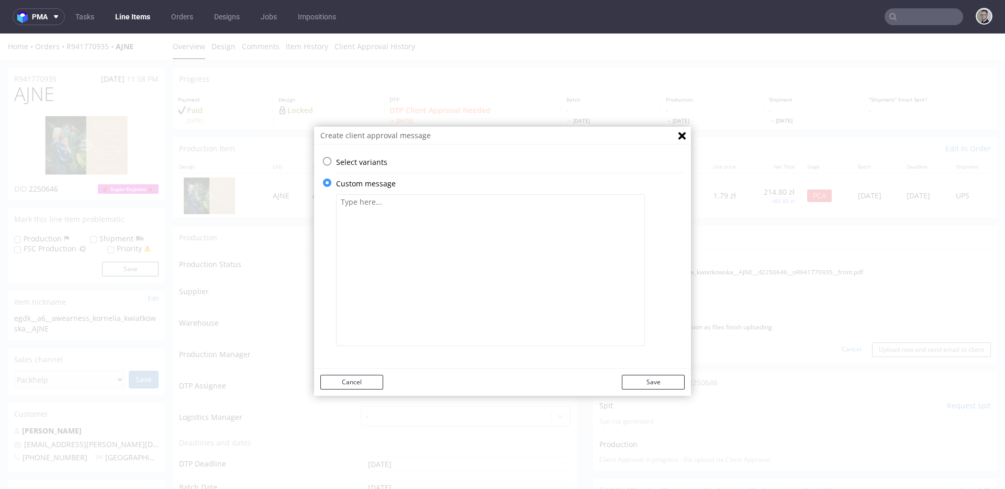
click at [423, 285] on textarea at bounding box center [490, 270] width 309 height 152
type textarea "We've expanded photo to add bleeds and"
click at [363, 164] on p "Select variants" at bounding box center [510, 162] width 349 height 10
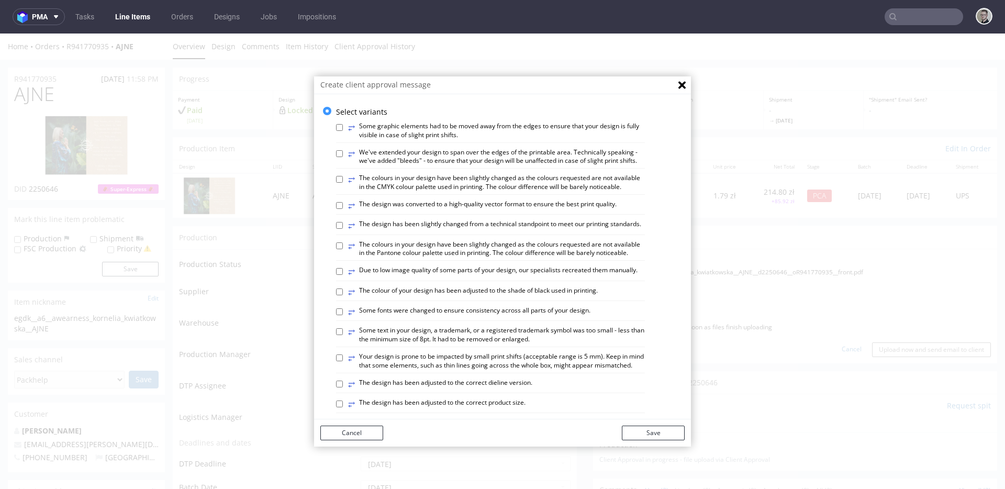
click at [450, 158] on label "⥂ We've extended your design to span over the edges of the printable area. Tech…" at bounding box center [496, 157] width 297 height 18
click at [343, 157] on input "⥂ We've extended your design to span over the edges of the printable area. Tech…" at bounding box center [339, 153] width 7 height 7
checkbox input "true"
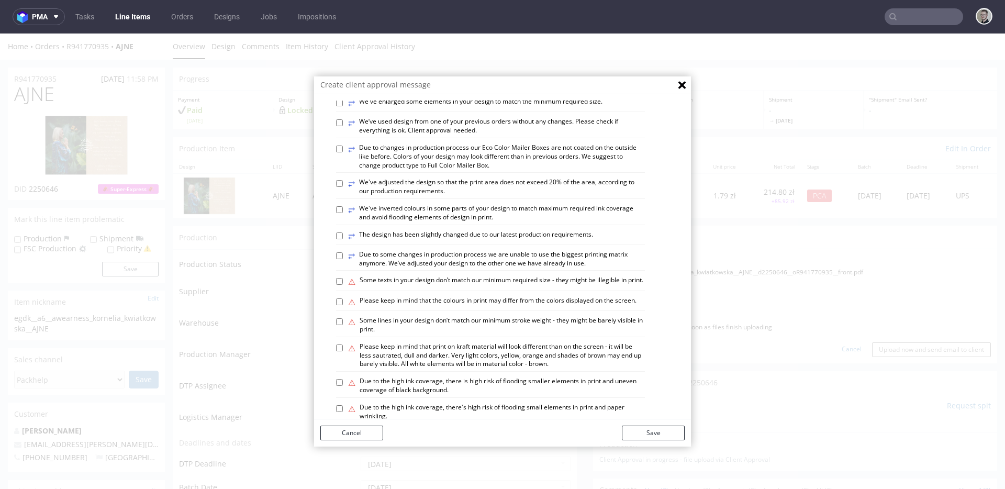
scroll to position [369, 0]
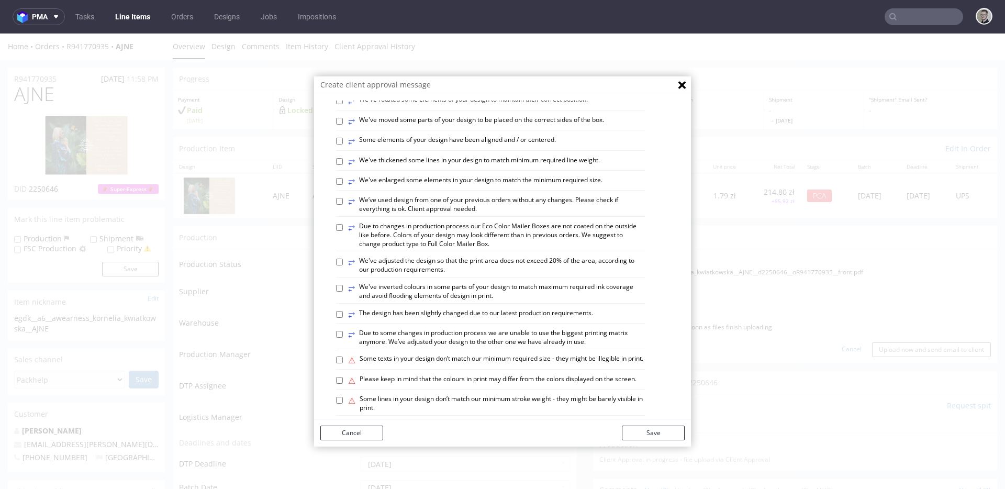
click at [527, 147] on label "⥂ Some elements of your design have been aligned and / or centered." at bounding box center [452, 142] width 208 height 12
click at [343, 144] on input "⥂ Some elements of your design have been aligned and / or centered." at bounding box center [339, 141] width 7 height 7
checkbox input "true"
click at [667, 426] on div "Cancel Save" at bounding box center [502, 432] width 377 height 27
click at [675, 433] on button "Save" at bounding box center [653, 433] width 63 height 15
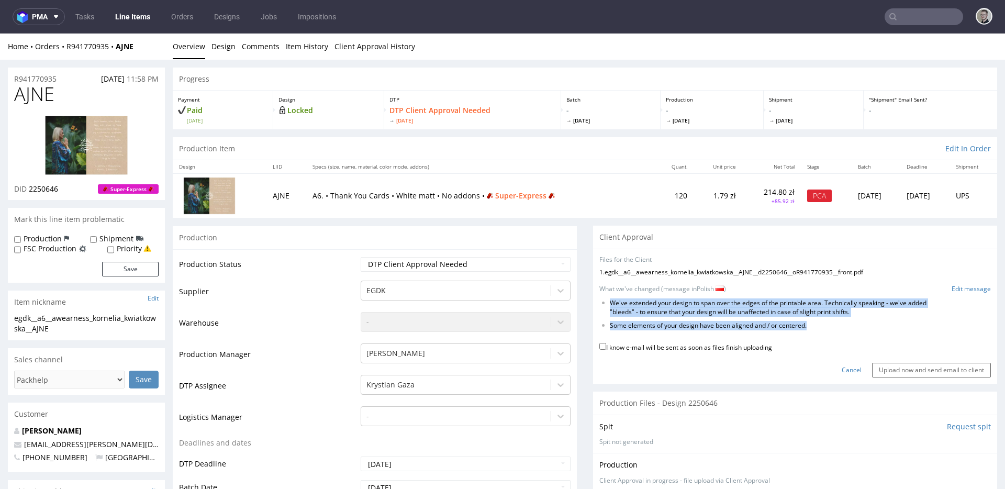
drag, startPoint x: 809, startPoint y: 327, endPoint x: 599, endPoint y: 299, distance: 212.3
click at [599, 299] on ul "We've extended your design to span over the edges of the printable area. Techni…" at bounding box center [795, 314] width 392 height 31
copy ul "We've extended your design to span over the edges of the printable area. Techni…"
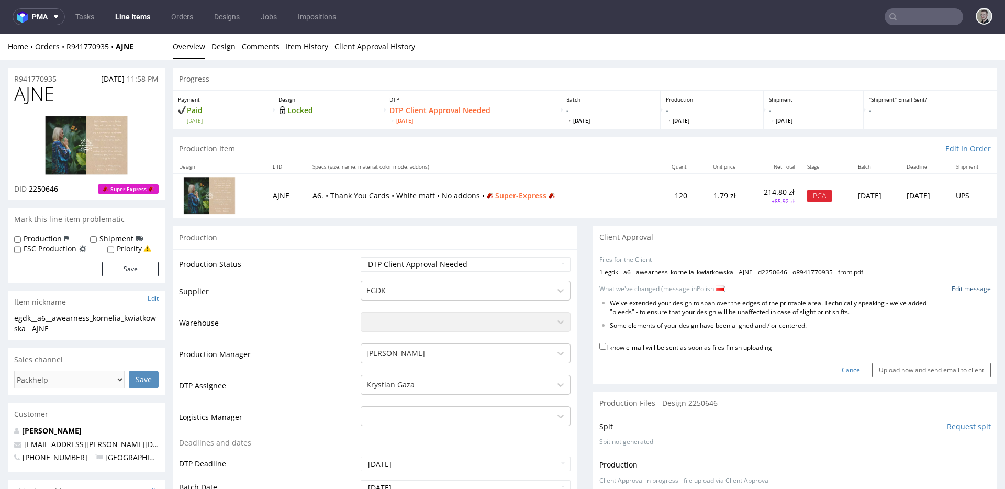
click at [955, 287] on link "Edit message" at bounding box center [971, 289] width 39 height 9
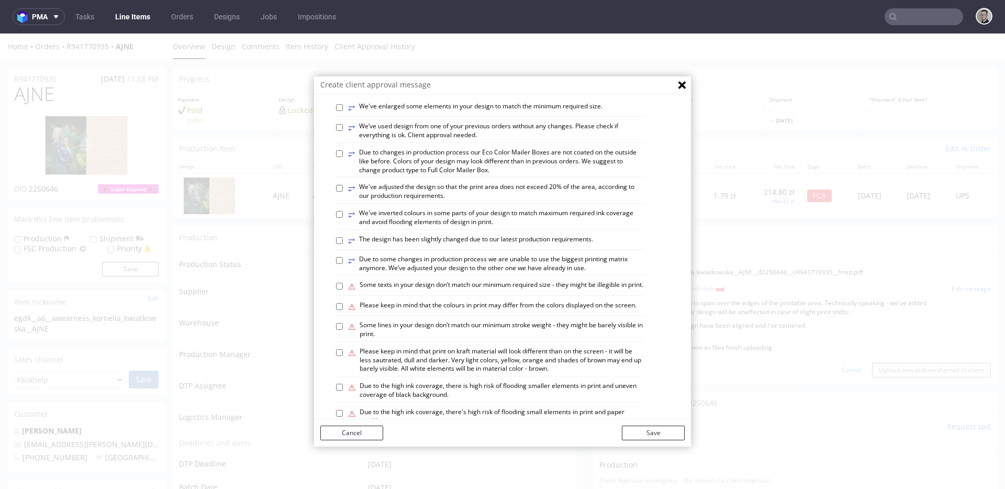
scroll to position [595, 0]
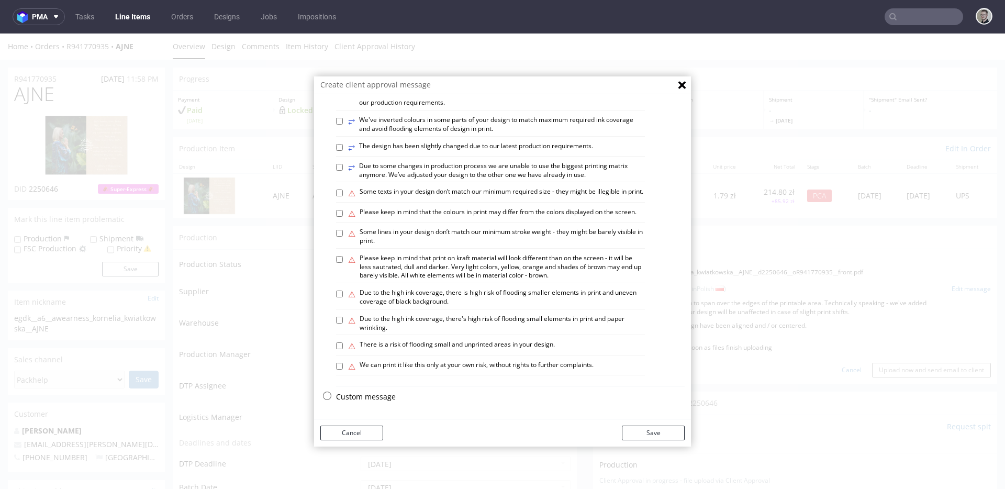
drag, startPoint x: 374, startPoint y: 396, endPoint x: 443, endPoint y: 364, distance: 76.1
click at [374, 397] on p "Custom message" at bounding box center [510, 397] width 349 height 10
checkbox input "false"
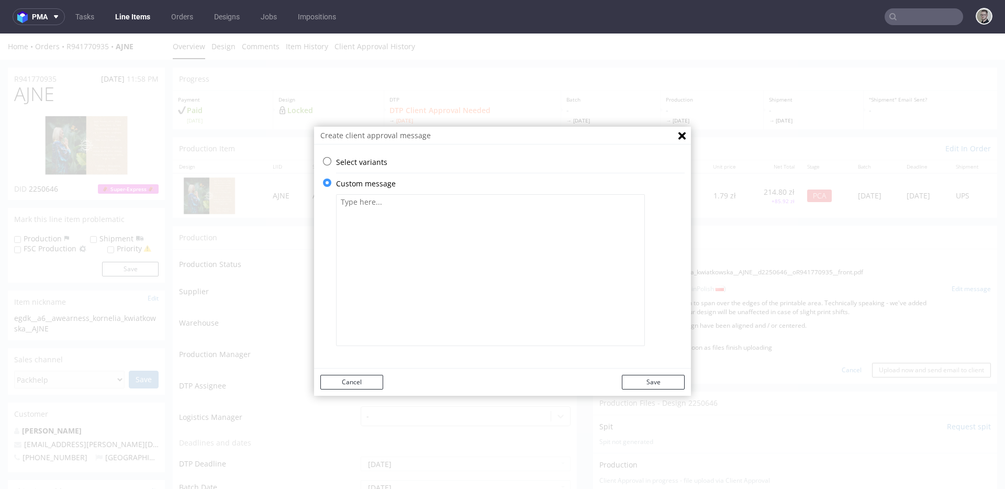
click at [501, 274] on textarea at bounding box center [490, 270] width 309 height 152
paste textarea "We've extended your design to span over the edges of the printable area. Techni…"
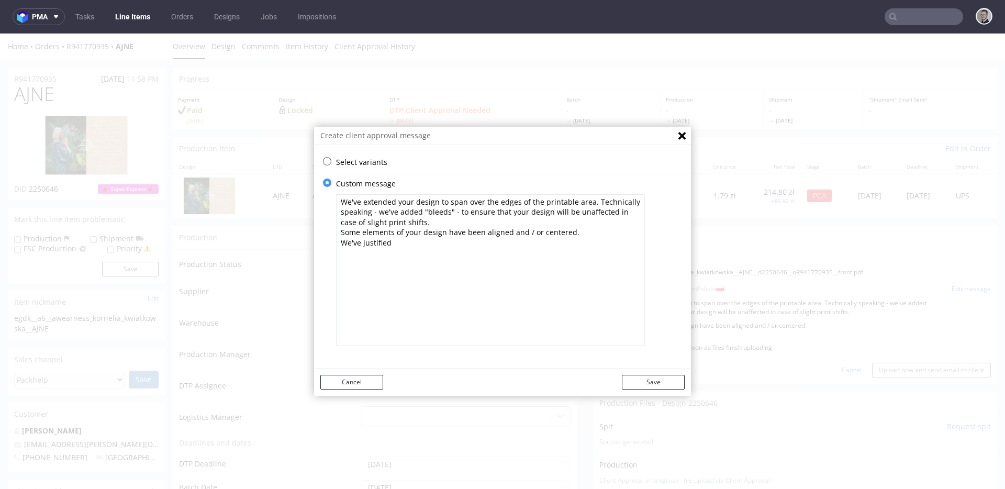
drag, startPoint x: 392, startPoint y: 243, endPoint x: 359, endPoint y: 241, distance: 33.1
click at [359, 241] on textarea "We've extended your design to span over the edges of the printable area. Techni…" at bounding box center [490, 270] width 309 height 152
click at [498, 253] on textarea "We've extended your design to span over the edges of the printable area. Techni…" at bounding box center [490, 270] width 309 height 152
click at [500, 254] on textarea "We've extended your design to span over the edges of the printable area. Techni…" at bounding box center [490, 270] width 309 height 152
click at [564, 259] on textarea "We've extended your design to span over the edges of the printable area. Techni…" at bounding box center [490, 270] width 309 height 152
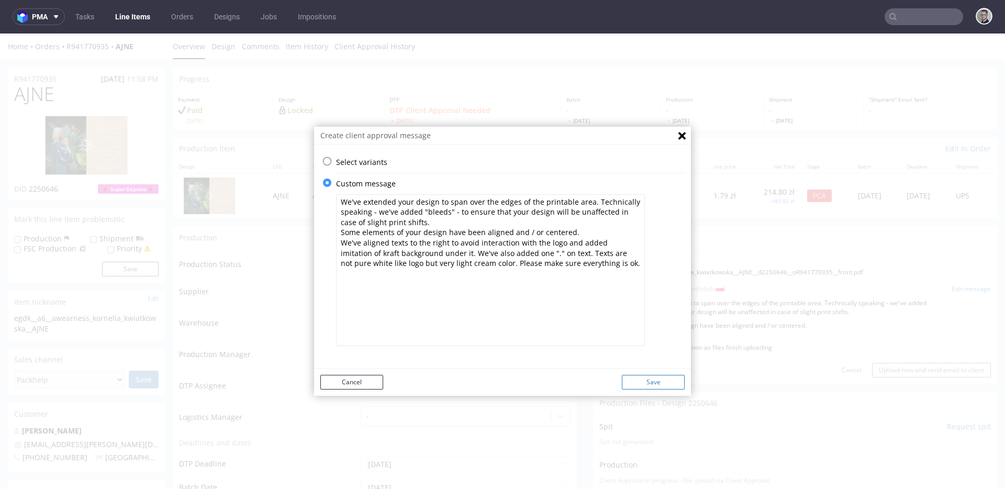
type textarea "We've extended your design to span over the edges of the printable area. Techni…"
click at [658, 375] on button "Save" at bounding box center [653, 382] width 63 height 15
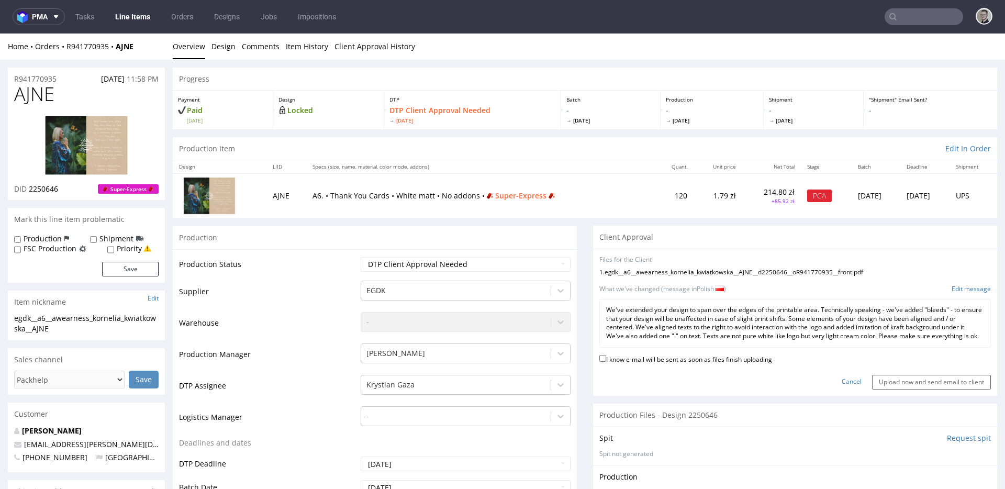
click at [709, 364] on label "I know e-mail will be sent as soon as files finish uploading" at bounding box center [685, 359] width 173 height 12
click at [606, 362] on input "I know e-mail will be sent as soon as files finish uploading" at bounding box center [602, 358] width 7 height 7
checkbox input "true"
click at [923, 389] on input "Upload now and send email to client" at bounding box center [931, 382] width 119 height 15
click at [41, 97] on span "AJNE" at bounding box center [34, 94] width 40 height 21
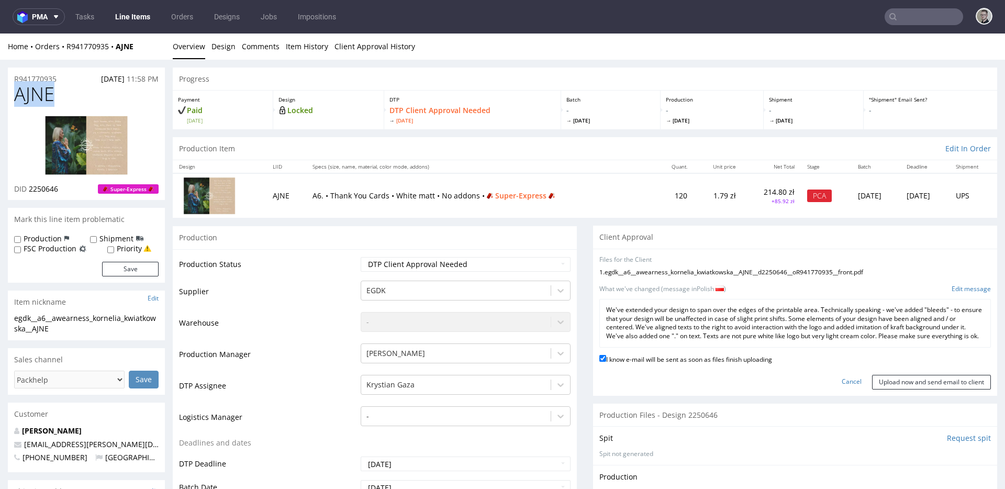
click at [41, 97] on span "AJNE" at bounding box center [34, 94] width 40 height 21
copy span "AJNE"
click at [920, 389] on input "Upload now and send email to client" at bounding box center [931, 382] width 119 height 15
click at [783, 327] on p "We've extended your design to span over the edges of the printable area. Techni…" at bounding box center [795, 323] width 378 height 35
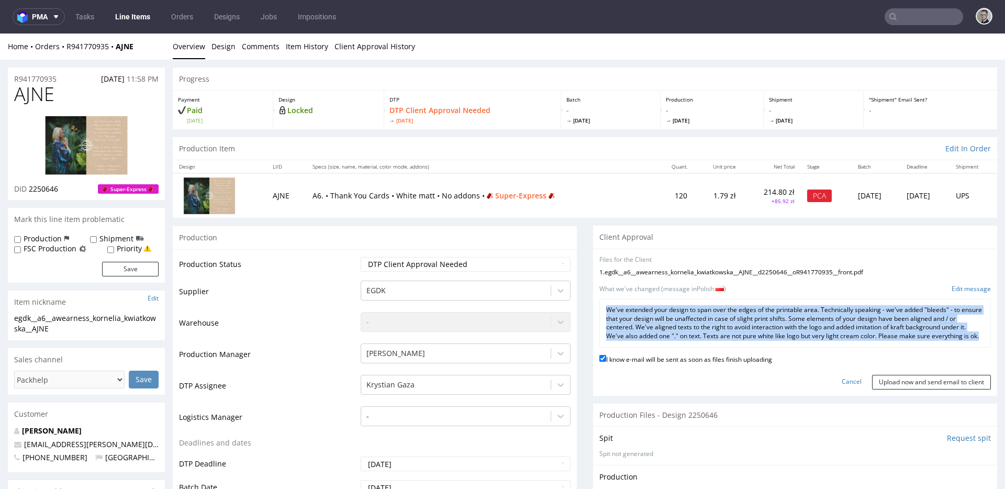
click at [783, 327] on p "We've extended your design to span over the edges of the printable area. Techni…" at bounding box center [795, 323] width 378 height 35
copy div "We've extended your design to span over the edges of the printable area. Techni…"
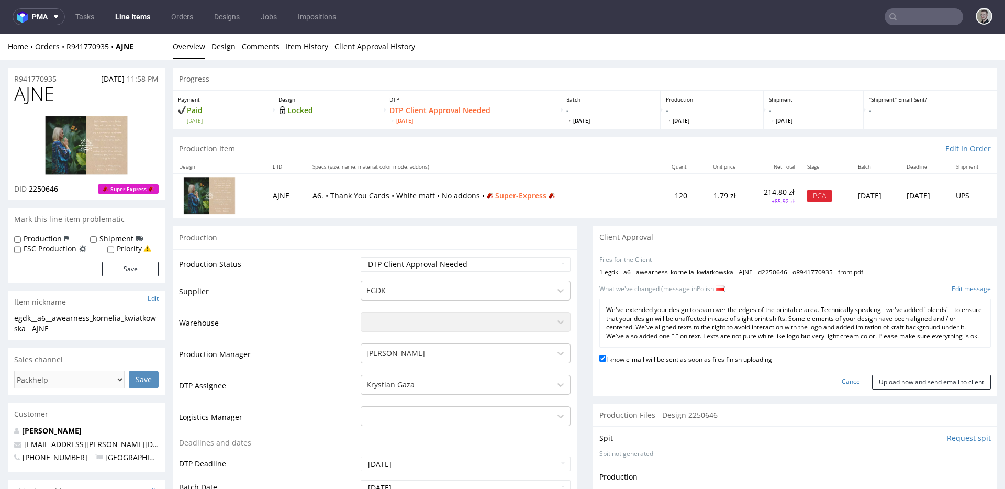
click at [745, 293] on div "What we've changed (message in Polish ) Edit message" at bounding box center [795, 289] width 392 height 9
click at [900, 388] on input "Upload now and send email to client" at bounding box center [931, 382] width 119 height 15
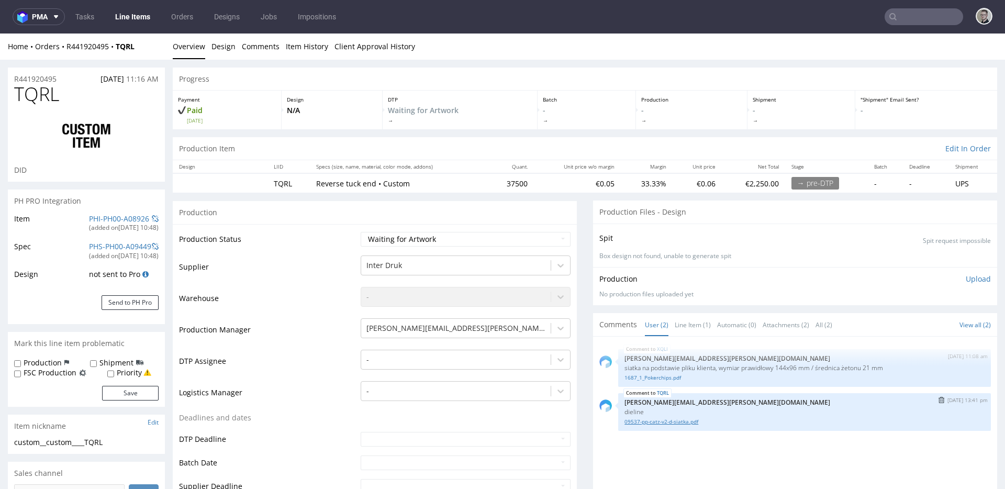
click at [669, 420] on link "09537-pp-catz-v2-d-siatka.pdf" at bounding box center [804, 422] width 360 height 8
click at [664, 378] on link "1687_1_Pokerchips.pdf" at bounding box center [804, 378] width 360 height 8
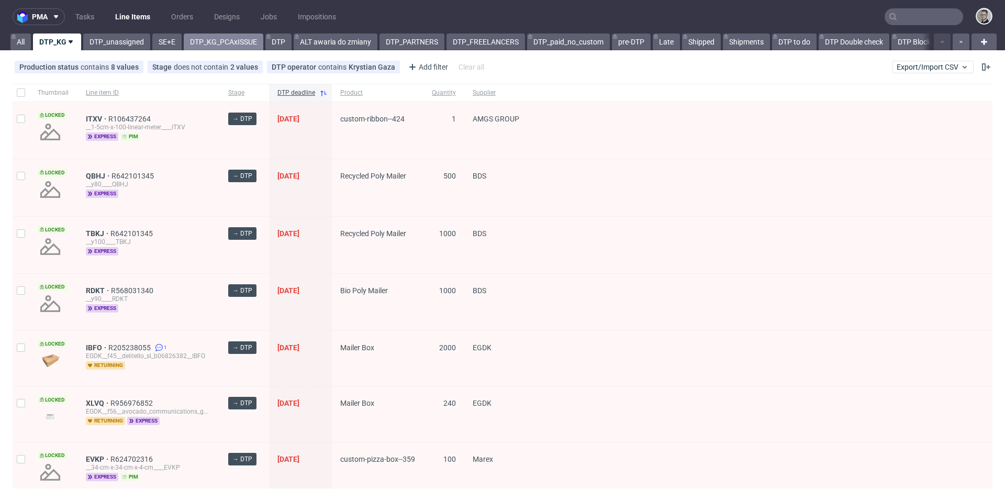
click at [186, 41] on link "DTP_KG_PCAxISSUE" at bounding box center [224, 42] width 80 height 17
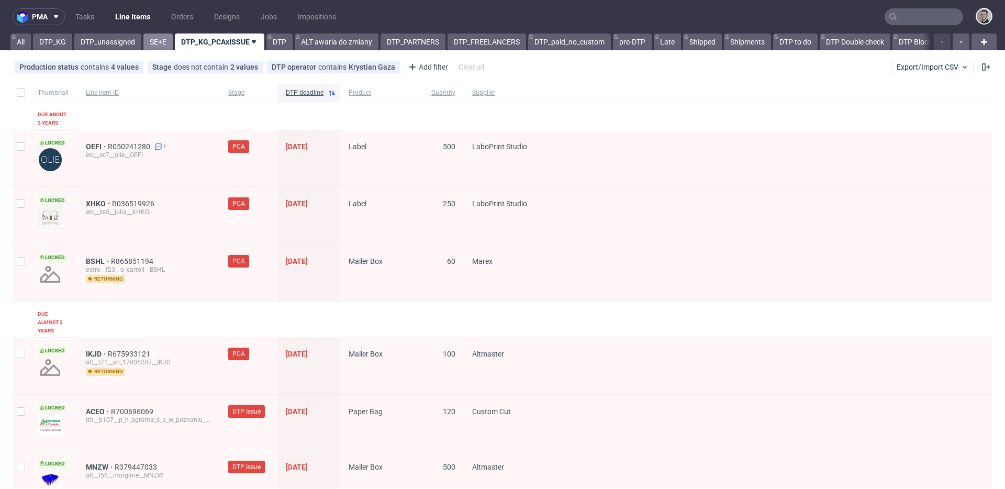
click at [164, 41] on link "SE+E" at bounding box center [157, 42] width 29 height 17
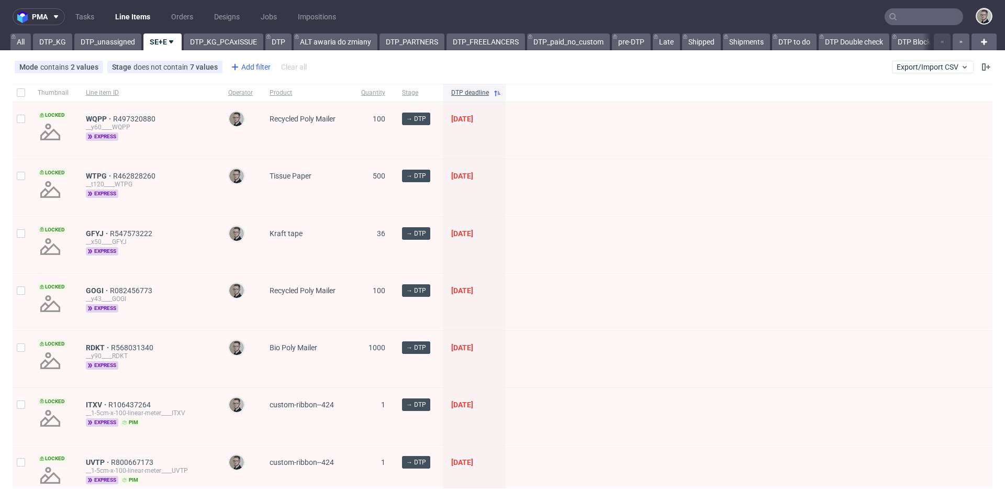
click at [247, 63] on div "Add filter" at bounding box center [250, 67] width 46 height 17
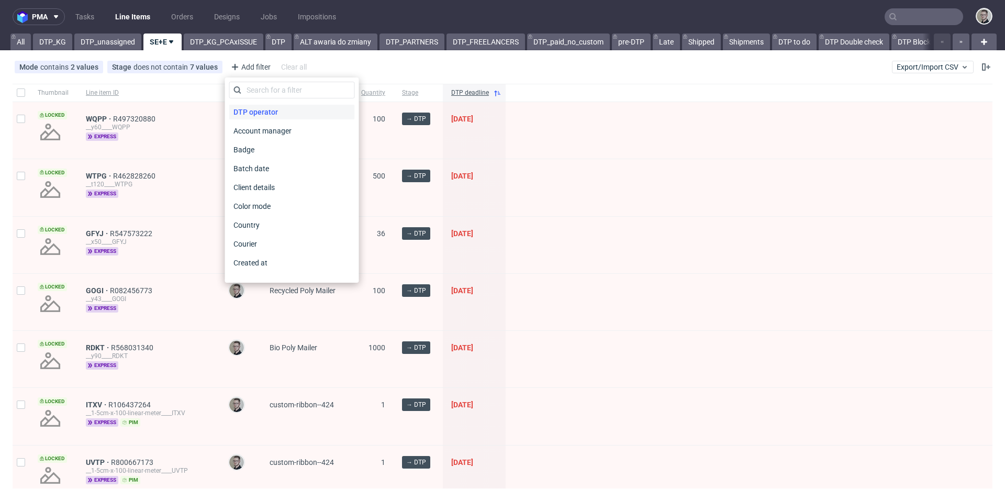
click at [265, 109] on span "DTP operator" at bounding box center [255, 112] width 53 height 15
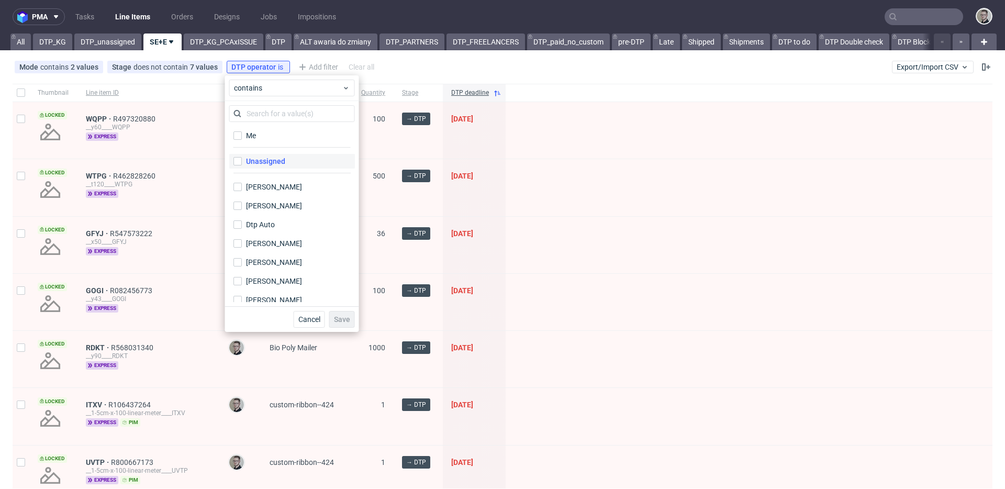
click at [277, 163] on div "Unassigned" at bounding box center [265, 161] width 39 height 10
click at [242, 163] on input "Unassigned" at bounding box center [237, 161] width 8 height 8
checkbox input "true"
click at [342, 319] on span "Save" at bounding box center [342, 319] width 16 height 7
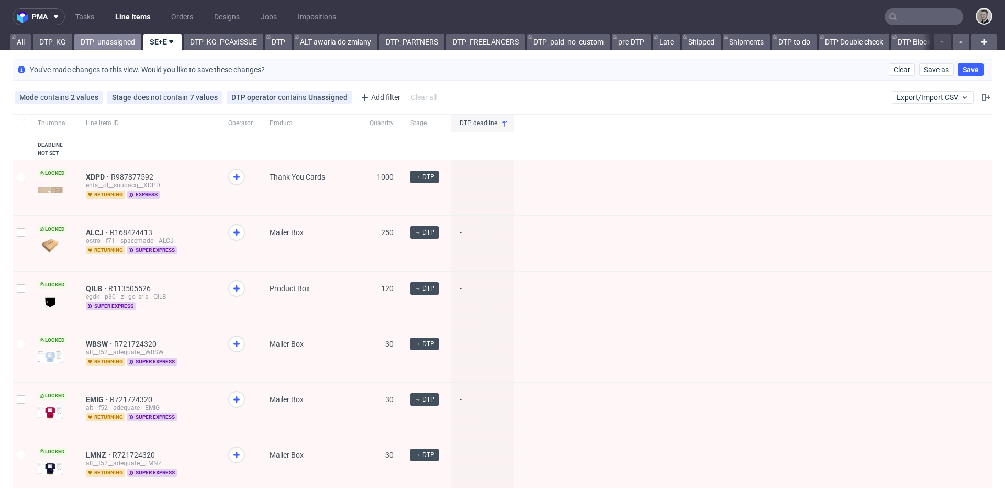
click at [109, 47] on link "DTP_unassigned" at bounding box center [107, 42] width 67 height 17
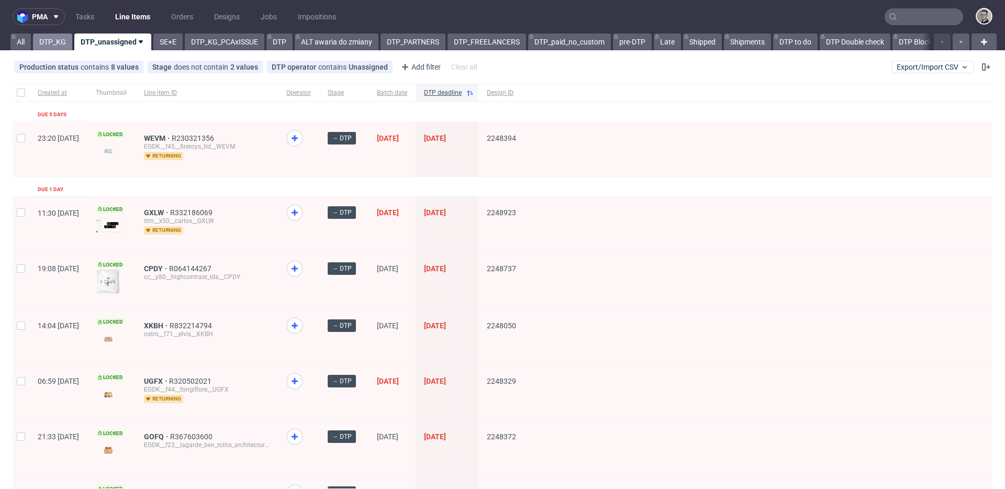
click at [54, 34] on link "DTP_KG" at bounding box center [52, 42] width 39 height 17
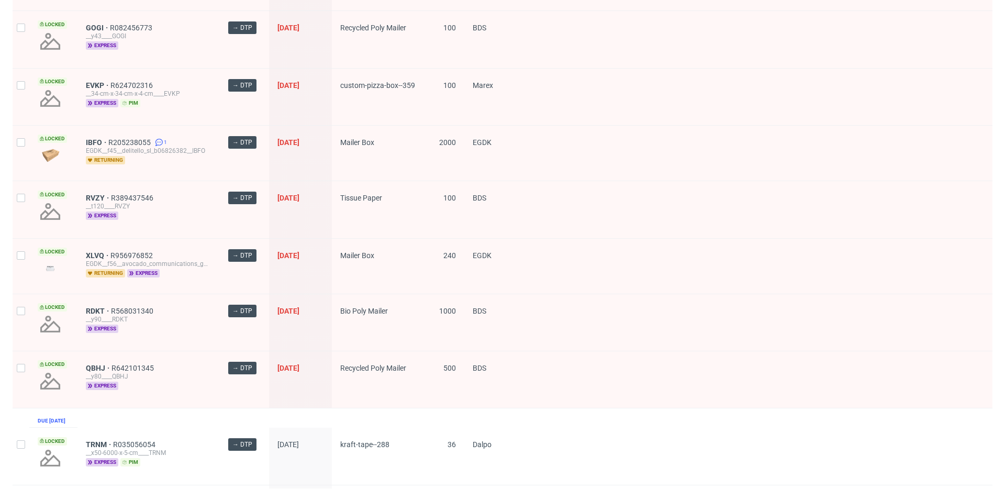
scroll to position [642, 0]
